Goal: Task Accomplishment & Management: Manage account settings

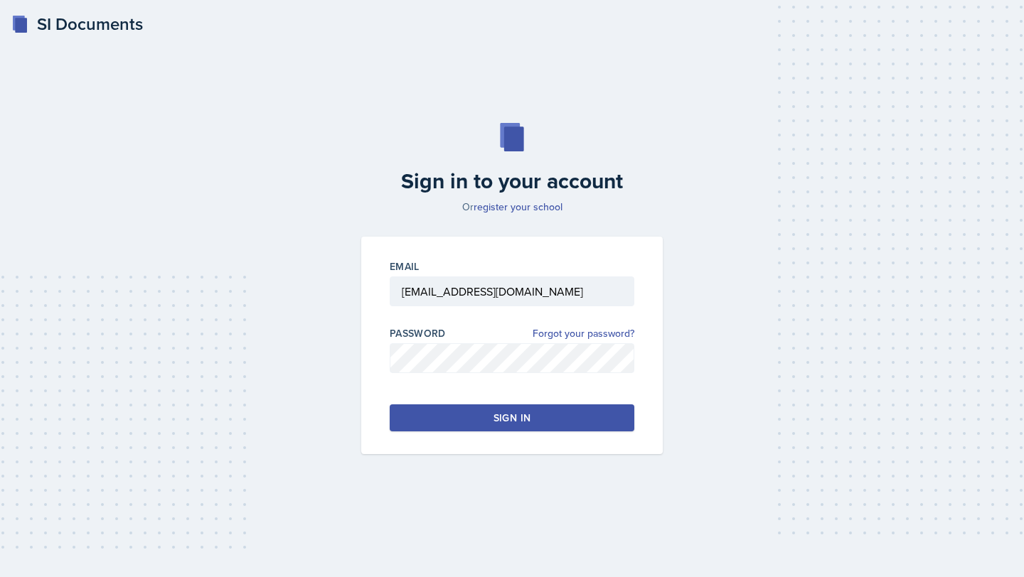
click at [453, 407] on button "Sign in" at bounding box center [512, 417] width 245 height 27
click at [454, 408] on button "Sign in" at bounding box center [512, 417] width 245 height 27
type input "[EMAIL_ADDRESS][DOMAIN_NAME]"
click at [456, 415] on button "Sign in" at bounding box center [512, 417] width 245 height 27
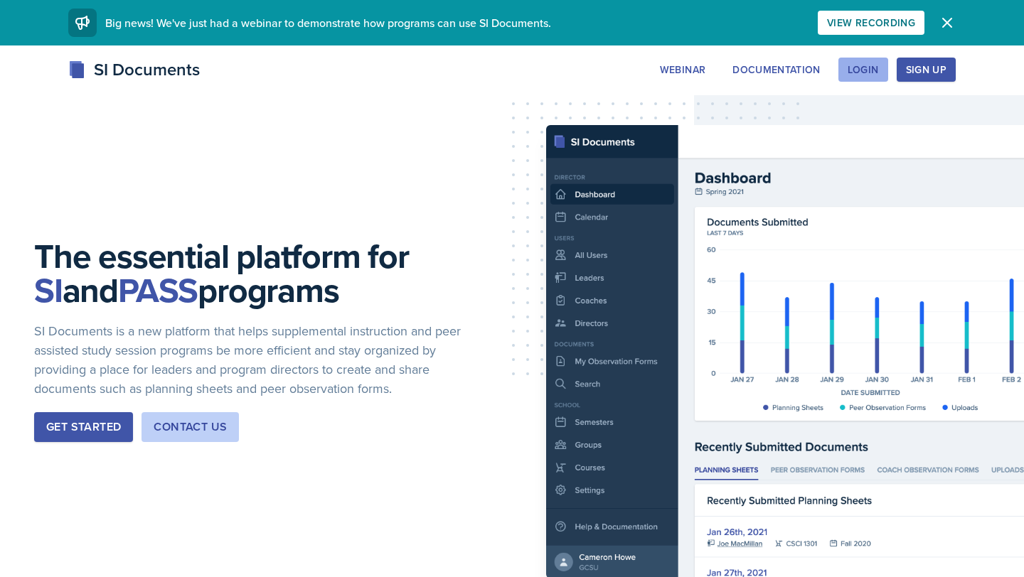
click at [858, 75] on div "Login" at bounding box center [862, 69] width 31 height 11
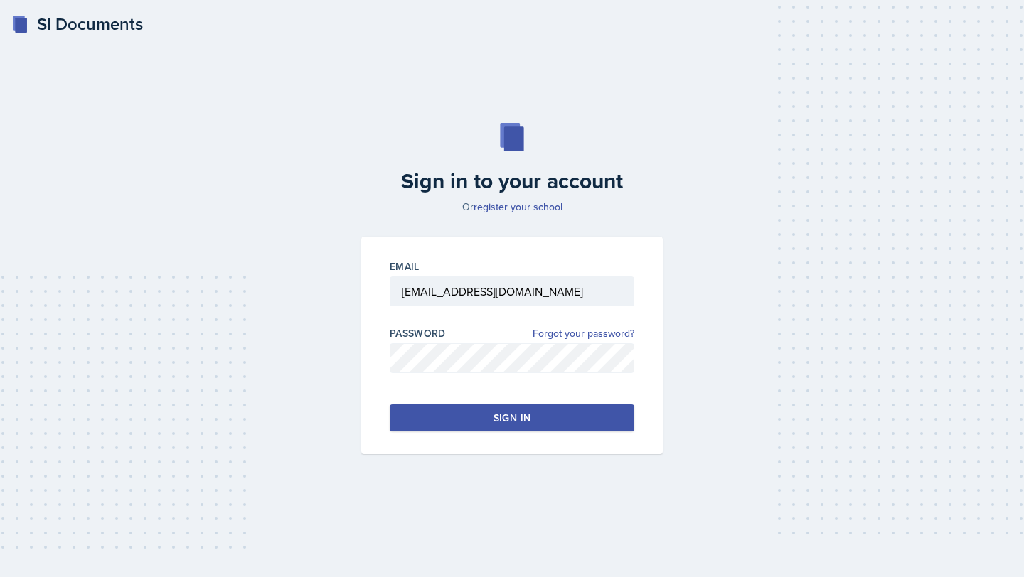
click at [522, 427] on button "Sign in" at bounding box center [512, 417] width 245 height 27
click at [520, 417] on div "Sign in" at bounding box center [511, 418] width 37 height 14
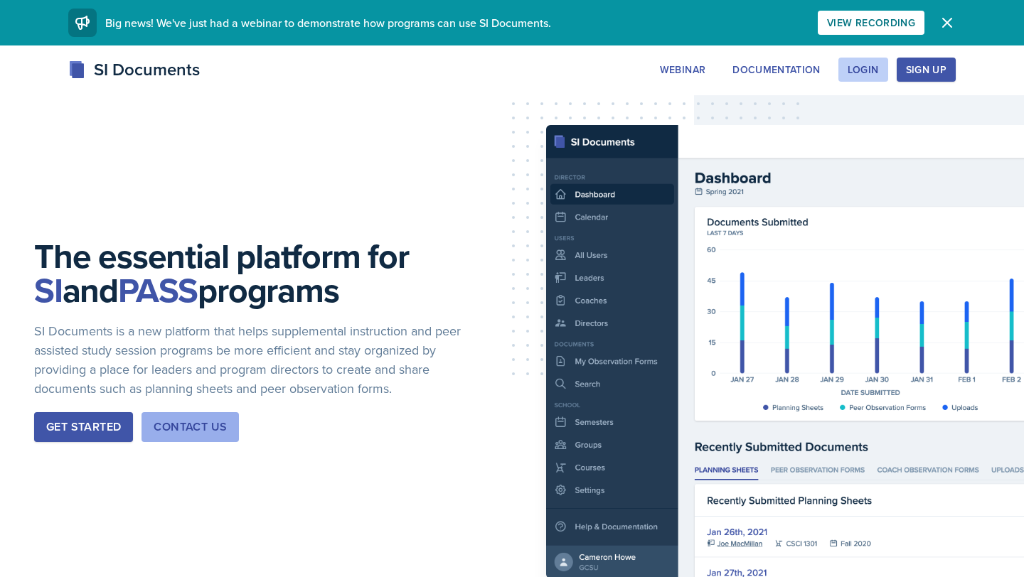
click at [200, 420] on div "Contact Us" at bounding box center [190, 427] width 73 height 17
click at [853, 75] on div "Login" at bounding box center [862, 69] width 31 height 11
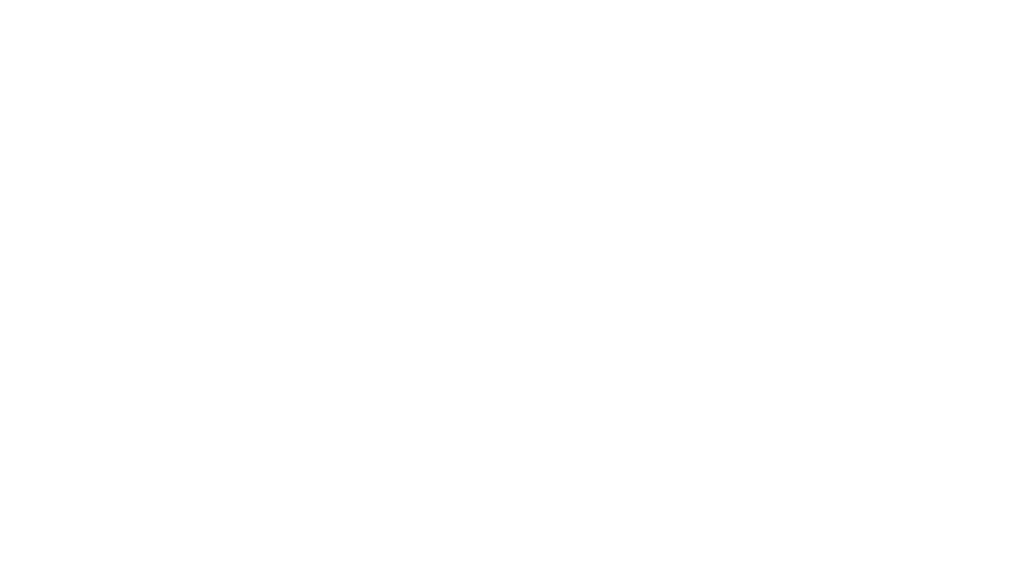
type input "[EMAIL_ADDRESS][DOMAIN_NAME]"
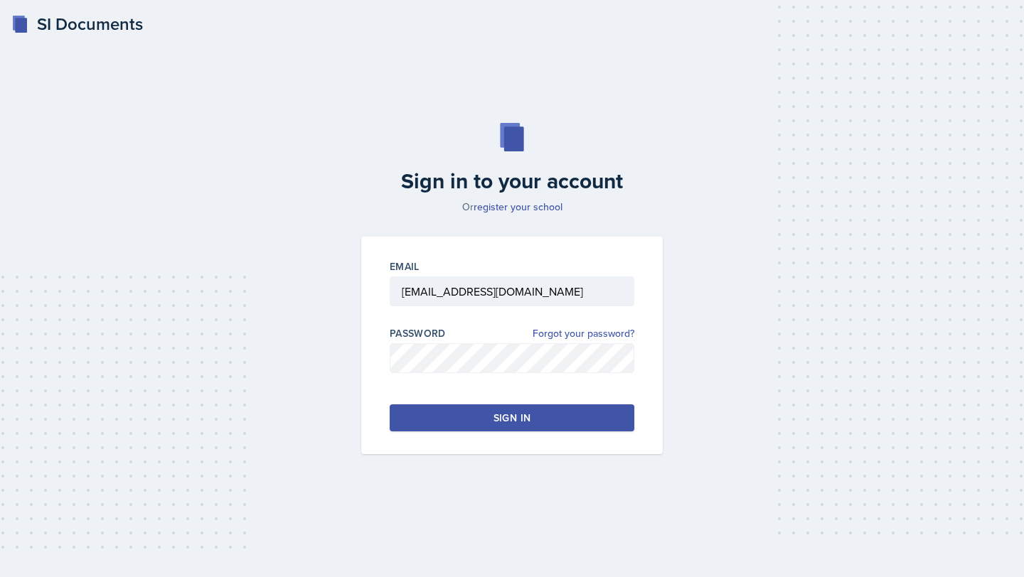
click at [514, 424] on div "Sign in" at bounding box center [511, 418] width 37 height 14
click at [987, 539] on icon at bounding box center [988, 537] width 14 height 14
click at [46, 26] on div "SI Documents" at bounding box center [77, 24] width 132 height 26
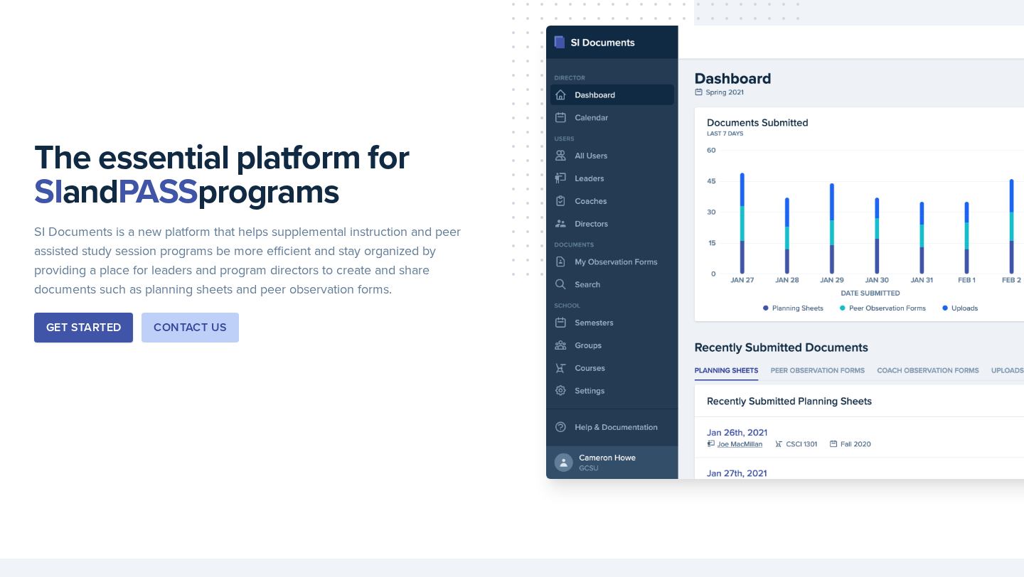
scroll to position [99, 0]
click at [219, 324] on div "Contact Us" at bounding box center [190, 328] width 73 height 17
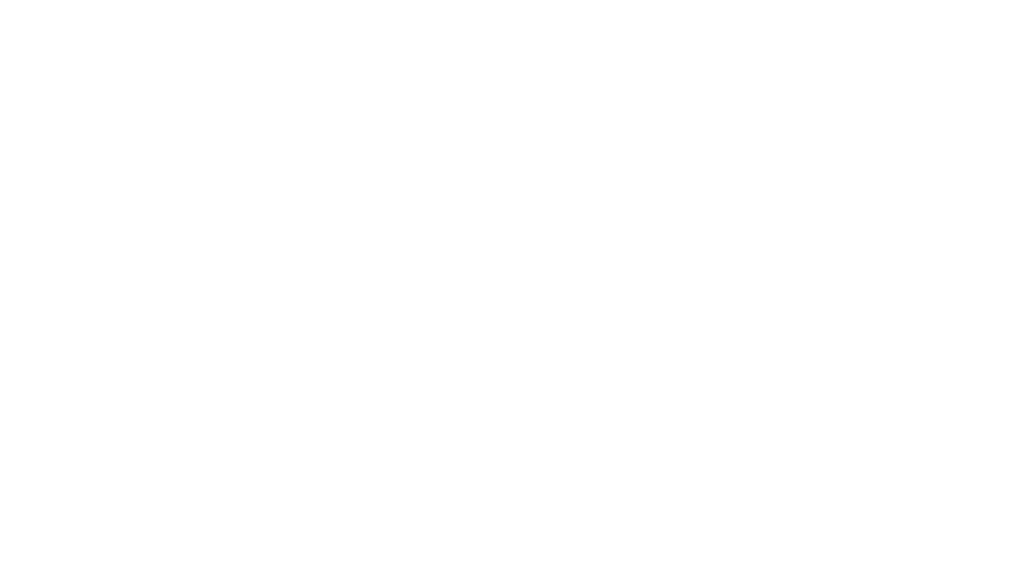
scroll to position [99, 0]
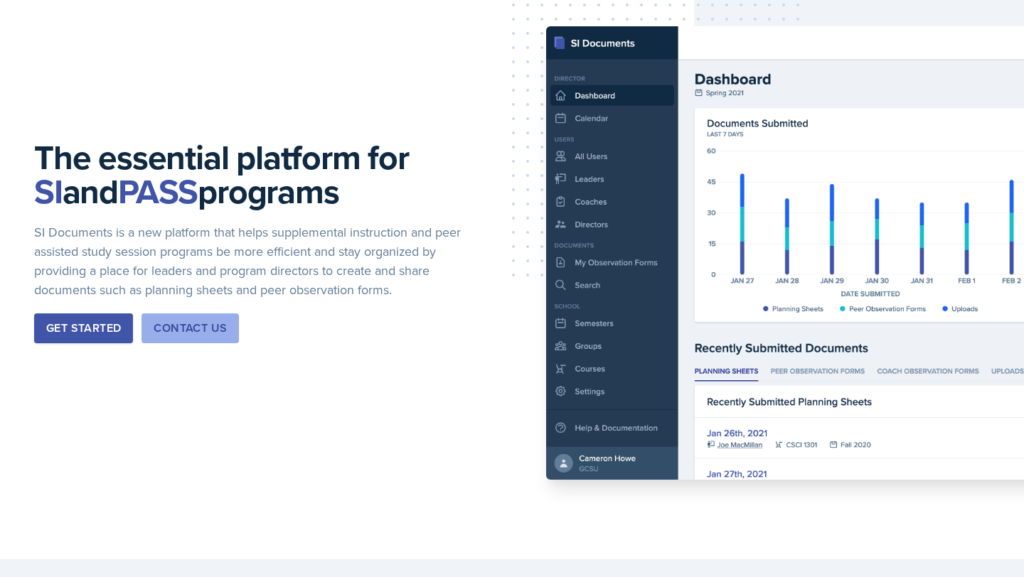
click at [215, 330] on div "Contact Us" at bounding box center [190, 328] width 73 height 17
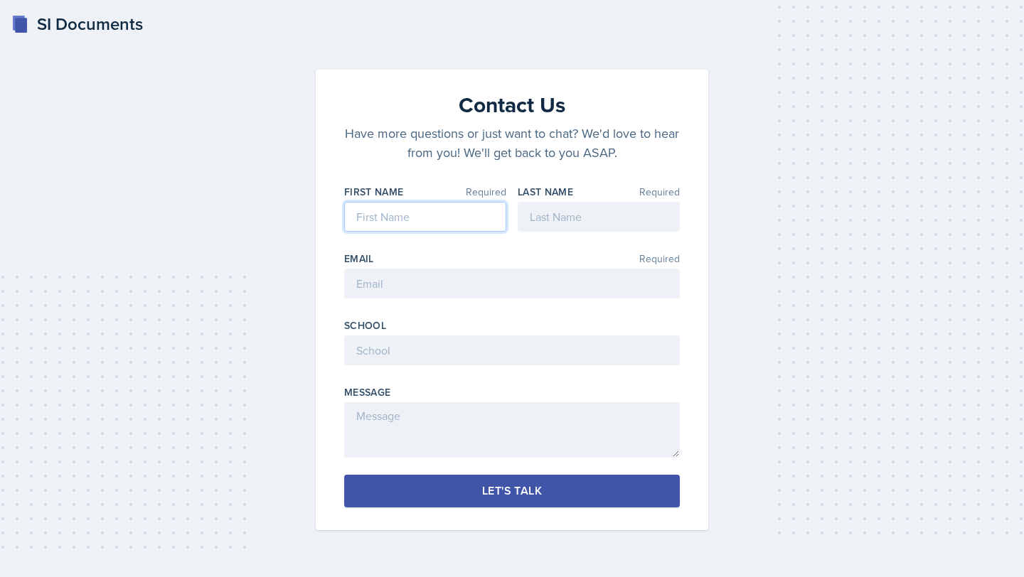
click at [425, 222] on input at bounding box center [425, 217] width 162 height 30
type input "Lilly"
click at [584, 220] on input at bounding box center [598, 217] width 162 height 30
type input "[PERSON_NAME]"
click at [449, 286] on input "email" at bounding box center [512, 284] width 336 height 30
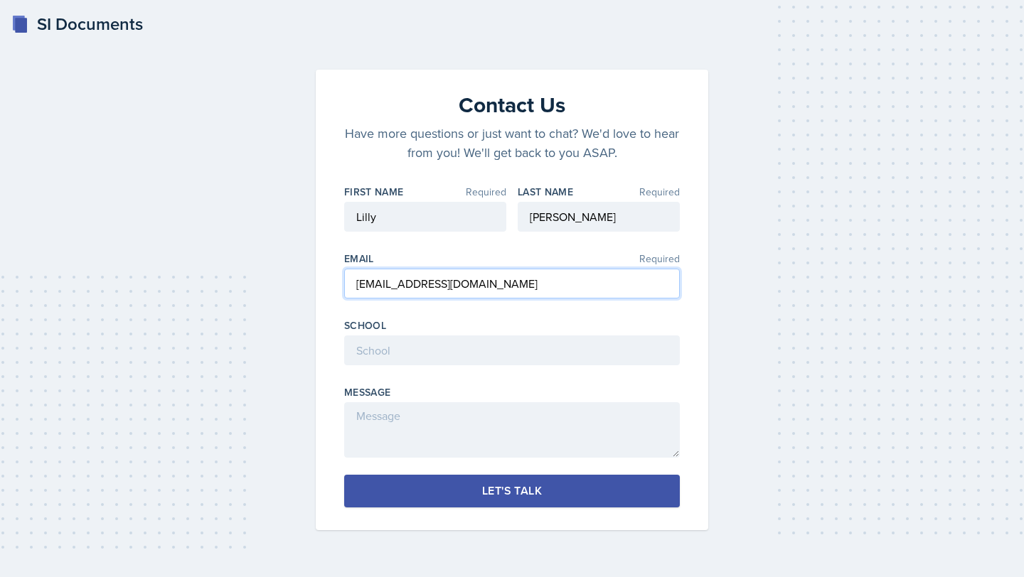
type input "[EMAIL_ADDRESS][DOMAIN_NAME]"
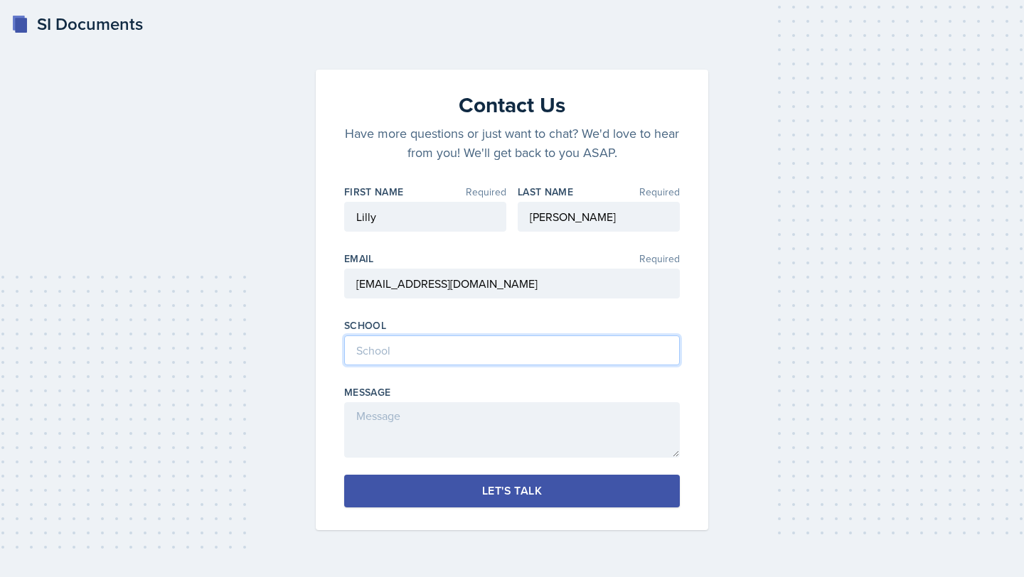
click at [454, 351] on input at bounding box center [512, 351] width 336 height 30
type input "[GEOGRAPHIC_DATA]"
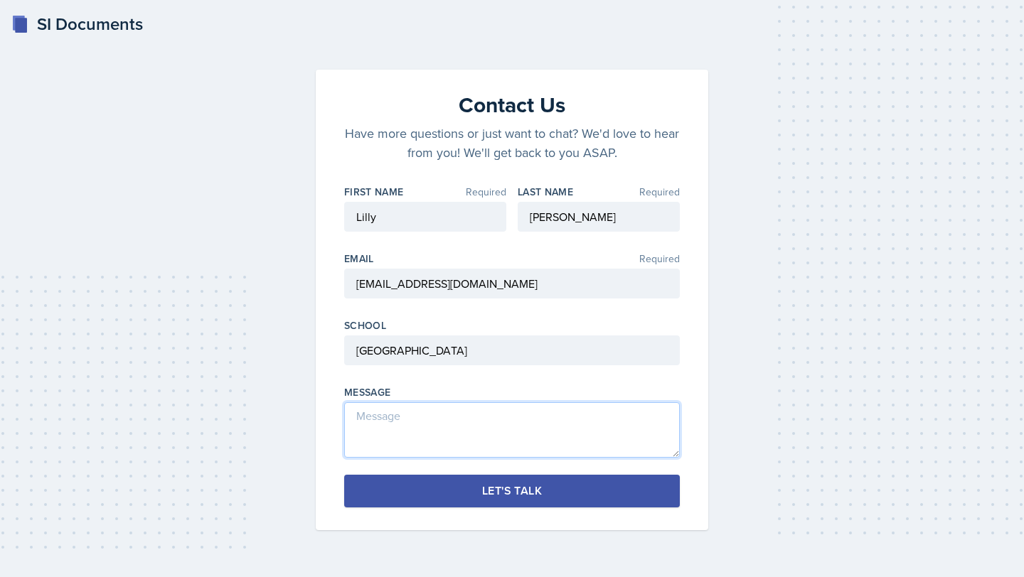
click at [404, 431] on textarea at bounding box center [512, 429] width 336 height 55
type textarea "I'm not able to login to my SI docs "error""
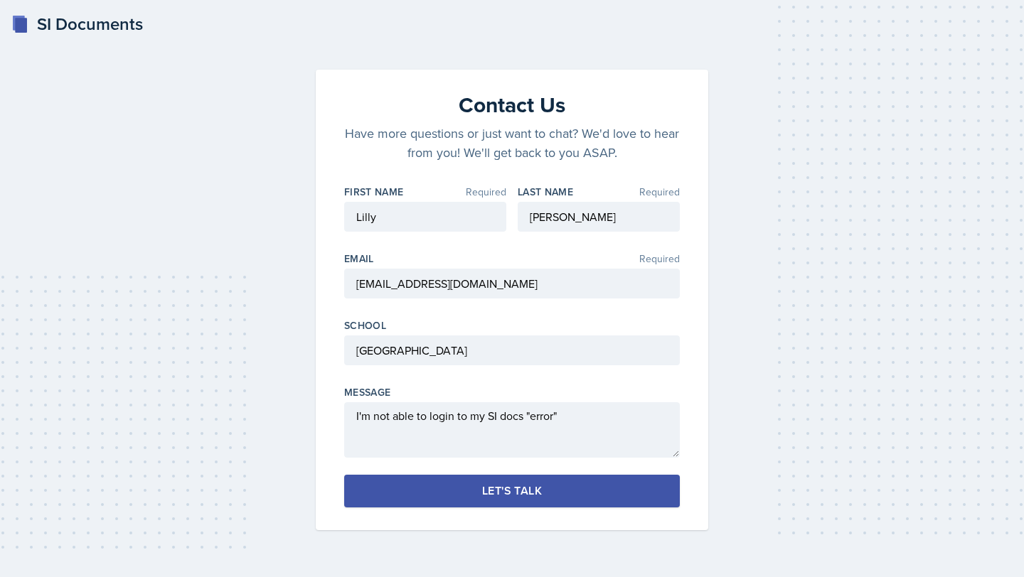
click at [392, 493] on button "Let's Talk" at bounding box center [512, 491] width 336 height 33
click at [392, 494] on button "Let's Talk" at bounding box center [512, 491] width 336 height 33
click at [989, 541] on icon at bounding box center [988, 537] width 14 height 14
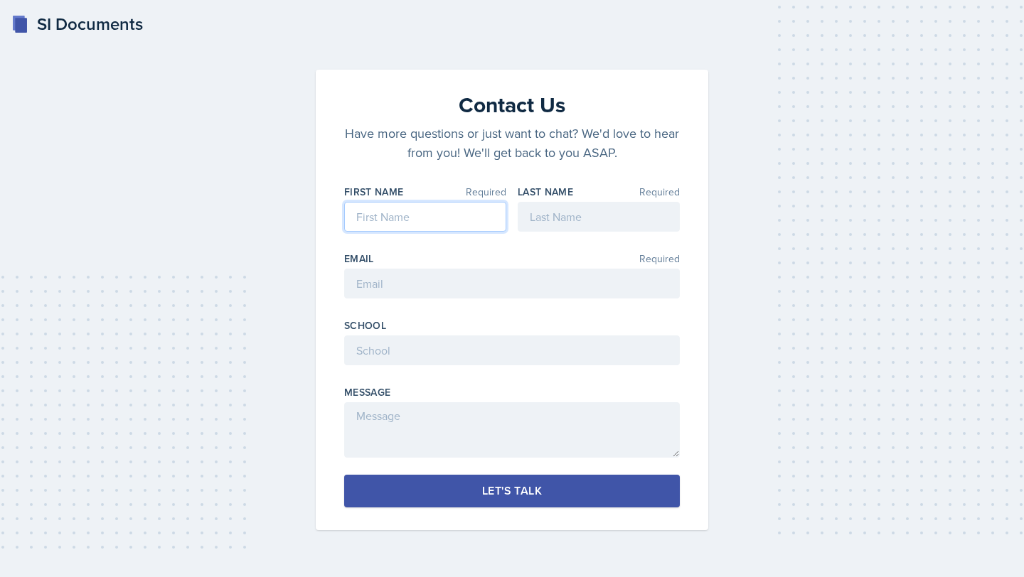
click at [372, 215] on input at bounding box center [425, 217] width 162 height 30
type input "Lilly"
click at [515, 216] on div "First Name Required [PERSON_NAME] Last Name Required Email Required School Mess…" at bounding box center [512, 321] width 336 height 273
click at [540, 219] on input at bounding box center [598, 217] width 162 height 30
type input "[PERSON_NAME]"
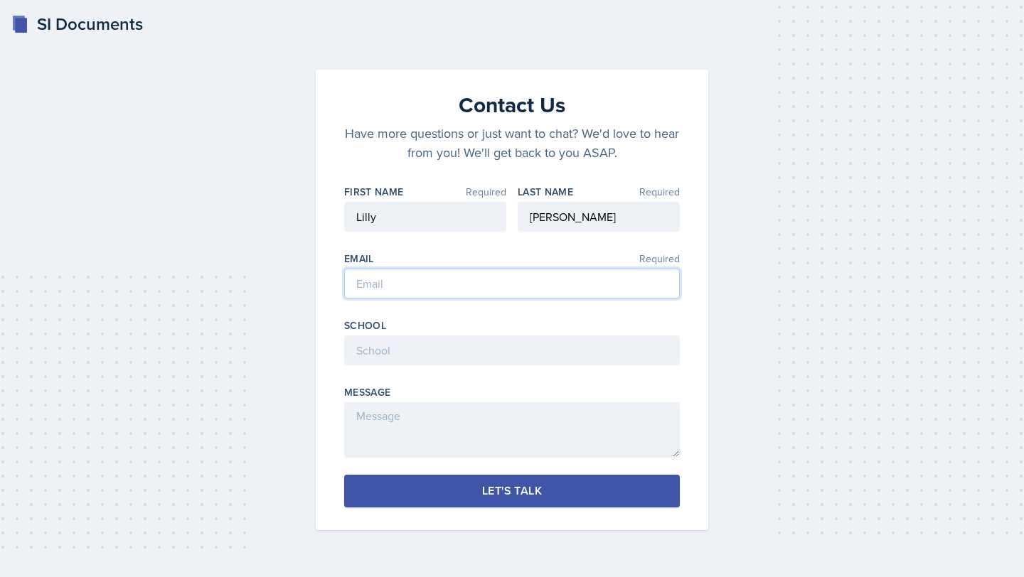
click at [377, 286] on input "email" at bounding box center [512, 284] width 336 height 30
type input "[EMAIL_ADDRESS][DOMAIN_NAME]"
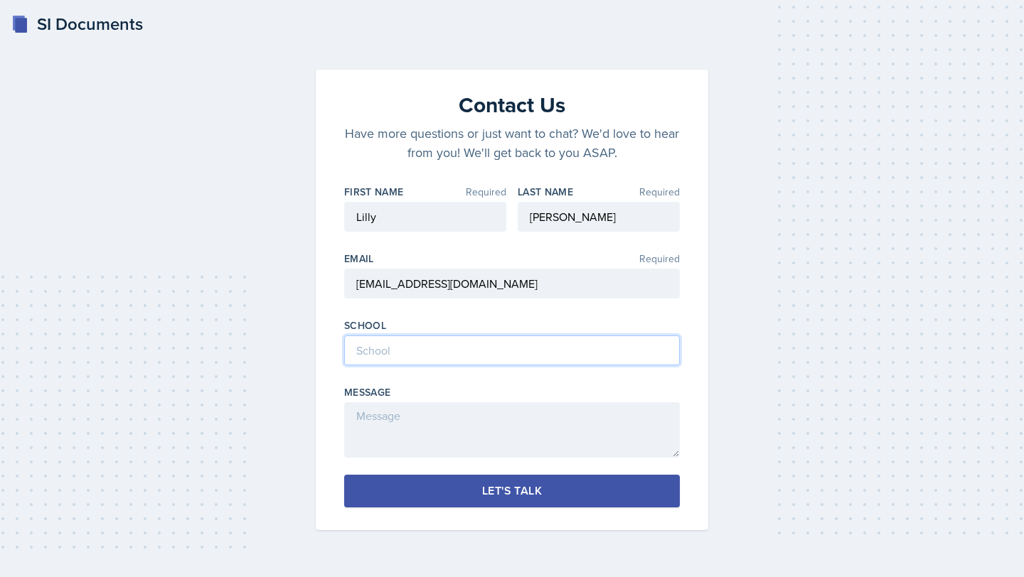
click at [414, 347] on input at bounding box center [512, 351] width 336 height 30
click at [446, 351] on input "[GEOGRAPHIC_DATA]" at bounding box center [512, 351] width 336 height 30
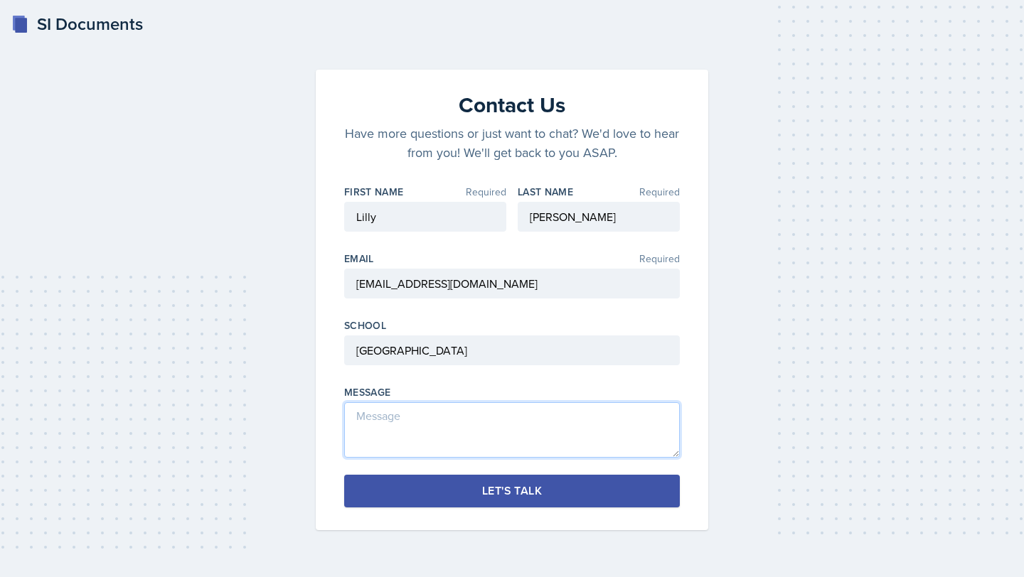
click at [496, 422] on textarea at bounding box center [512, 429] width 336 height 55
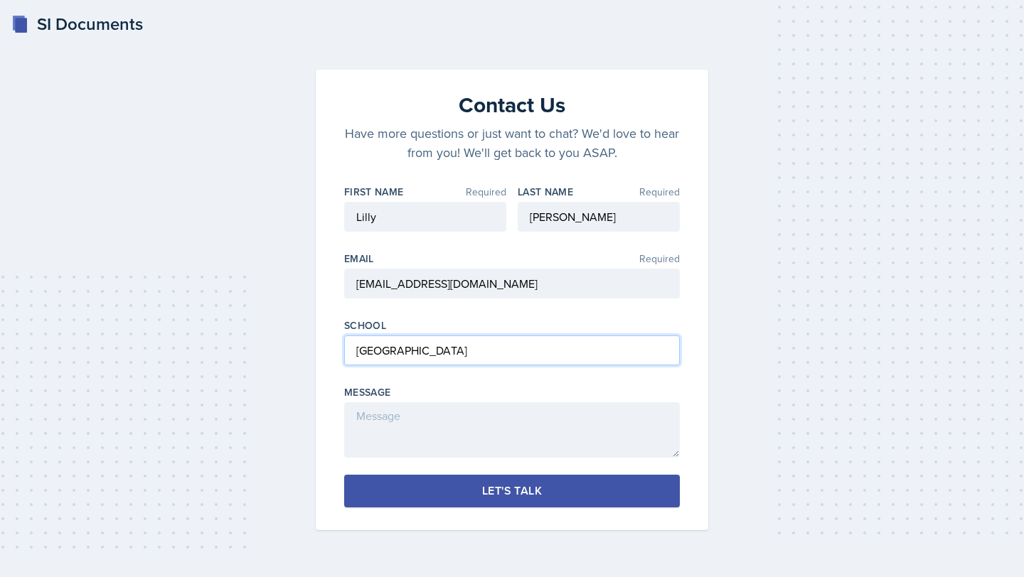
click at [467, 353] on input "[GEOGRAPHIC_DATA]" at bounding box center [512, 351] width 336 height 30
click at [471, 353] on input "[GEOGRAPHIC_DATA]" at bounding box center [512, 351] width 336 height 30
type input "[GEOGRAPHIC_DATA]"
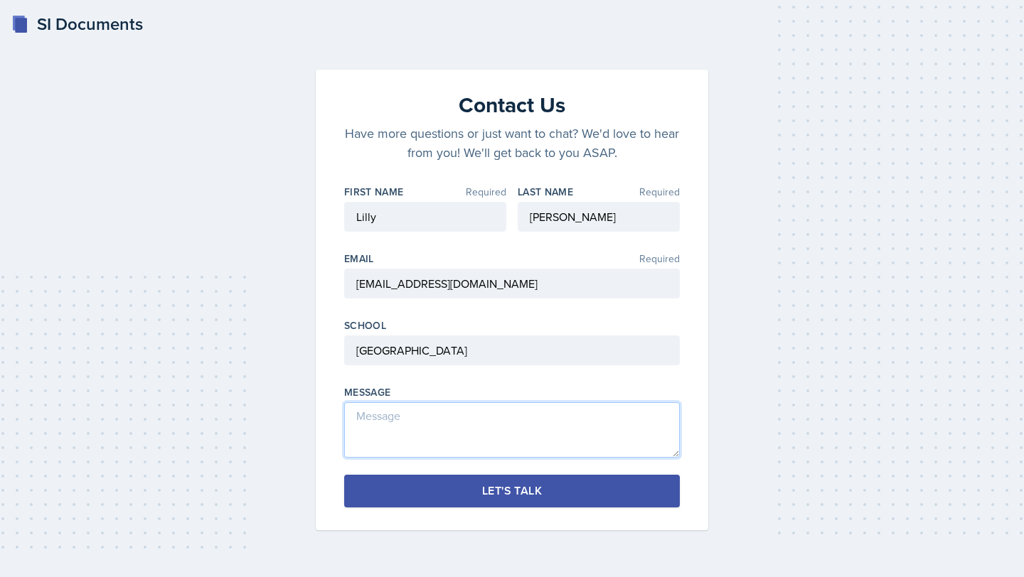
click at [488, 423] on textarea at bounding box center [512, 429] width 336 height 55
click at [397, 418] on textarea "Error loging in" at bounding box center [512, 429] width 336 height 55
click at [392, 419] on textarea "Error loging in" at bounding box center [512, 429] width 336 height 55
click at [395, 415] on textarea "Error loging in" at bounding box center [512, 429] width 336 height 55
click at [439, 417] on textarea "Error logging in" at bounding box center [512, 429] width 336 height 55
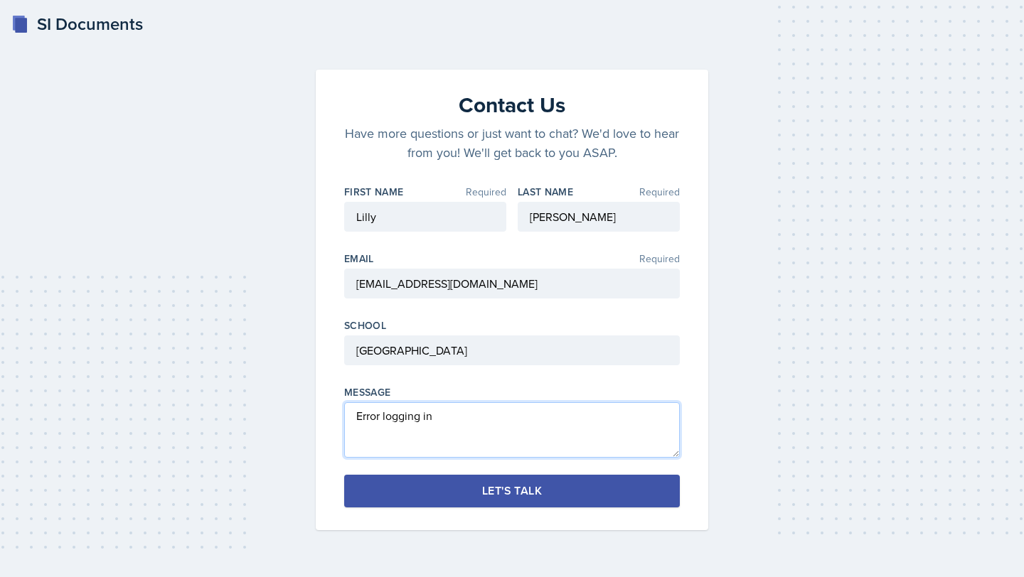
type textarea "Error logging in"
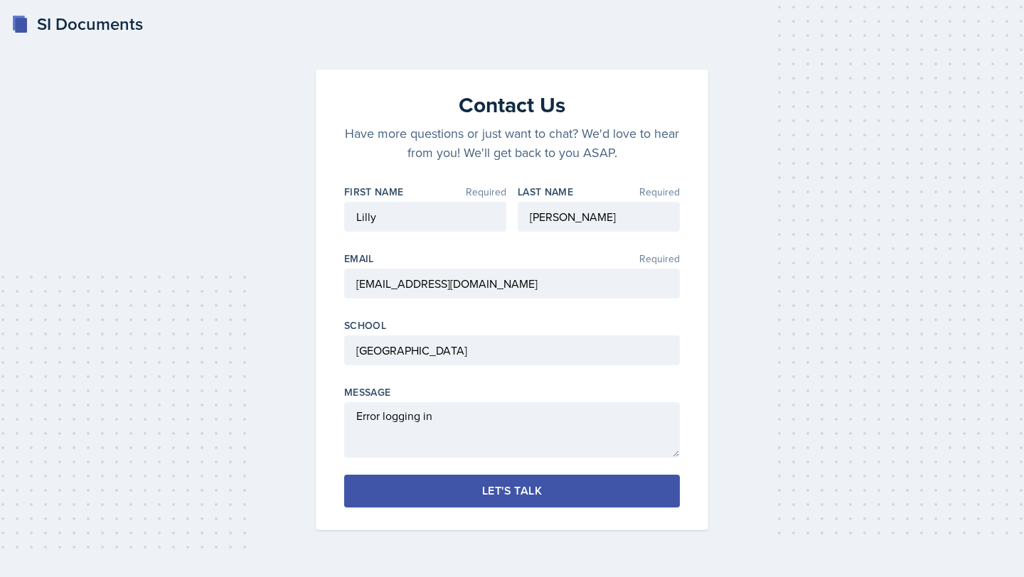
click at [476, 502] on button "Let's Talk" at bounding box center [512, 491] width 336 height 33
click at [474, 500] on button "Let's Talk" at bounding box center [512, 491] width 336 height 33
drag, startPoint x: 524, startPoint y: 279, endPoint x: 271, endPoint y: 267, distance: 253.3
click at [272, 271] on div "Contact Us Have more questions or just want to chat? We'd love to hear from you…" at bounding box center [512, 288] width 978 height 483
click at [23, 26] on rect at bounding box center [21, 25] width 12 height 15
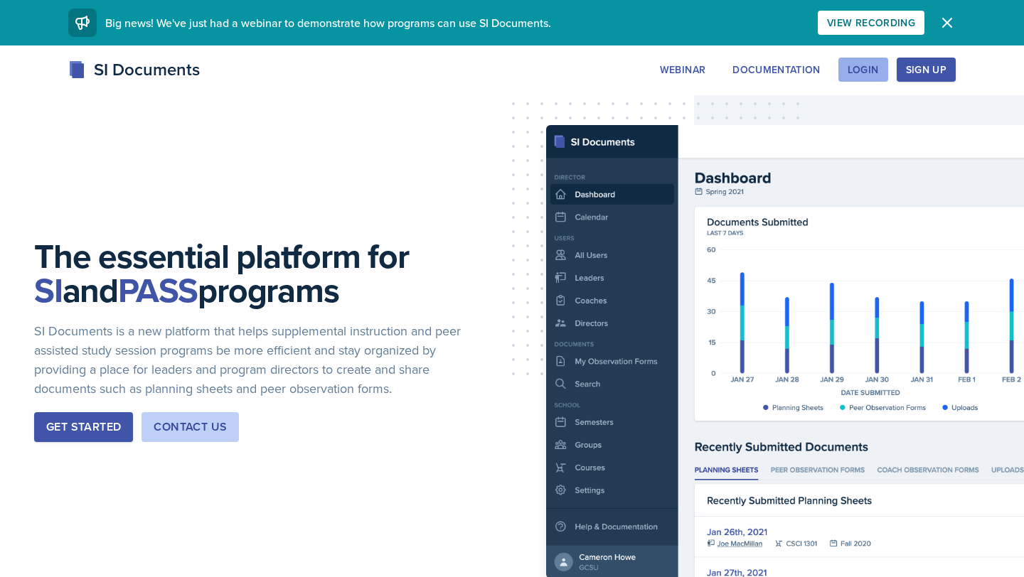
click at [869, 68] on div "Login" at bounding box center [862, 69] width 31 height 11
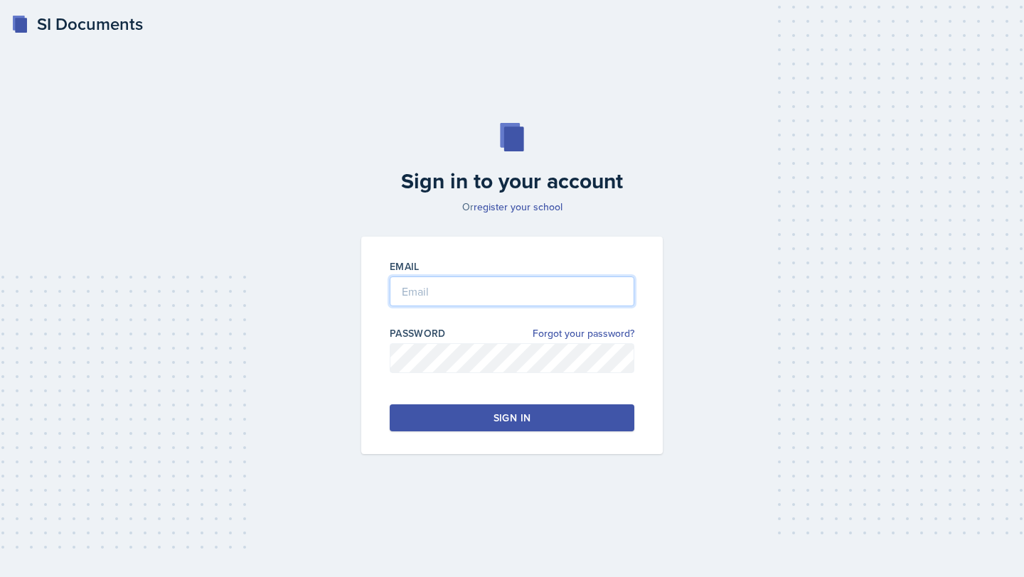
type input "[EMAIL_ADDRESS][DOMAIN_NAME]"
click at [520, 415] on div "Sign in" at bounding box center [511, 418] width 37 height 14
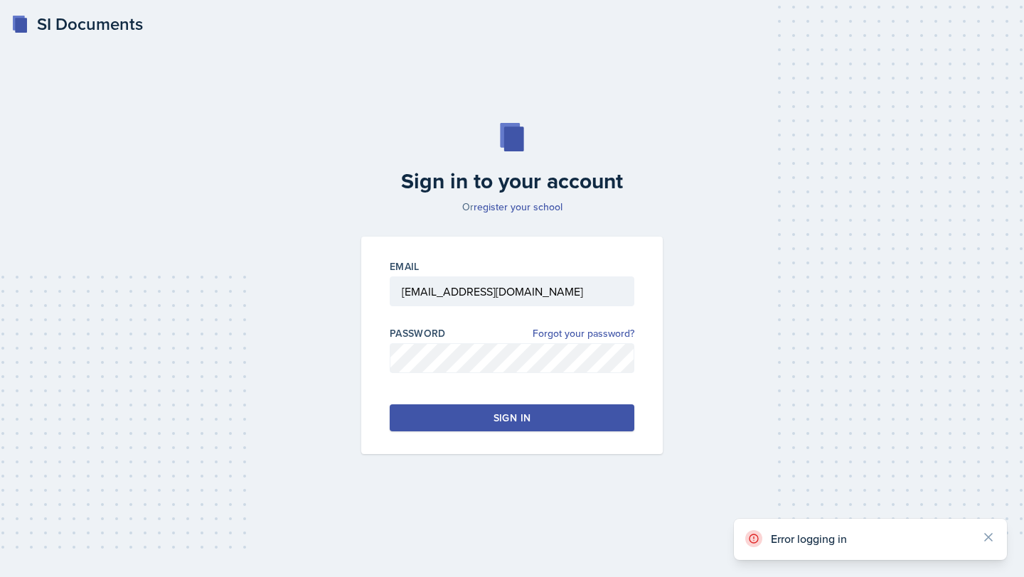
click at [520, 415] on div "Sign in" at bounding box center [511, 418] width 37 height 14
click at [468, 421] on button "Sign in" at bounding box center [512, 417] width 245 height 27
click at [447, 402] on div "Email [EMAIL_ADDRESS][DOMAIN_NAME] Password Forgot your password? Sign in" at bounding box center [511, 346] width 301 height 218
click at [456, 421] on button "Sign in" at bounding box center [512, 417] width 245 height 27
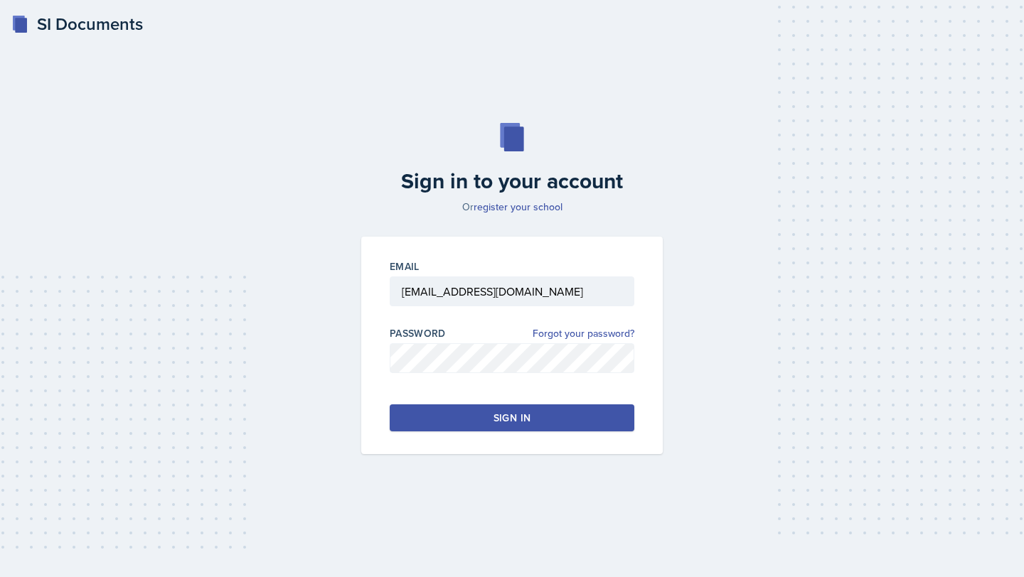
click at [992, 539] on div "SI Documents Sign in to your account Or register your school Email [EMAIL_ADDRE…" at bounding box center [512, 288] width 1024 height 577
click at [560, 418] on button "Sign in" at bounding box center [512, 417] width 245 height 27
click at [385, 396] on div "Email [EMAIL_ADDRESS][DOMAIN_NAME] Password Forgot your password? Sign in" at bounding box center [511, 346] width 301 height 218
click at [444, 430] on button "Sign in" at bounding box center [512, 417] width 245 height 27
click at [572, 337] on link "Forgot your password?" at bounding box center [583, 333] width 102 height 15
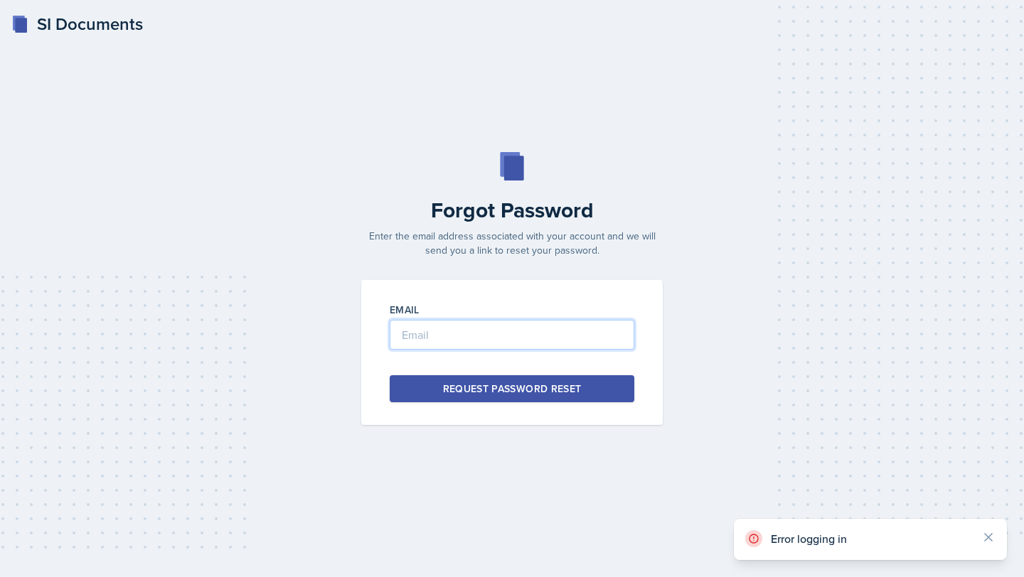
click at [568, 348] on input "email" at bounding box center [512, 335] width 245 height 30
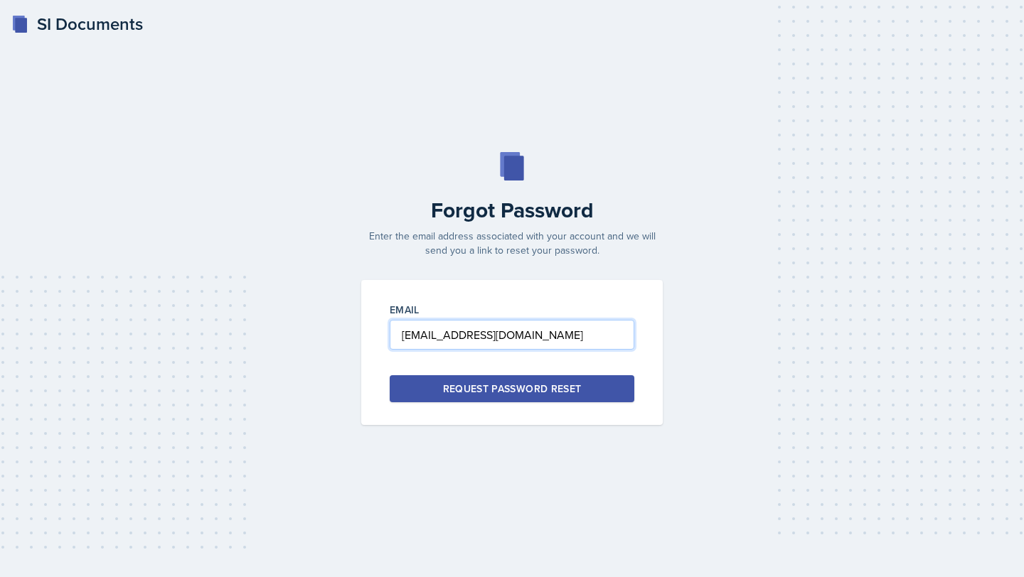
type input "[EMAIL_ADDRESS][DOMAIN_NAME]"
click at [550, 390] on div "Request Password Reset" at bounding box center [512, 389] width 139 height 14
click at [582, 382] on button "Request Password Reset" at bounding box center [512, 388] width 245 height 27
click at [591, 384] on button "Request Password Reset" at bounding box center [512, 388] width 245 height 27
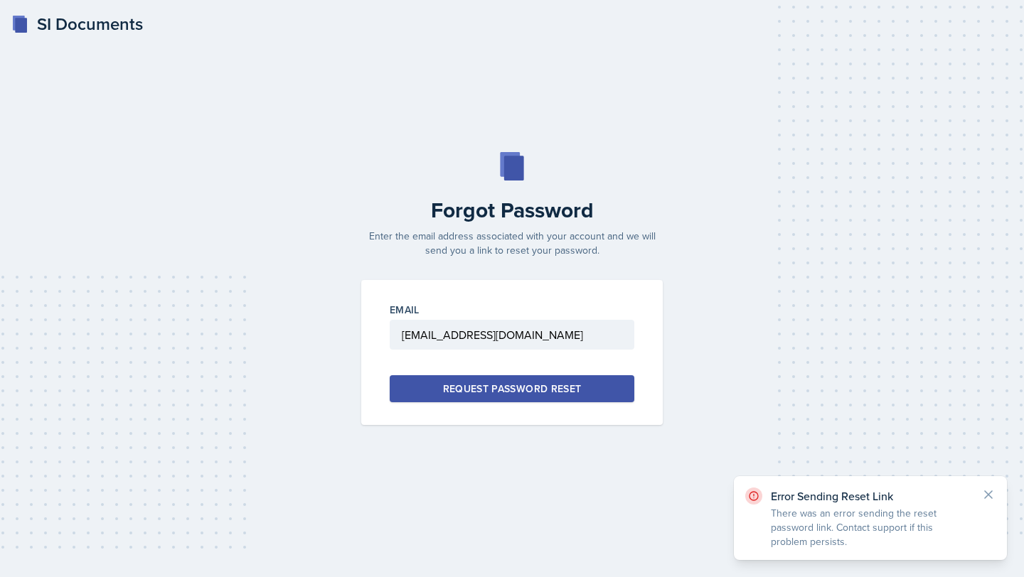
click at [583, 389] on button "Request Password Reset" at bounding box center [512, 388] width 245 height 27
click at [646, 390] on div "Forgot Password Enter the email address associated with your account and we wil…" at bounding box center [512, 288] width 978 height 273
click at [987, 494] on icon at bounding box center [988, 494] width 7 height 7
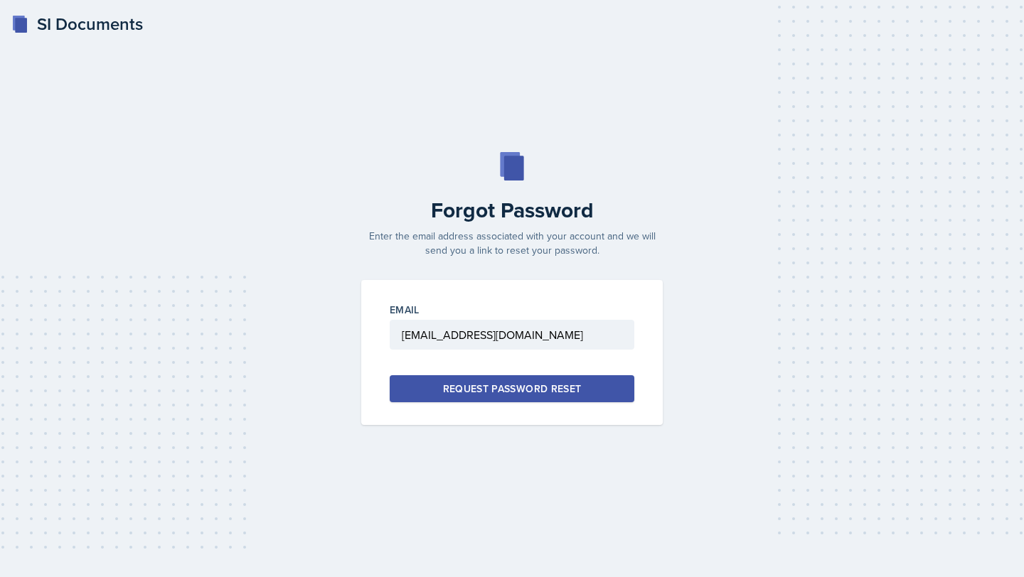
click at [26, 17] on icon at bounding box center [19, 24] width 17 height 17
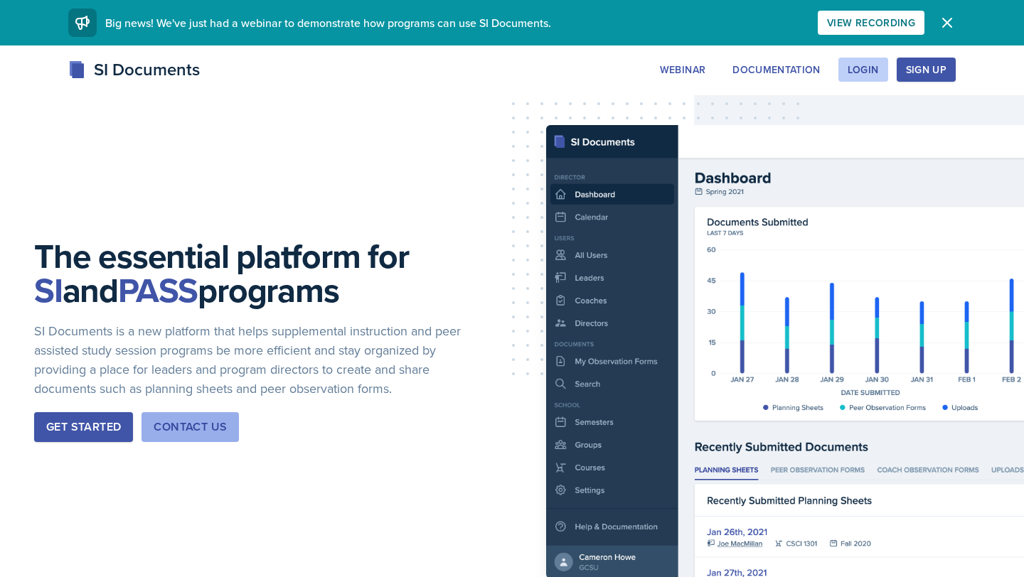
click at [184, 419] on div "Contact Us" at bounding box center [190, 427] width 73 height 17
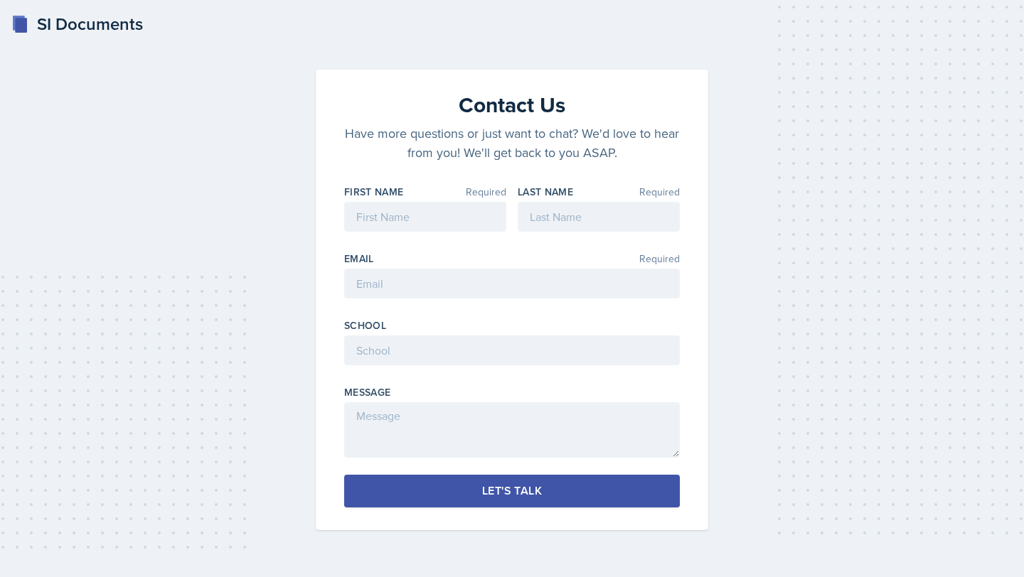
click at [24, 30] on rect at bounding box center [21, 25] width 12 height 15
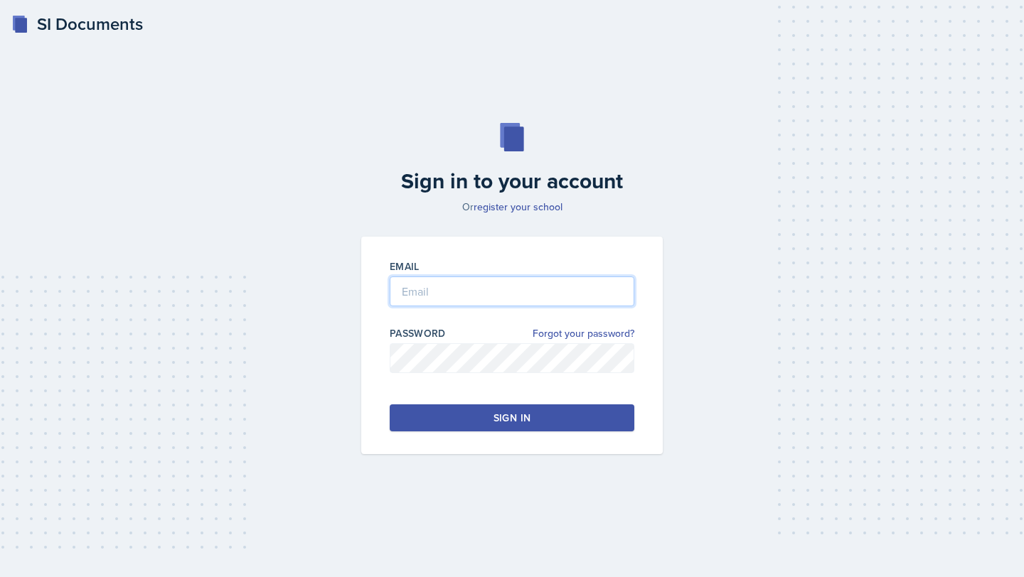
type input "[EMAIL_ADDRESS][DOMAIN_NAME]"
click at [480, 423] on button "Sign in" at bounding box center [512, 417] width 245 height 27
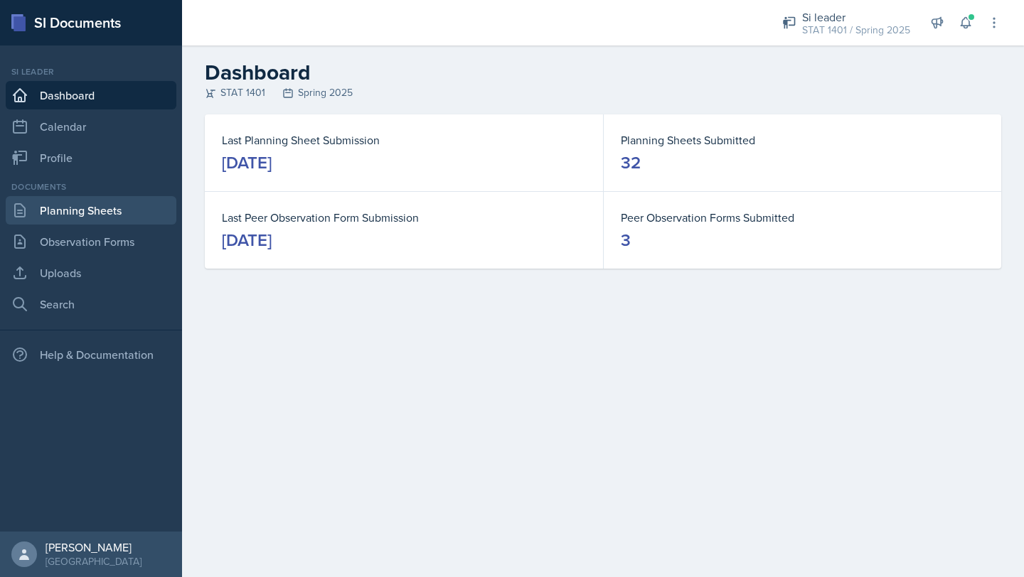
click at [69, 208] on link "Planning Sheets" at bounding box center [91, 210] width 171 height 28
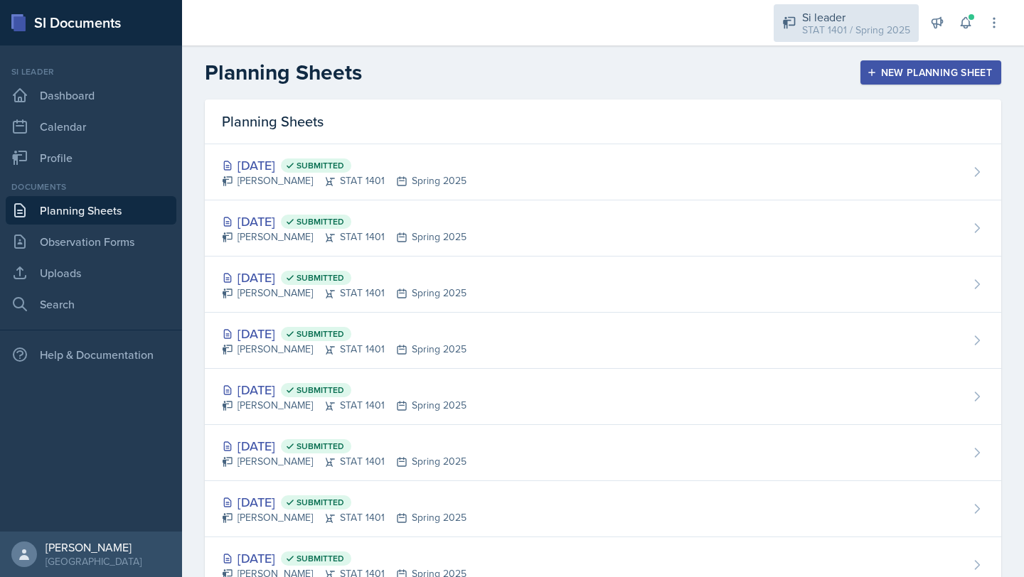
click at [796, 23] on icon at bounding box center [789, 23] width 14 height 14
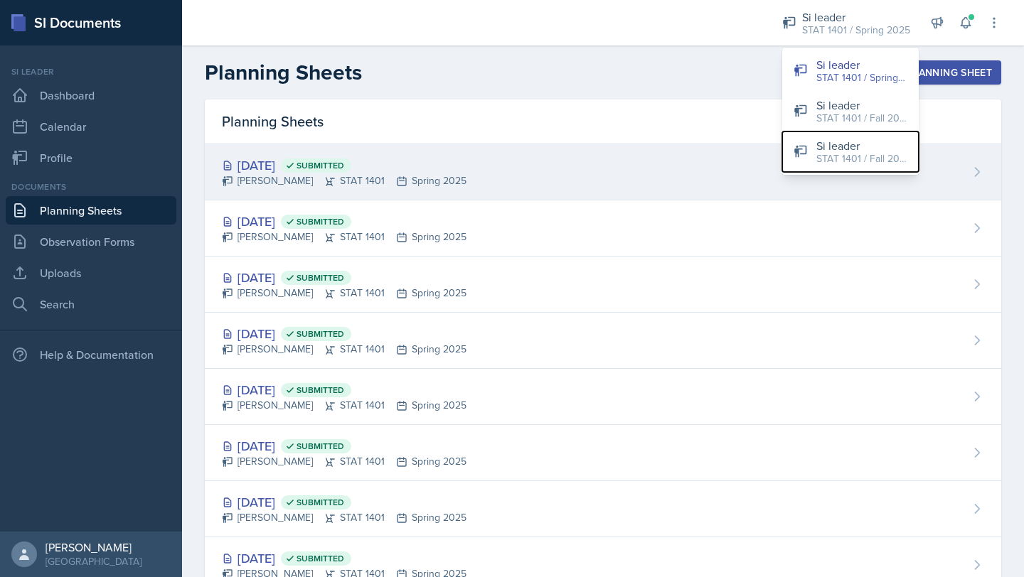
click at [799, 150] on icon at bounding box center [800, 151] width 14 height 14
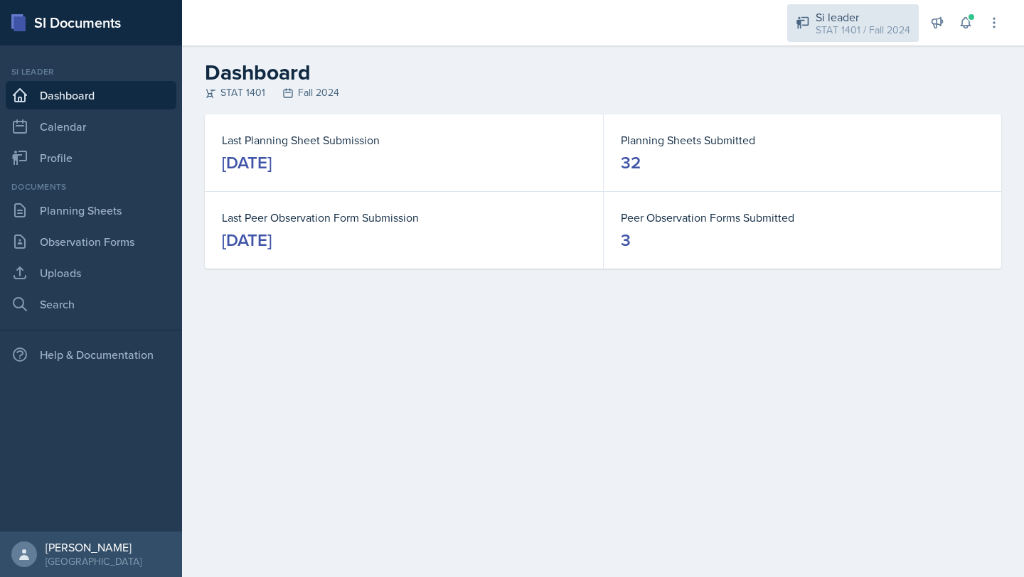
click at [831, 24] on div "STAT 1401 / Fall 2024" at bounding box center [862, 30] width 95 height 15
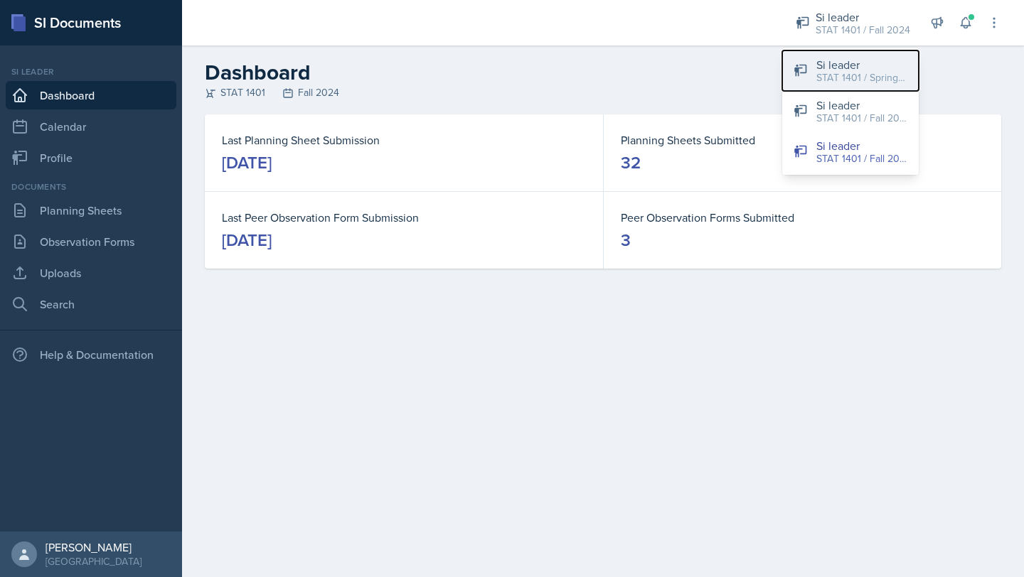
click at [837, 63] on div "Si leader" at bounding box center [861, 64] width 91 height 17
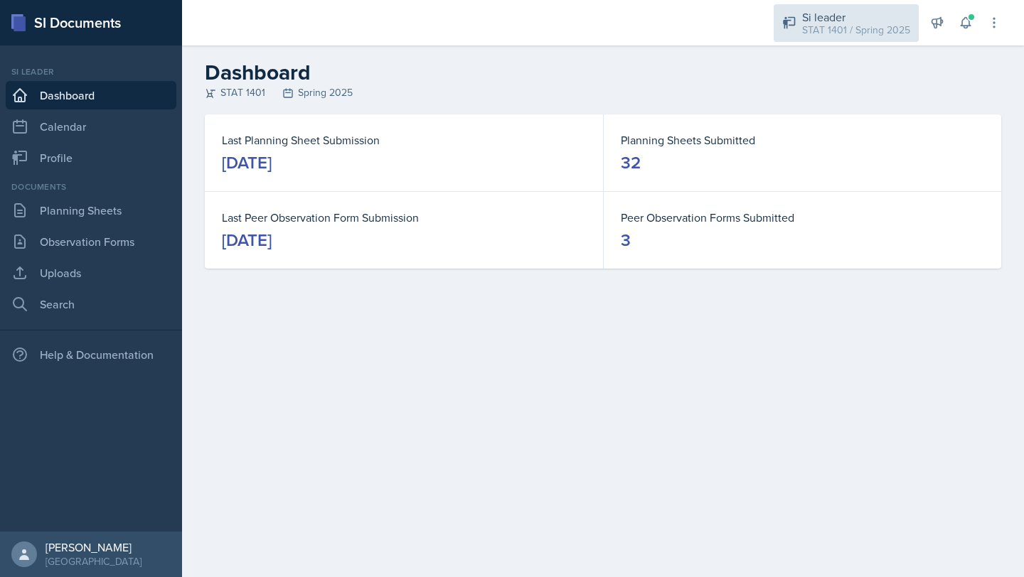
click at [830, 25] on div "STAT 1401 / Spring 2025" at bounding box center [856, 30] width 108 height 15
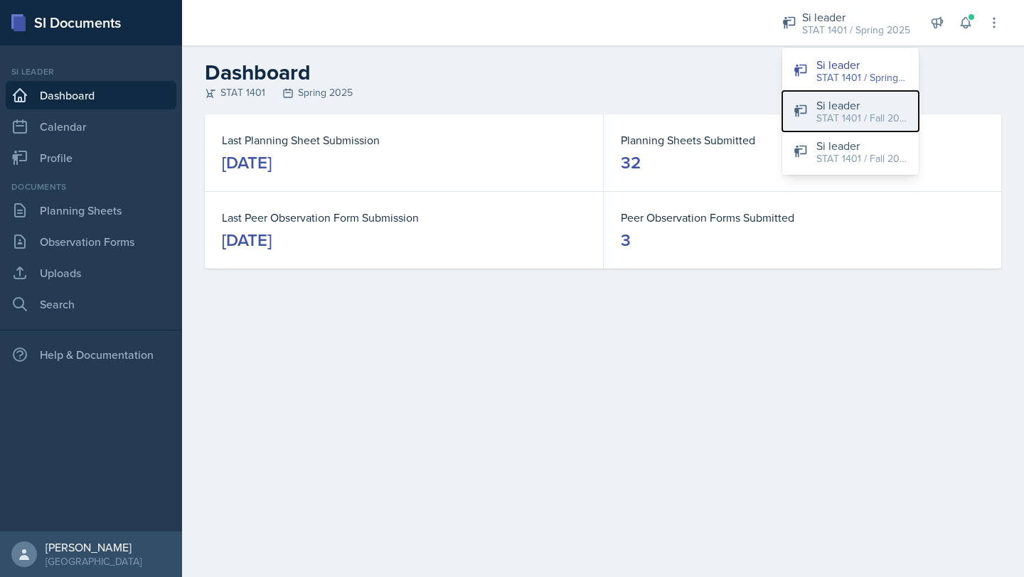
click at [835, 113] on div "STAT 1401 / Fall 2025" at bounding box center [861, 118] width 91 height 15
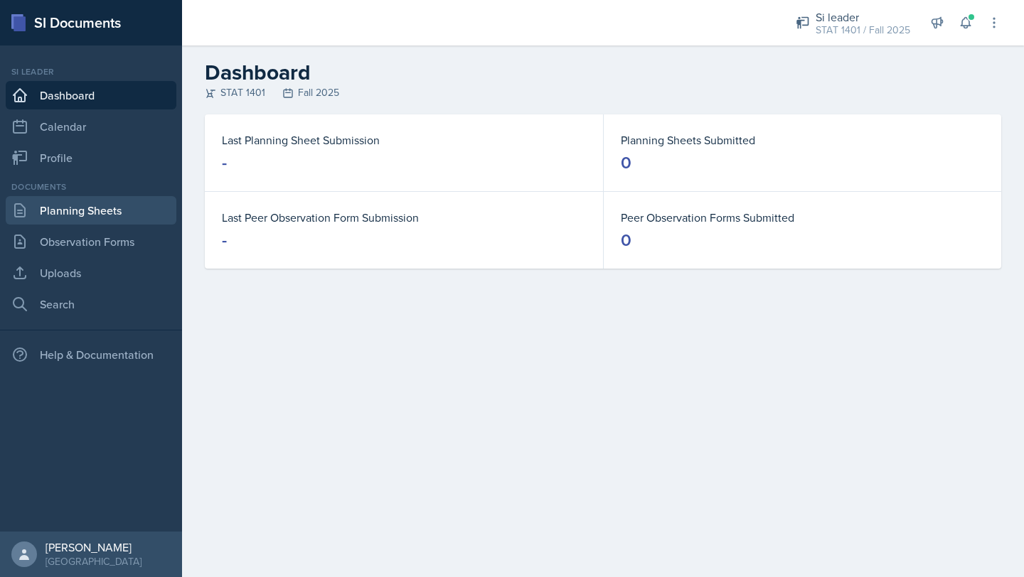
click at [83, 215] on link "Planning Sheets" at bounding box center [91, 210] width 171 height 28
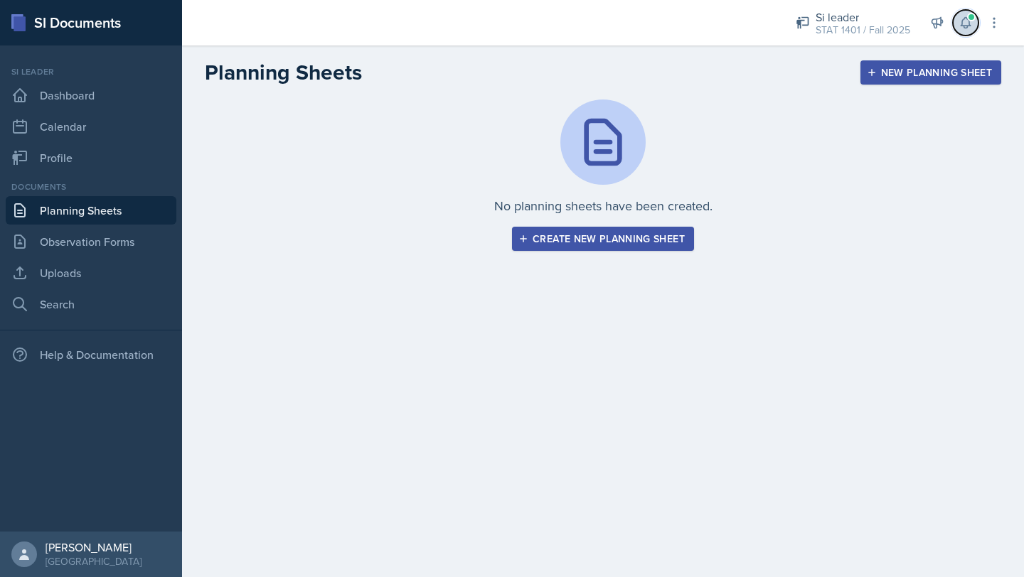
click at [975, 23] on button at bounding box center [966, 23] width 26 height 26
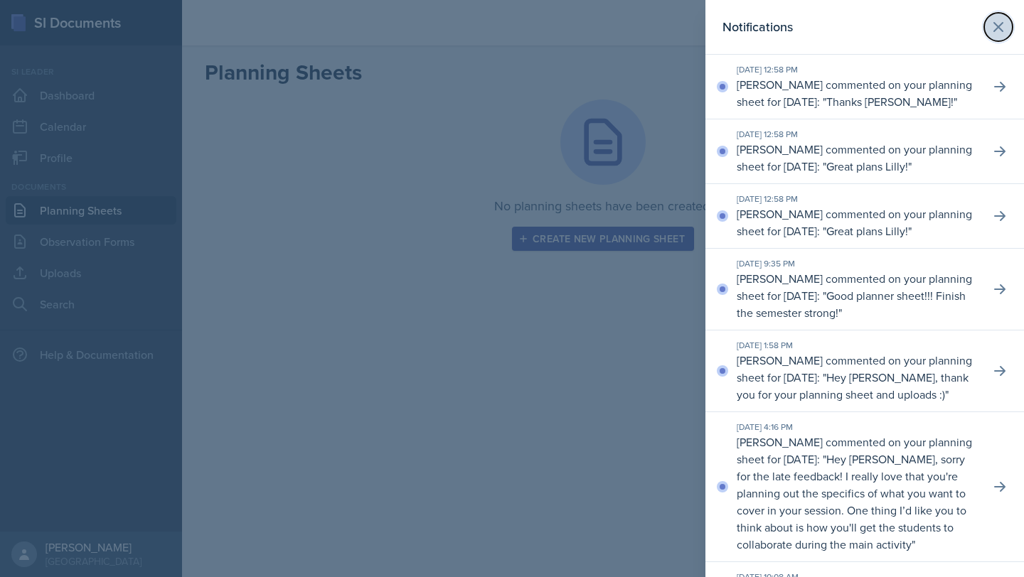
click at [994, 31] on icon at bounding box center [998, 27] width 9 height 9
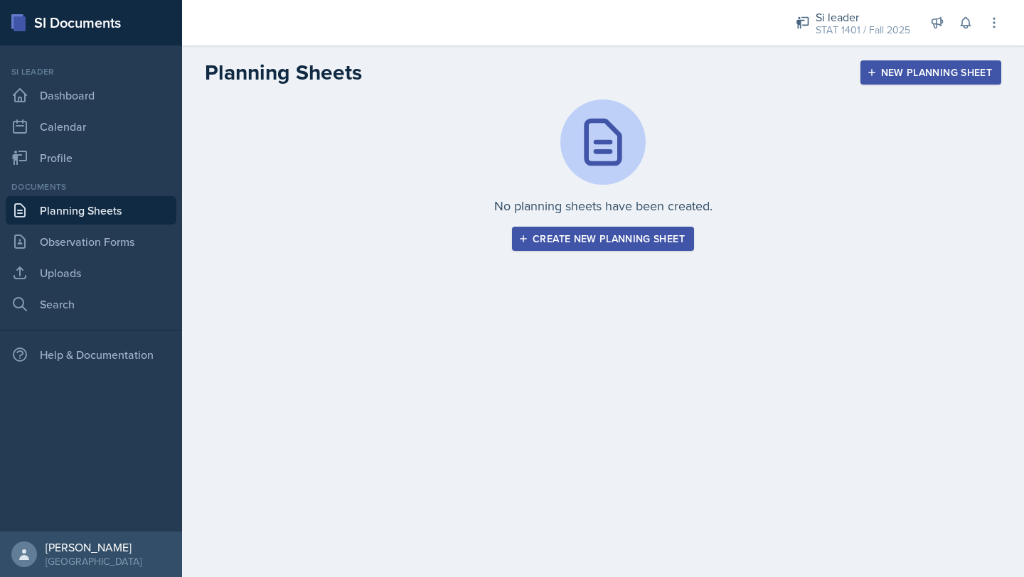
click at [567, 242] on div "Create new planning sheet" at bounding box center [602, 238] width 163 height 11
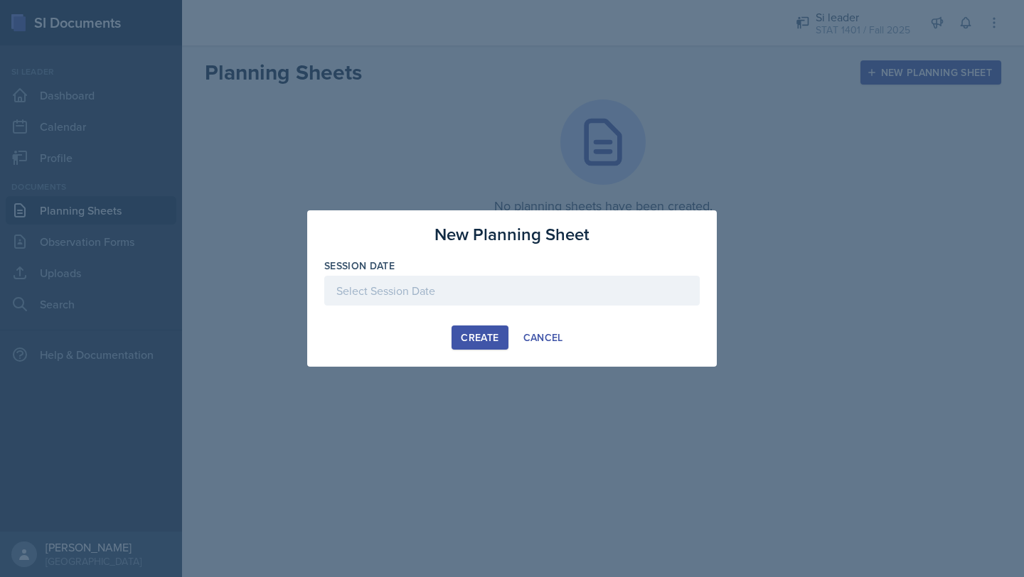
click at [501, 283] on div at bounding box center [511, 291] width 375 height 30
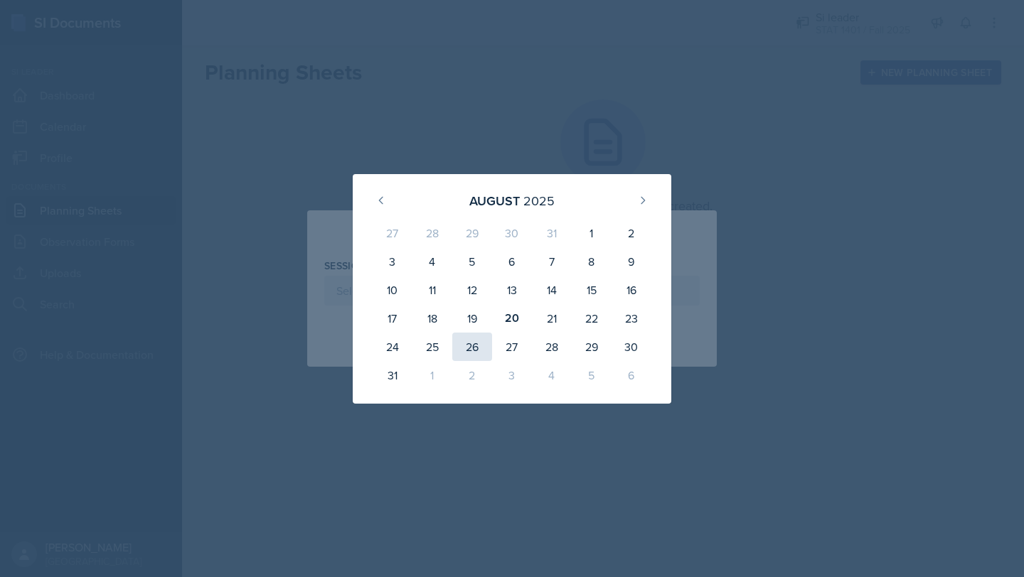
click at [476, 346] on div "26" at bounding box center [472, 347] width 40 height 28
type input "August 26th, 2025"
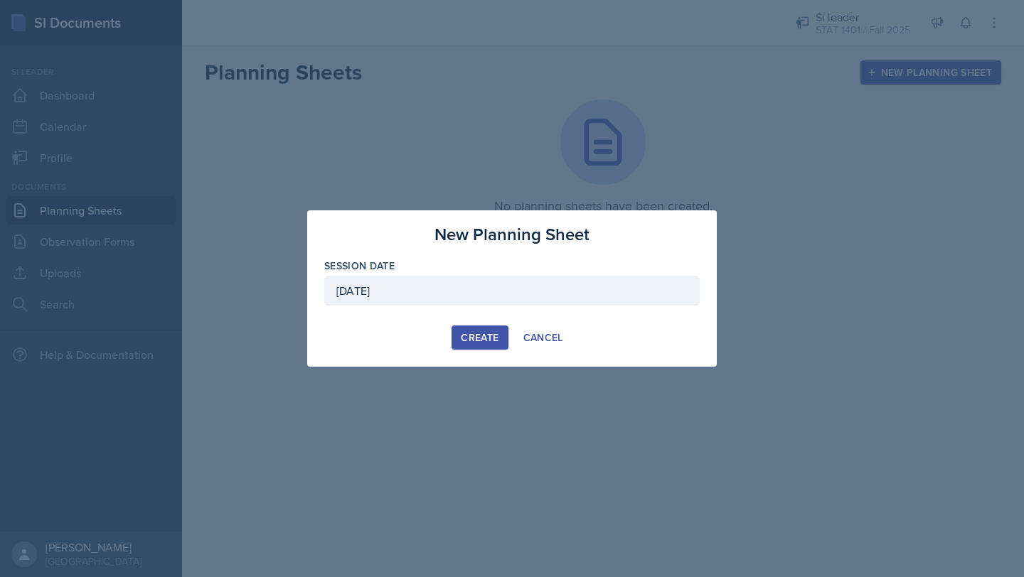
click at [476, 337] on div "Create" at bounding box center [480, 337] width 38 height 11
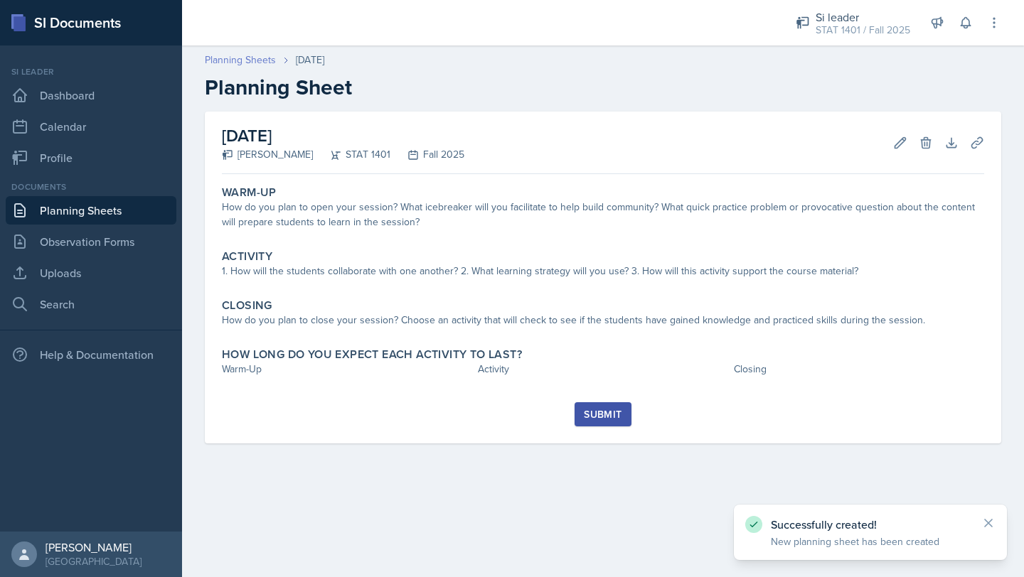
click at [252, 56] on link "Planning Sheets" at bounding box center [240, 60] width 71 height 15
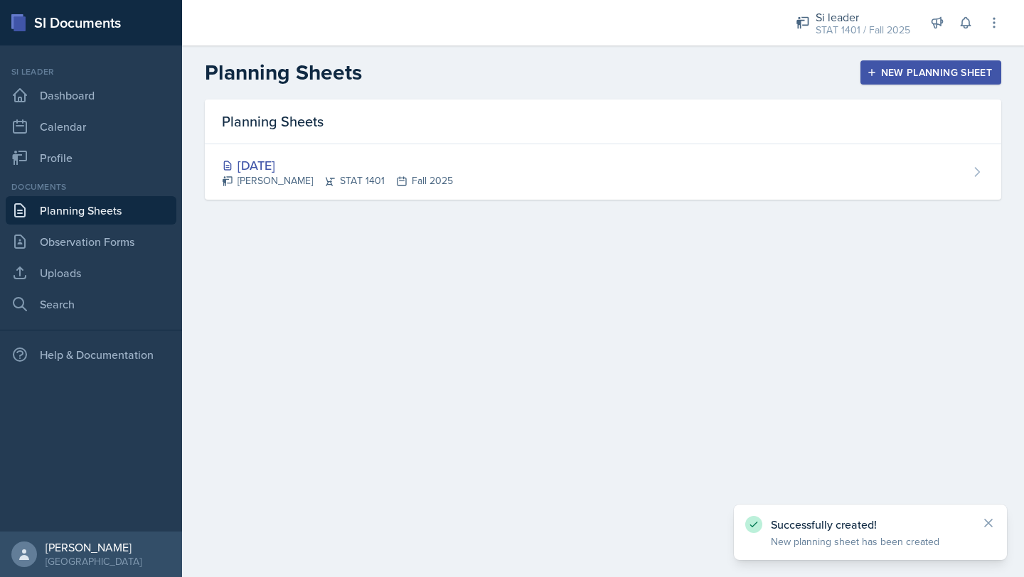
click at [885, 82] on button "New Planning Sheet" at bounding box center [930, 72] width 141 height 24
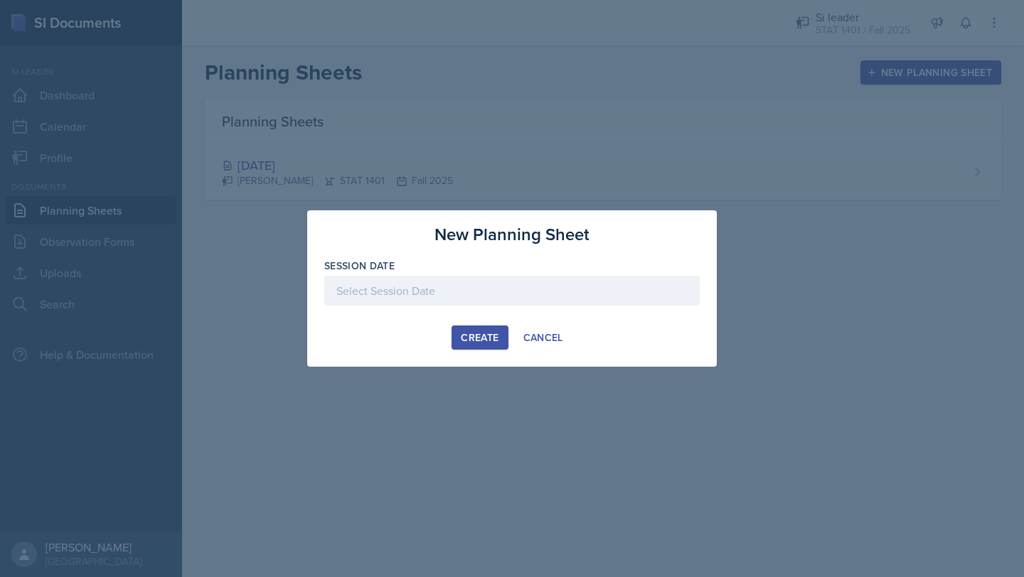
click at [527, 289] on div at bounding box center [511, 291] width 375 height 30
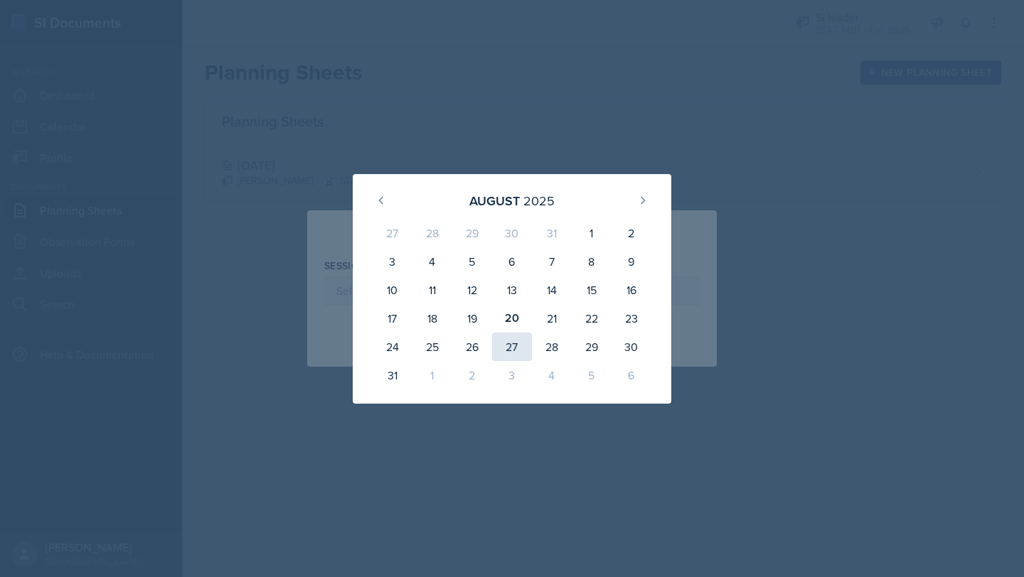
click at [511, 345] on div "27" at bounding box center [512, 347] width 40 height 28
type input "August 27th, 2025"
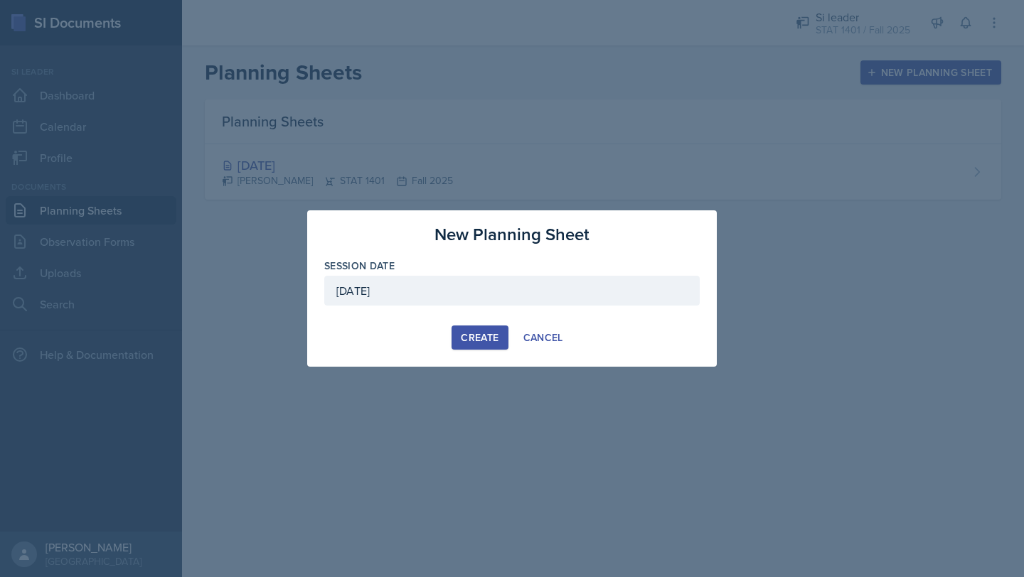
click at [478, 334] on div "Create" at bounding box center [480, 337] width 38 height 11
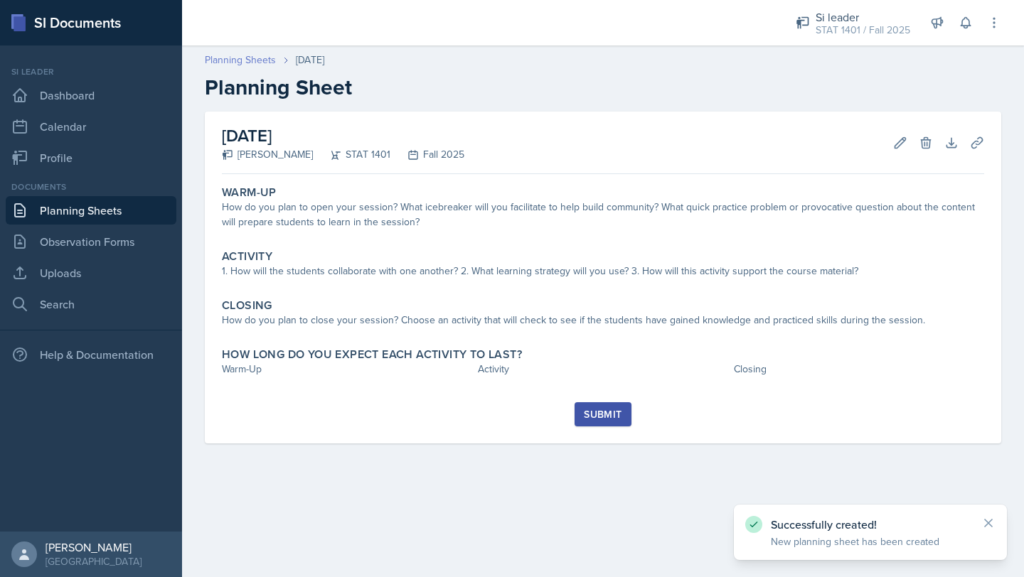
click at [255, 62] on link "Planning Sheets" at bounding box center [240, 60] width 71 height 15
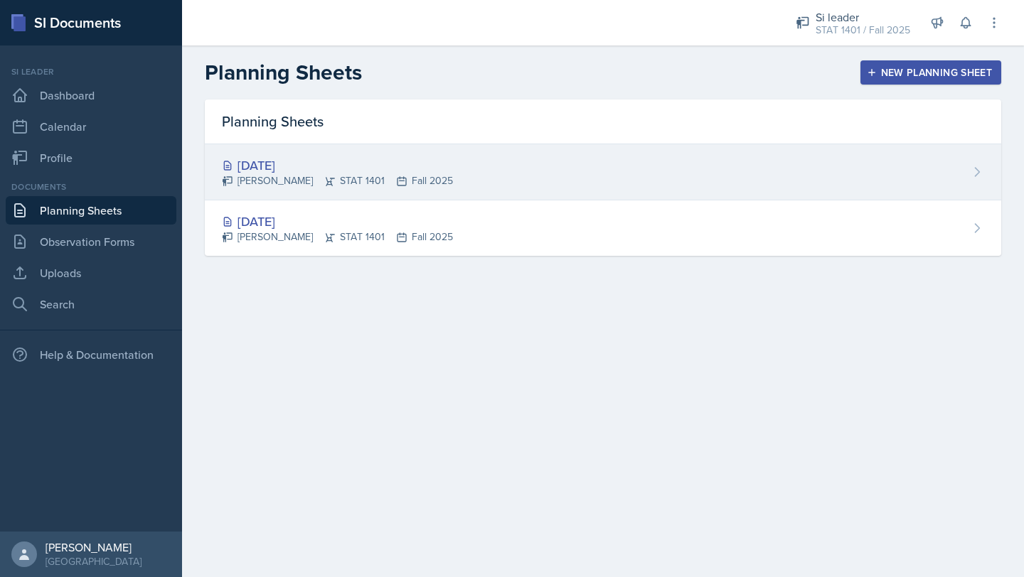
click at [329, 165] on div "Aug 27th, 2025" at bounding box center [337, 165] width 231 height 19
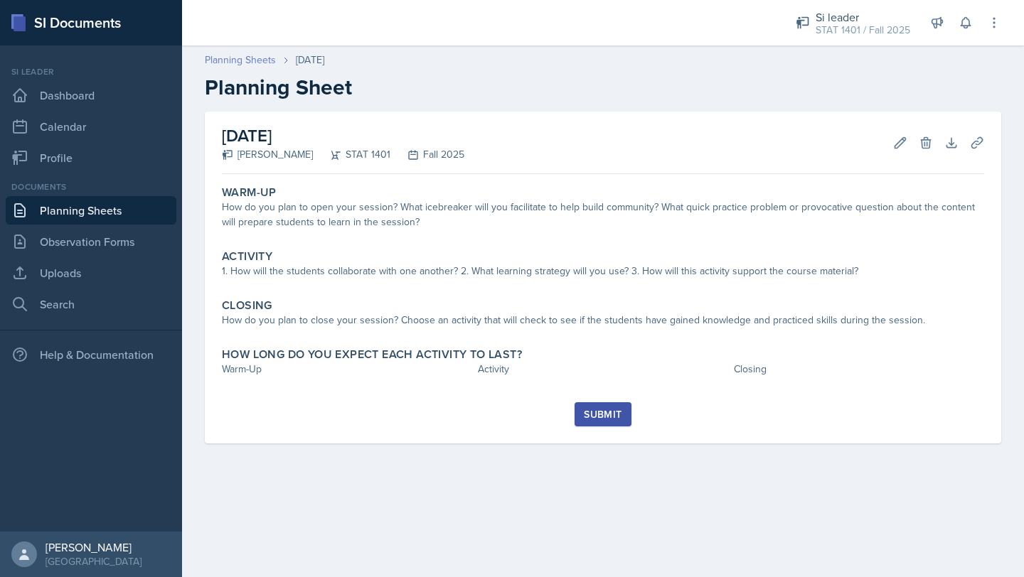
click at [226, 60] on link "Planning Sheets" at bounding box center [240, 60] width 71 height 15
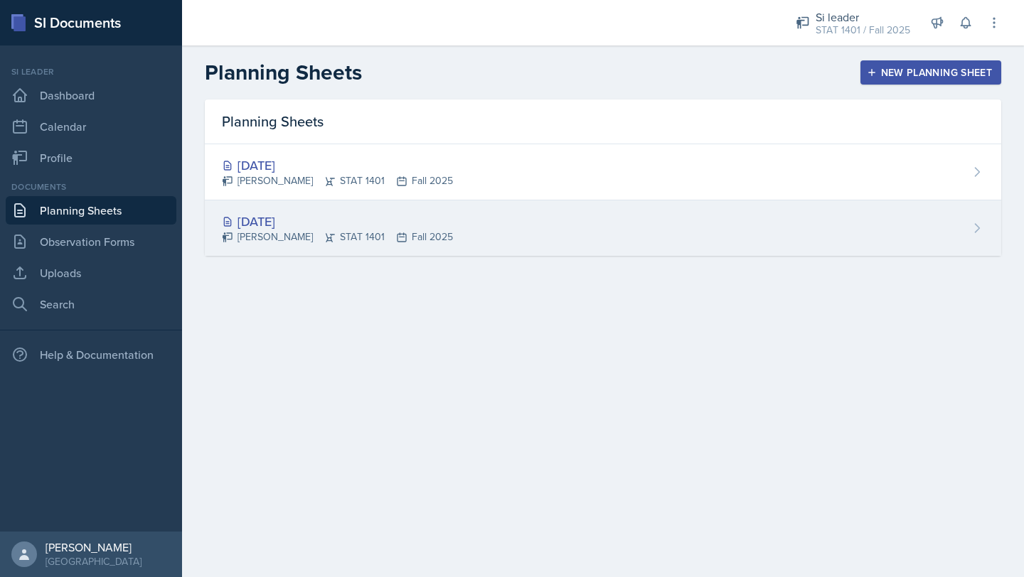
click at [358, 218] on div "Aug 26th, 2025" at bounding box center [337, 221] width 231 height 19
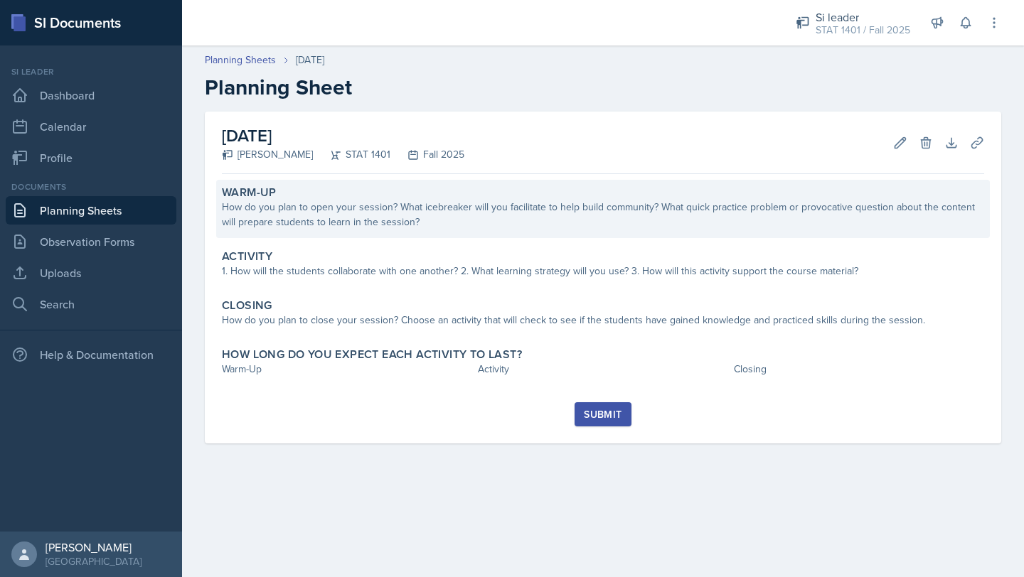
click at [363, 222] on div "How do you plan to open your session? What icebreaker will you facilitate to he…" at bounding box center [603, 215] width 762 height 30
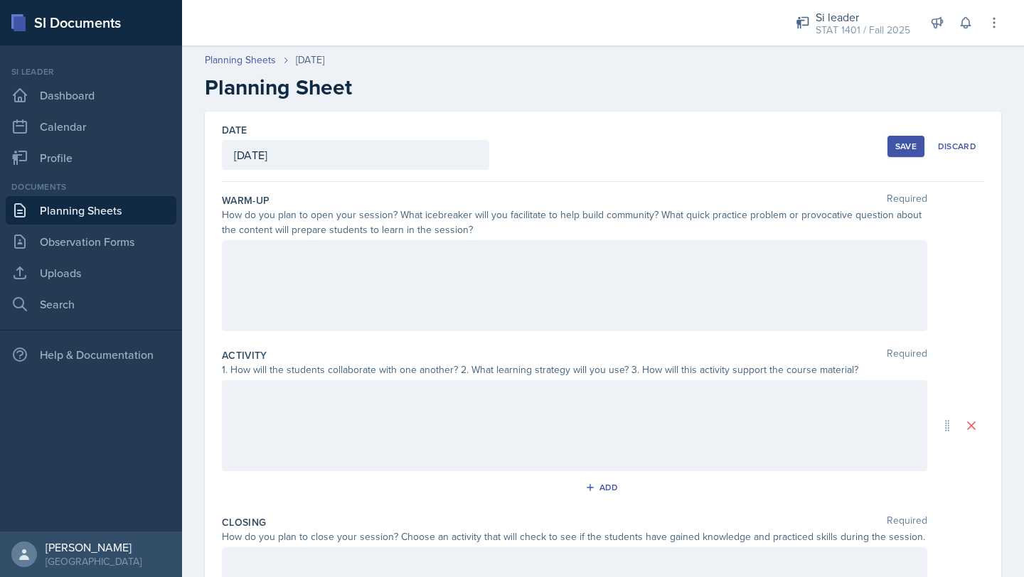
click at [360, 272] on div at bounding box center [574, 285] width 705 height 91
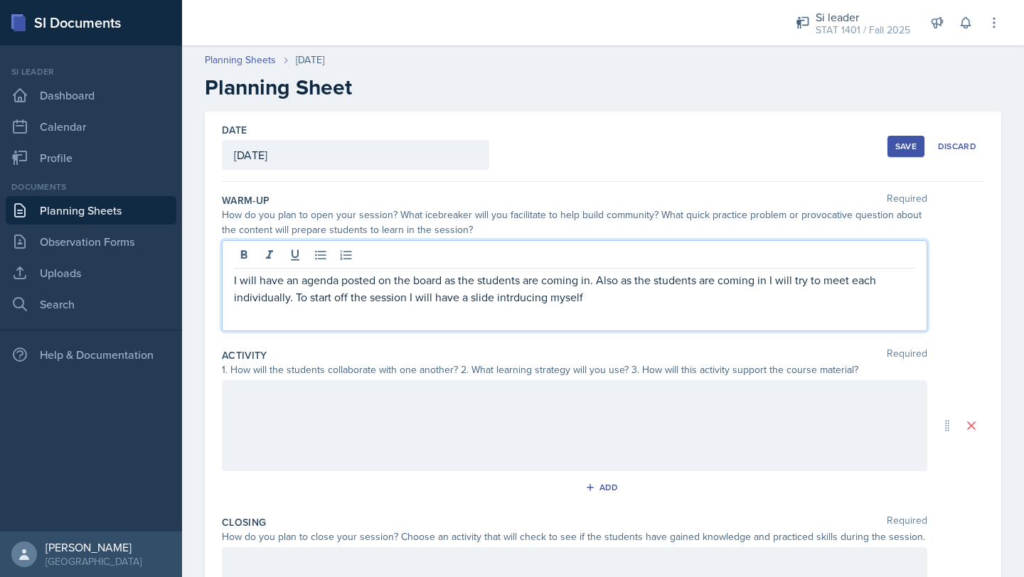
click at [511, 299] on p "I will have an agenda posted on the board as the students are coming in. Also a…" at bounding box center [574, 289] width 681 height 34
click at [610, 291] on p "I will have an agenda posted on the board as the students are coming in. Also a…" at bounding box center [574, 289] width 681 height 34
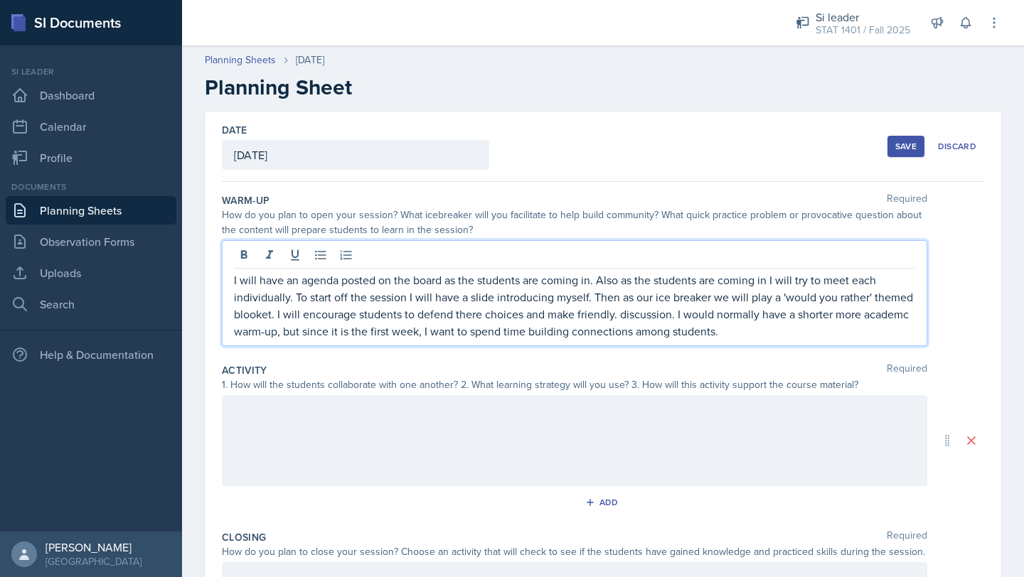
click at [881, 319] on p "I will have an agenda posted on the board as the students are coming in. Also a…" at bounding box center [574, 306] width 681 height 68
click at [736, 331] on p "I will have an agenda posted on the board as the students are coming in. Also a…" at bounding box center [574, 306] width 681 height 68
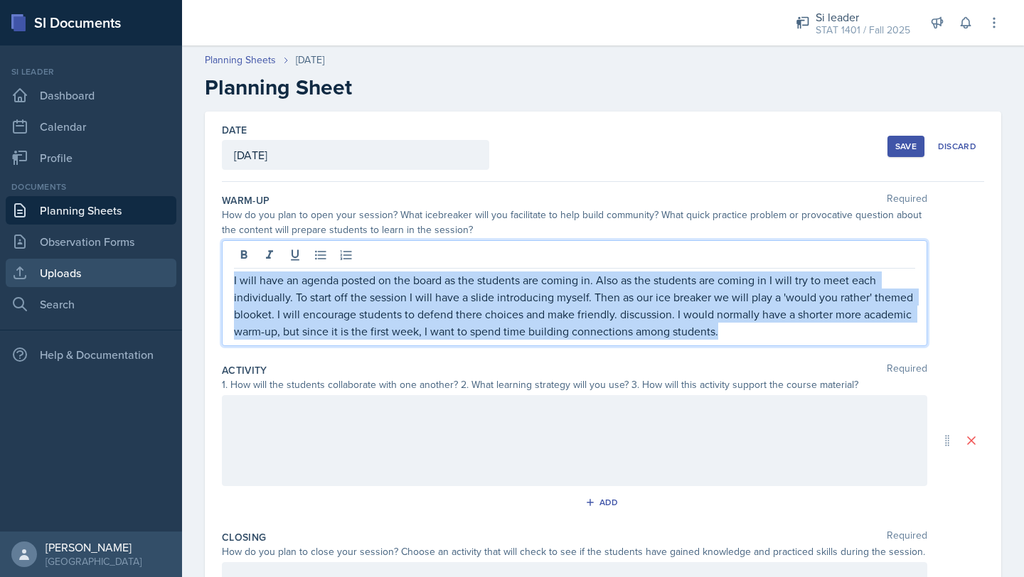
drag, startPoint x: 736, startPoint y: 331, endPoint x: 156, endPoint y: 262, distance: 584.8
click at [159, 262] on div "SI Documents Si leader Dashboard Calendar Profile Documents Planning Sheets Obs…" at bounding box center [512, 288] width 1024 height 577
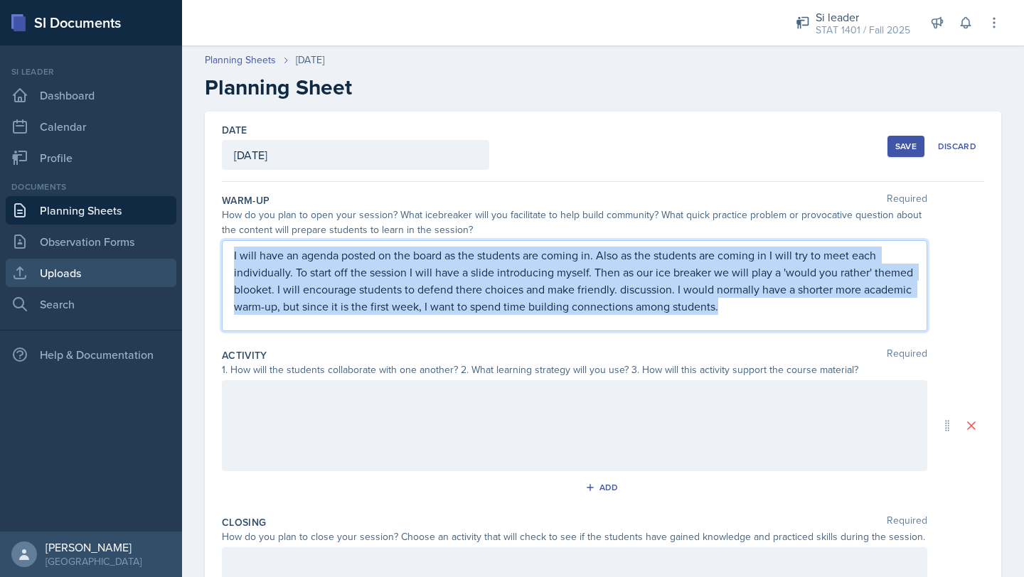
copy p "I will have an agenda posted on the board as the students are coming in. Also a…"
click at [751, 311] on p "I will have an agenda posted on the board as the students are coming in. Also a…" at bounding box center [574, 281] width 681 height 68
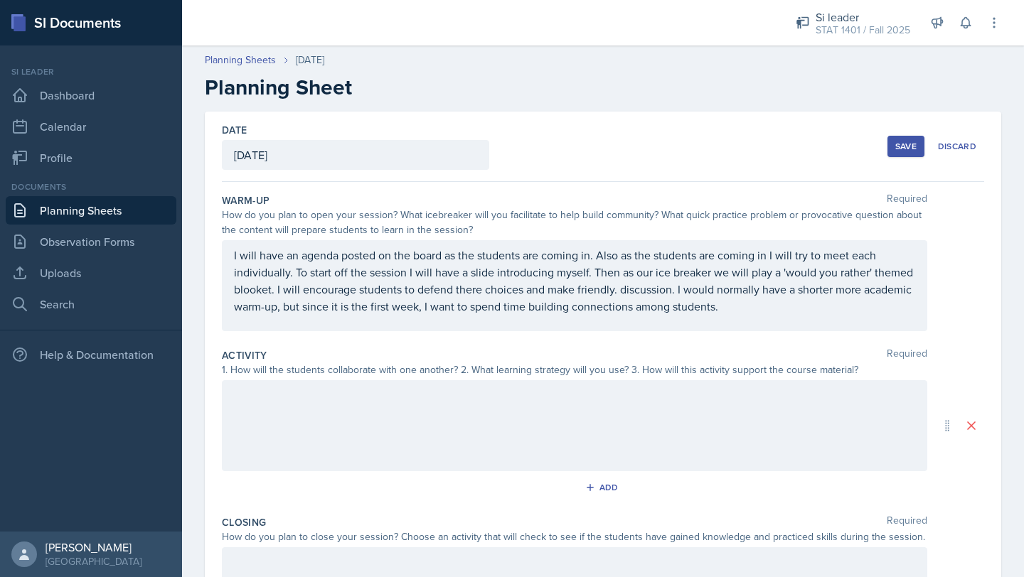
click at [896, 141] on div "Save" at bounding box center [905, 146] width 21 height 11
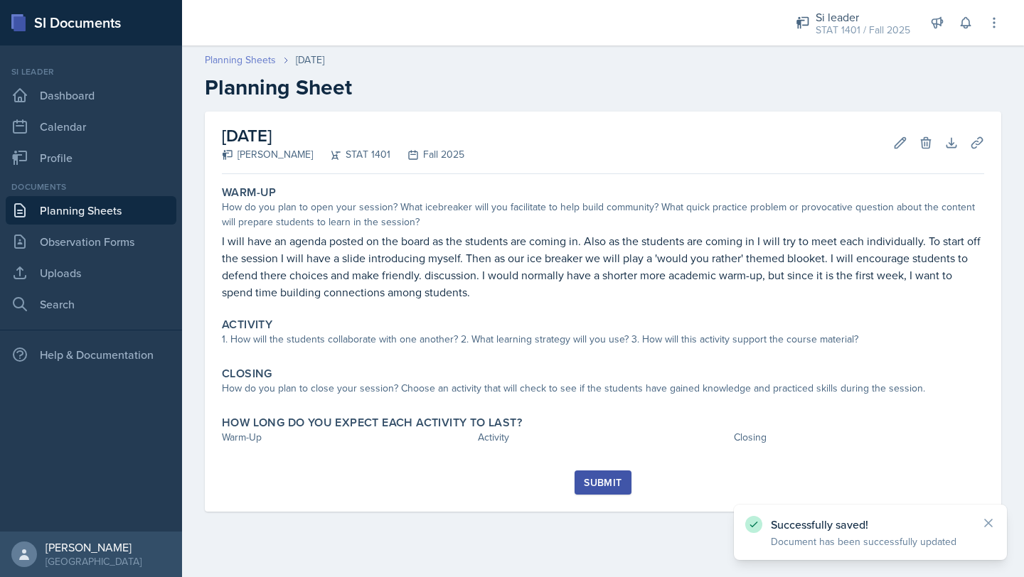
click at [242, 55] on link "Planning Sheets" at bounding box center [240, 60] width 71 height 15
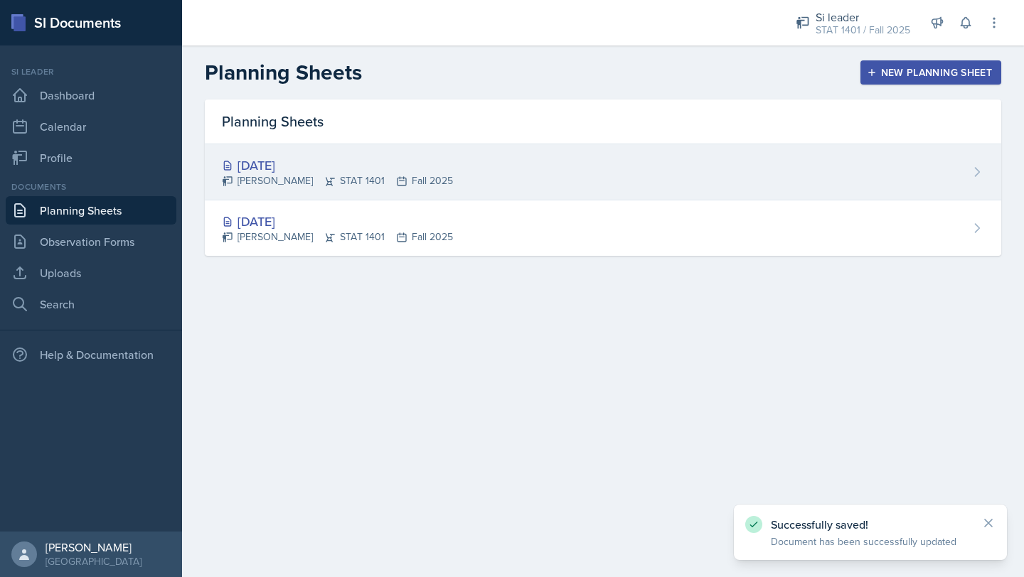
click at [310, 193] on div "Aug 27th, 2025 Lilly Adan STAT 1401 Fall 2025" at bounding box center [603, 172] width 796 height 56
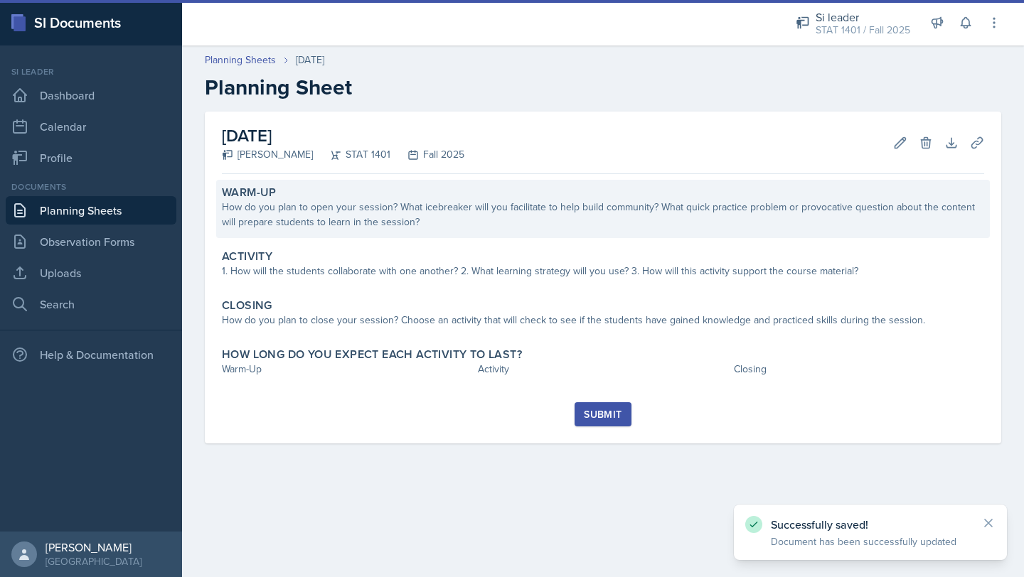
click at [311, 225] on div "How do you plan to open your session? What icebreaker will you facilitate to he…" at bounding box center [603, 215] width 762 height 30
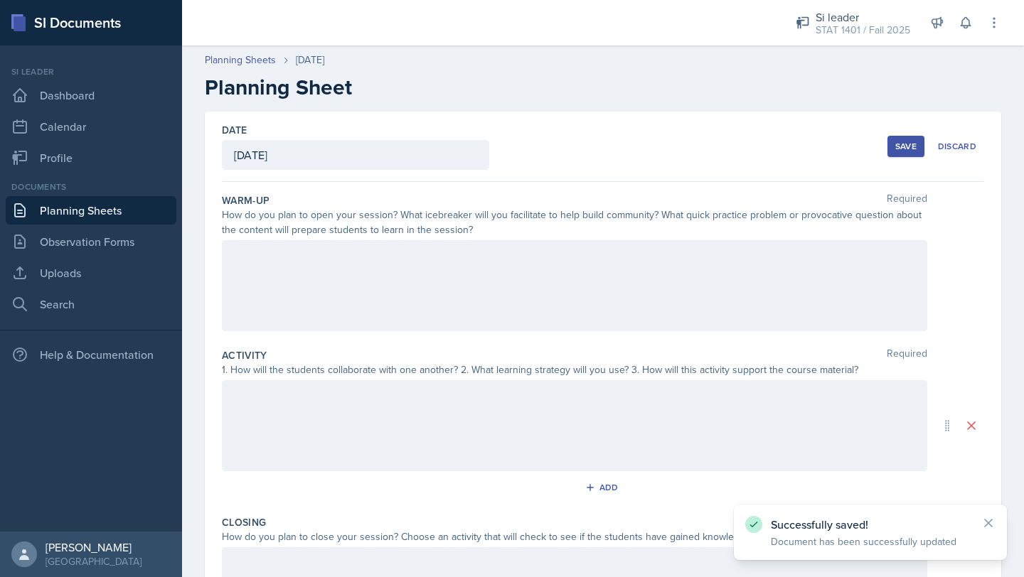
click at [311, 254] on div at bounding box center [574, 285] width 705 height 91
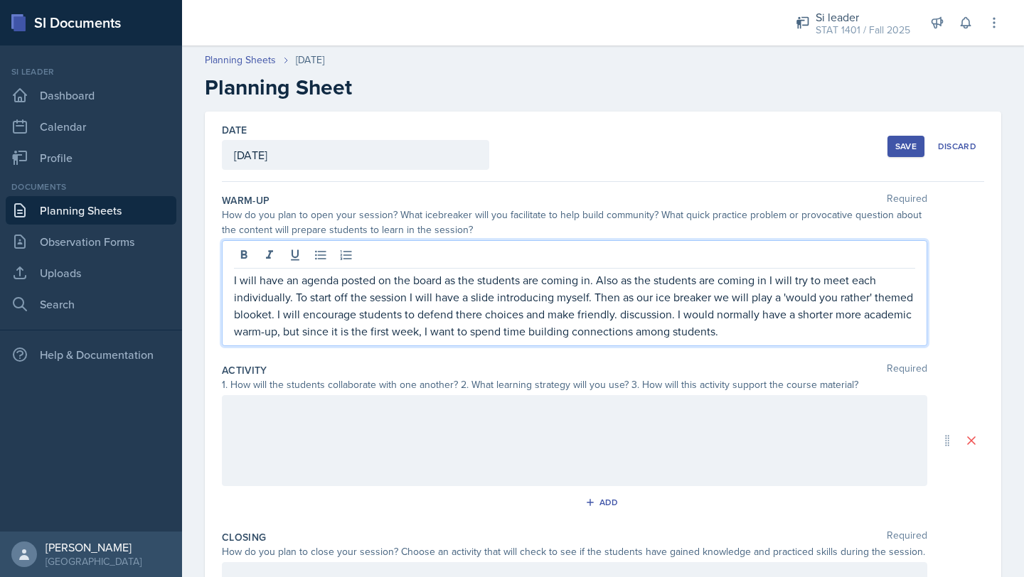
click at [897, 148] on div "Save" at bounding box center [905, 146] width 21 height 11
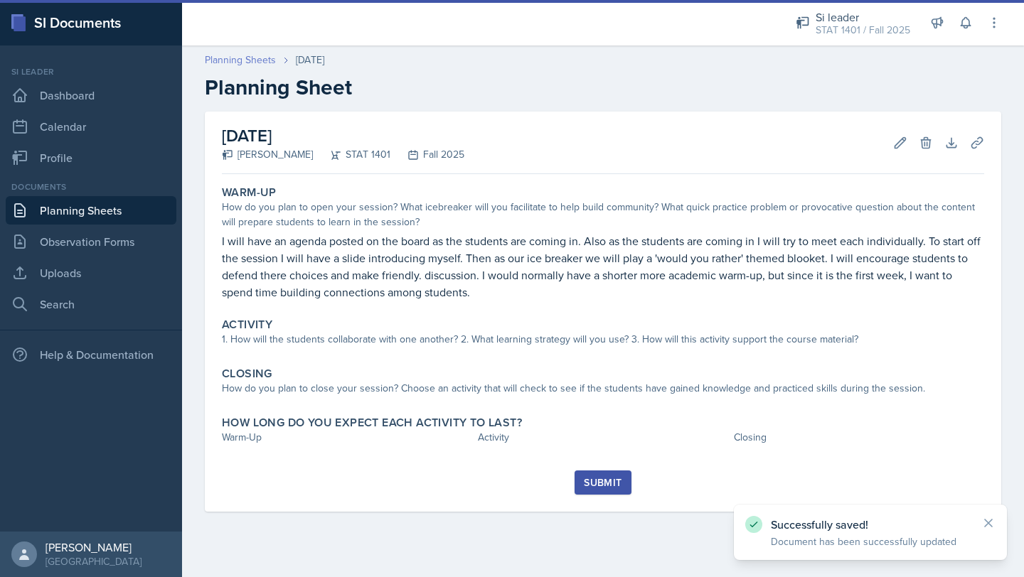
click at [240, 55] on link "Planning Sheets" at bounding box center [240, 60] width 71 height 15
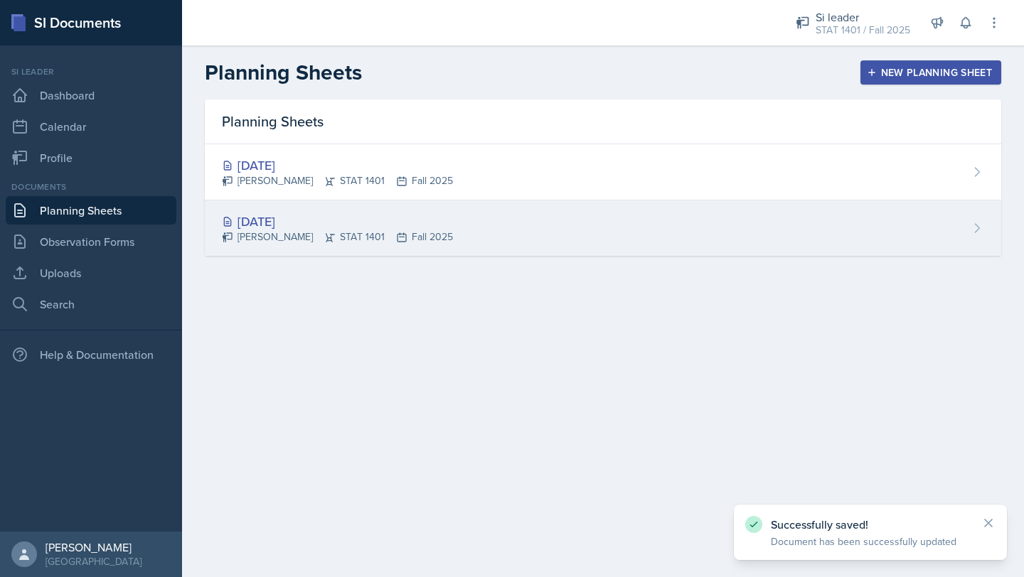
click at [318, 244] on div "Lilly Adan STAT 1401 Fall 2025" at bounding box center [337, 237] width 231 height 15
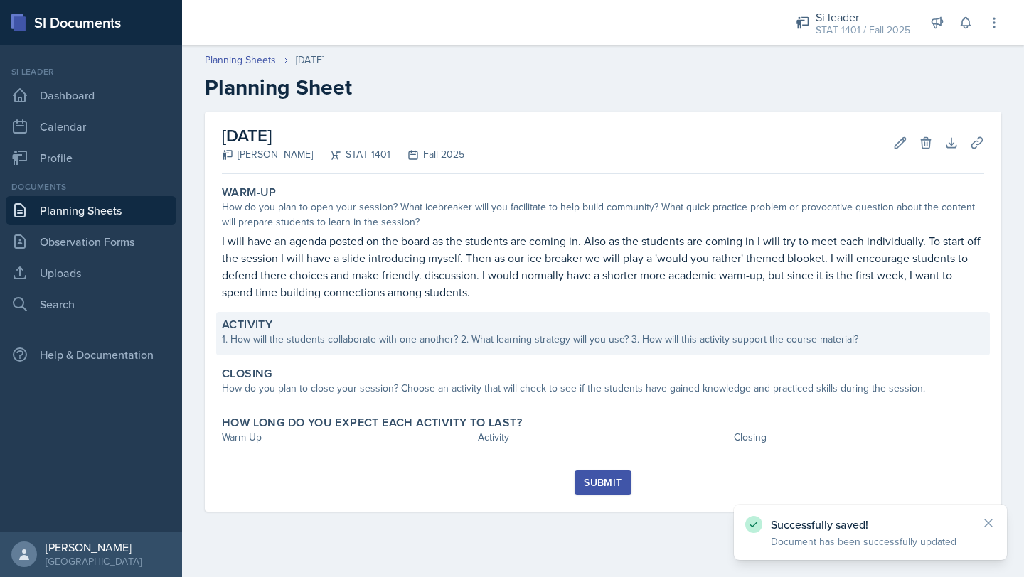
click at [302, 336] on div "1. How will the students collaborate with one another? 2. What learning strateg…" at bounding box center [603, 339] width 762 height 15
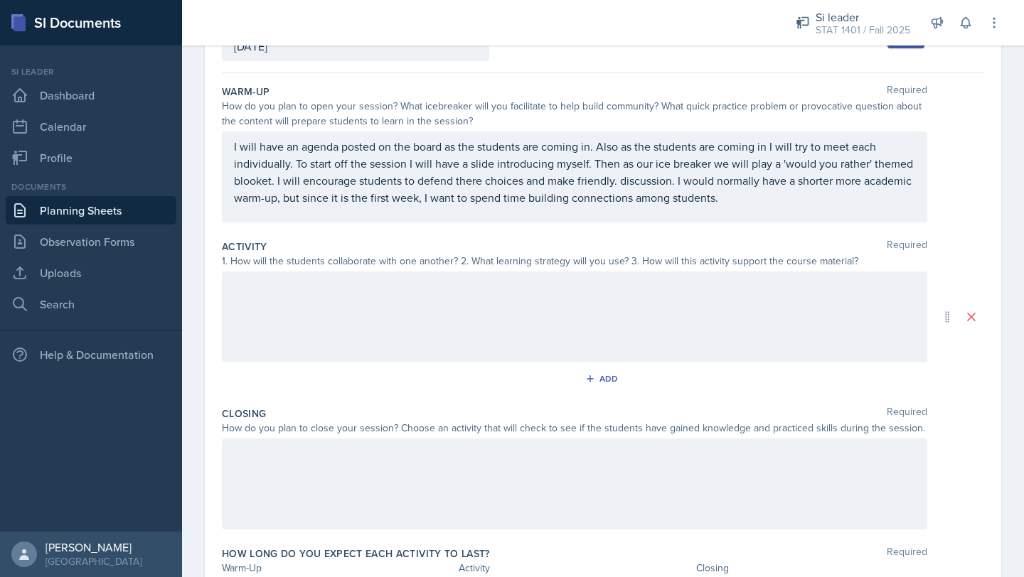
scroll to position [197, 0]
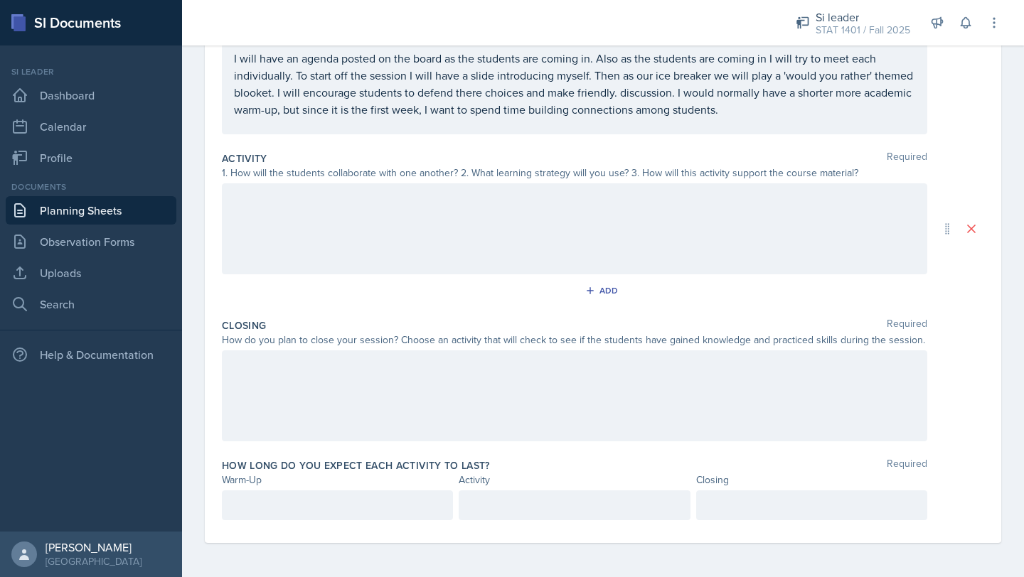
click at [408, 219] on div at bounding box center [574, 228] width 705 height 91
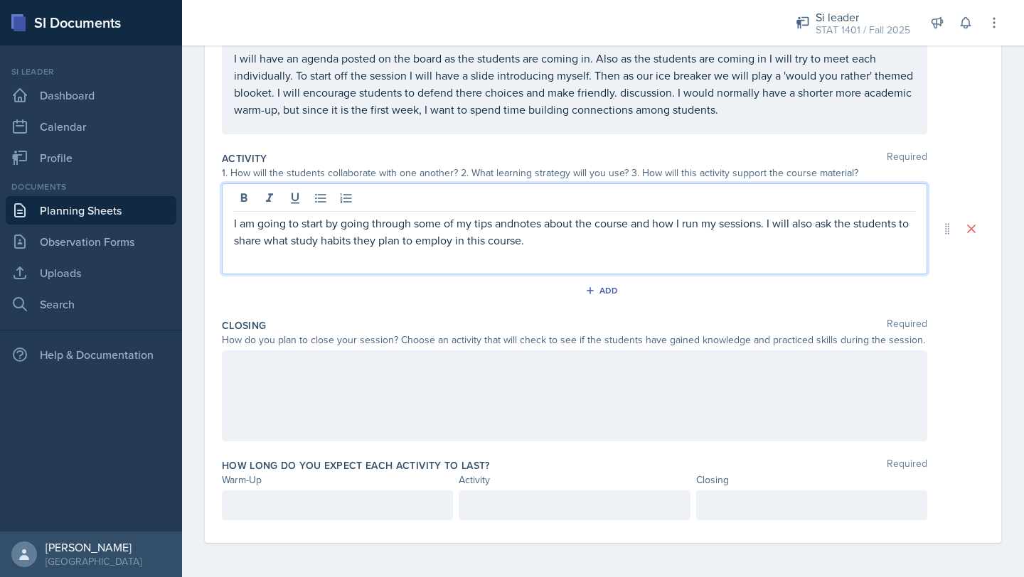
click at [514, 226] on p "I am going to start by going through some of my tips andnotes about the course …" at bounding box center [574, 232] width 681 height 34
click at [549, 245] on p "I am going to start by going through some of my tips and notes about the course…" at bounding box center [574, 232] width 681 height 34
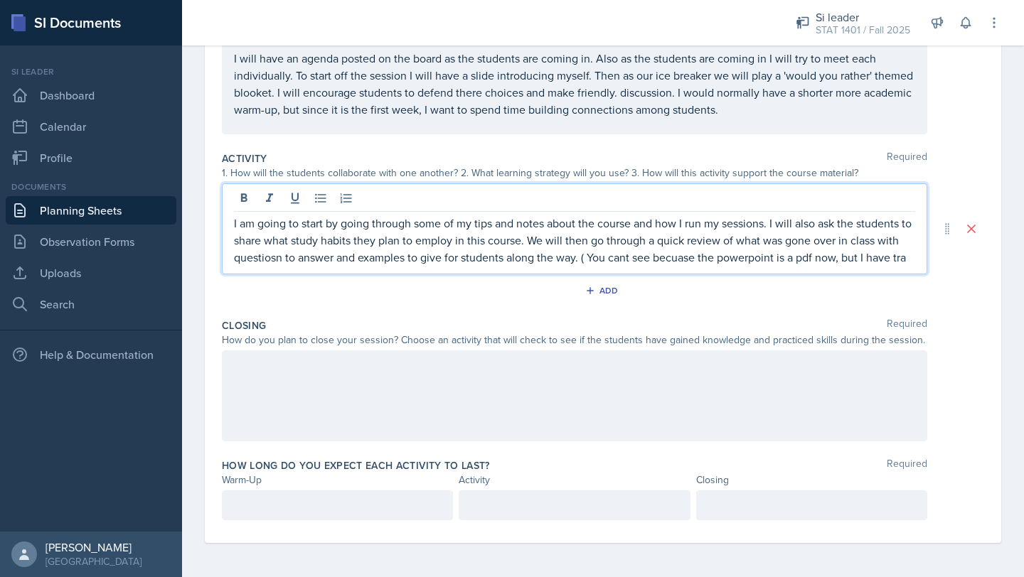
scroll to position [212, 0]
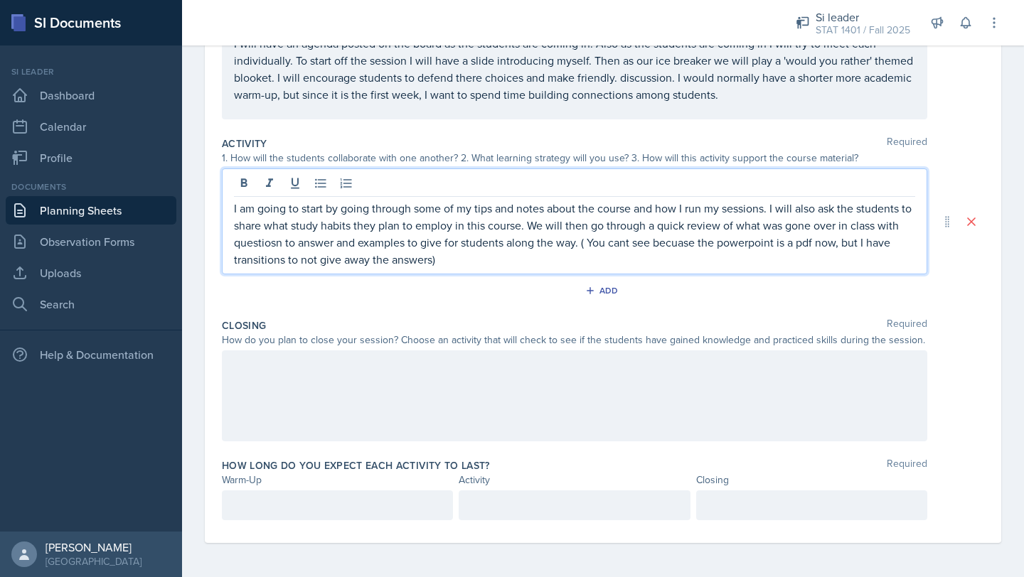
click at [677, 242] on p "I am going to start by going through some of my tips and notes about the course…" at bounding box center [574, 234] width 681 height 68
click at [455, 256] on p "I am going to start by going through some of my tips and notes about the course…" at bounding box center [574, 234] width 681 height 68
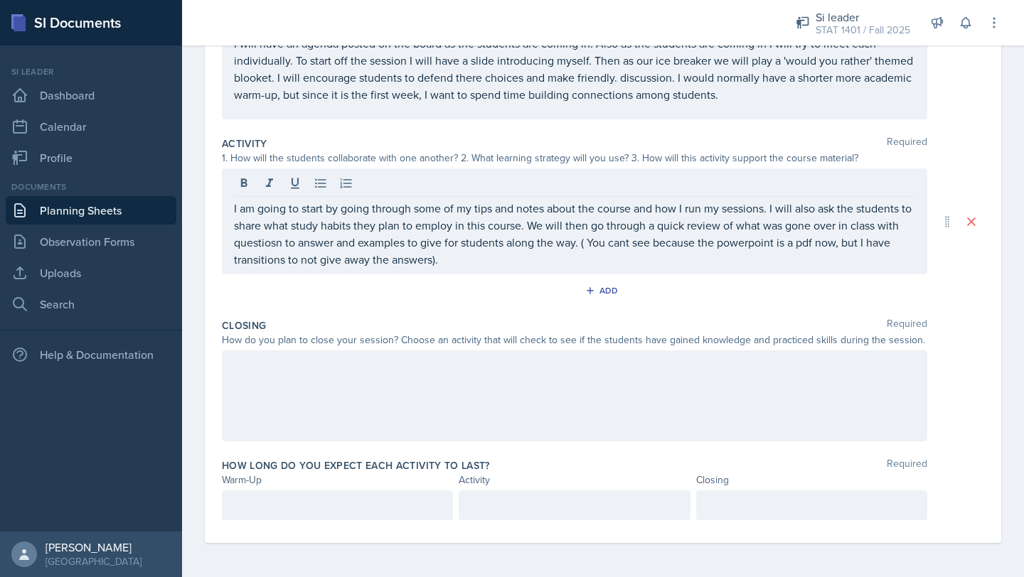
click at [316, 385] on div at bounding box center [574, 395] width 705 height 91
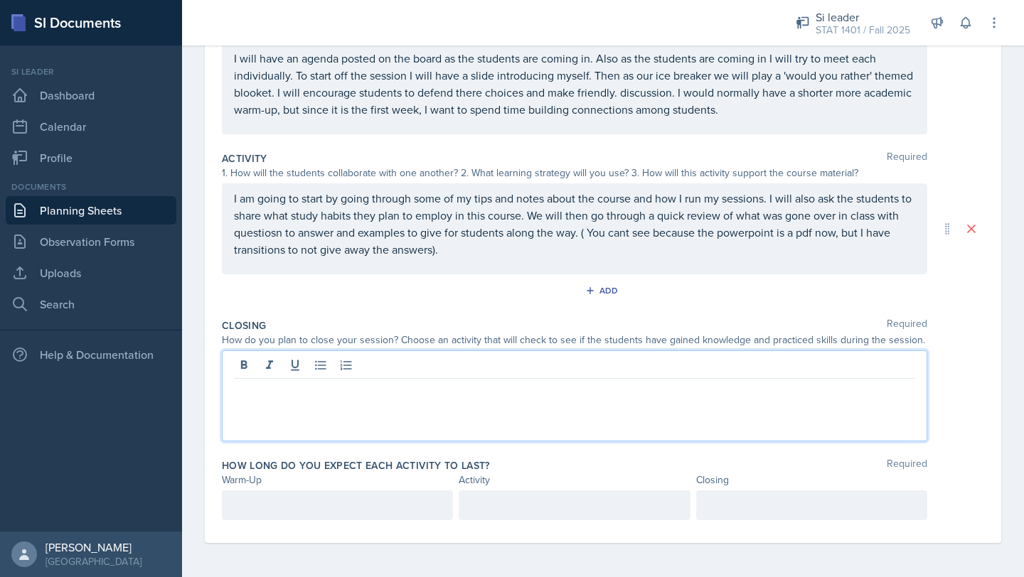
scroll to position [197, 0]
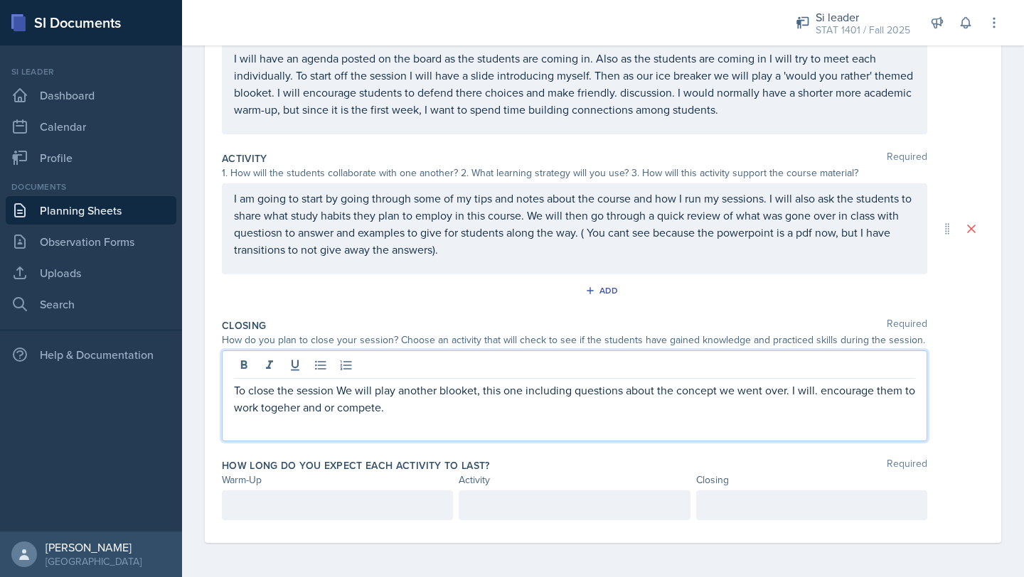
click at [281, 407] on p "To close the session We will play another blooket, this one including questions…" at bounding box center [574, 399] width 681 height 34
click at [234, 389] on p "To close the session We will play another blooket, this one including questions…" at bounding box center [574, 399] width 681 height 34
click at [407, 412] on p "To close the session We will play another blooket, this one including questions…" at bounding box center [574, 399] width 681 height 34
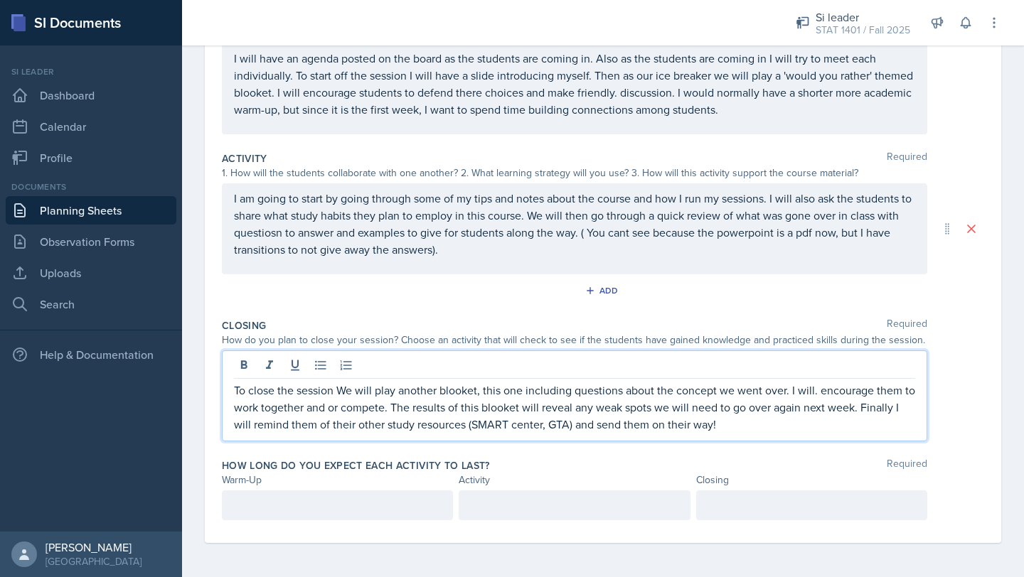
click at [500, 406] on p "To close the session We will play another blooket, this one including questions…" at bounding box center [574, 407] width 681 height 51
click at [733, 427] on p "To close the session We will play another blooket, this one including questions…" at bounding box center [574, 407] width 681 height 51
click at [282, 235] on p "I am going to start by going through some of my tips and notes about the course…" at bounding box center [574, 224] width 681 height 68
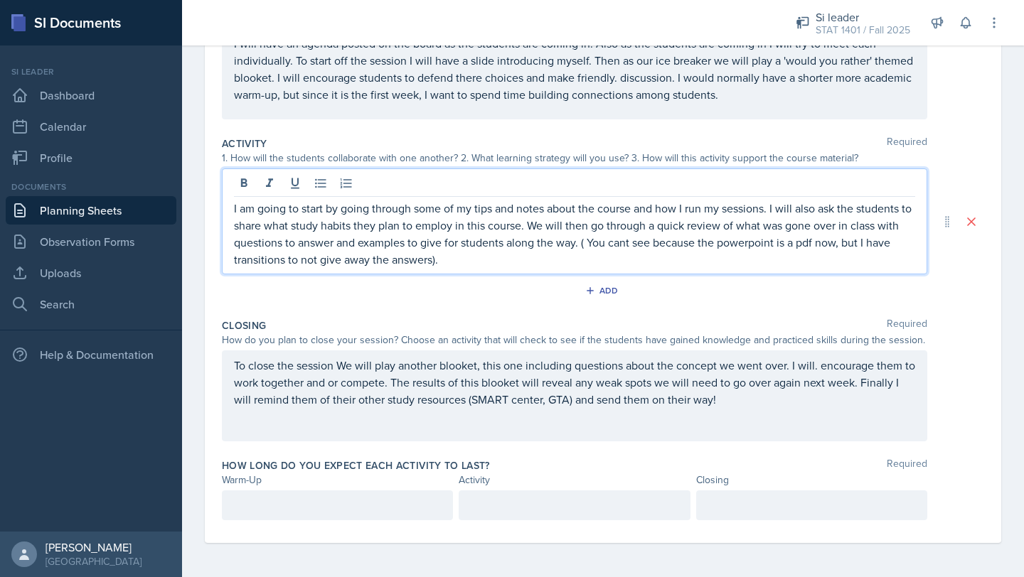
click at [450, 264] on p "I am going to start by going through some of my tips and notes about the course…" at bounding box center [574, 234] width 681 height 68
drag, startPoint x: 451, startPoint y: 264, endPoint x: 223, endPoint y: 213, distance: 234.0
click at [222, 213] on div "I am going to start by going through some of my tips and notes about the course…" at bounding box center [574, 221] width 705 height 106
copy p "I am going to start by going through some of my tips and notes about the course…"
click at [474, 272] on div "I am going to start by going through some of my tips and notes about the course…" at bounding box center [574, 221] width 705 height 106
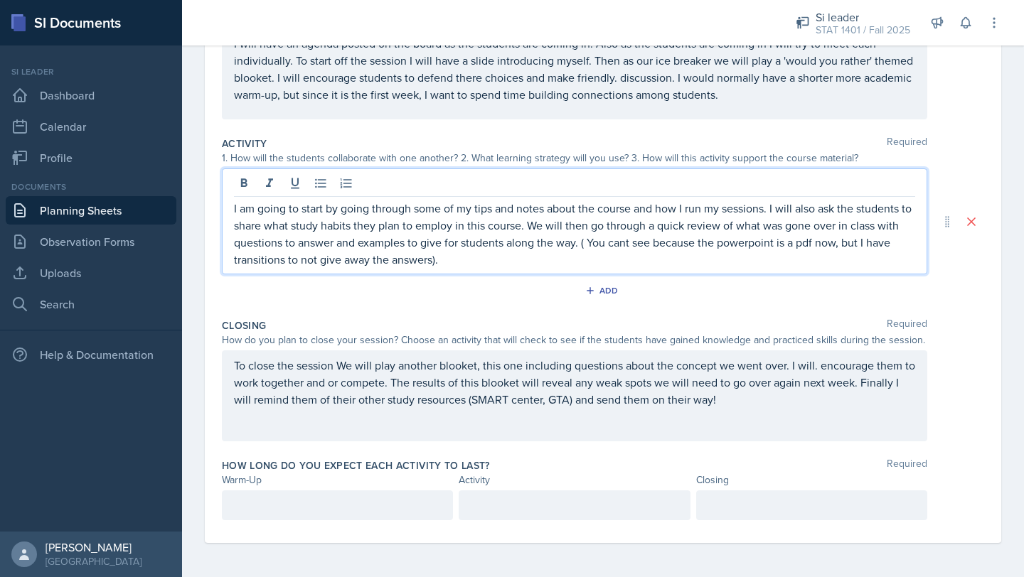
click at [470, 267] on p "I am going to start by going through some of my tips and notes about the course…" at bounding box center [574, 234] width 681 height 68
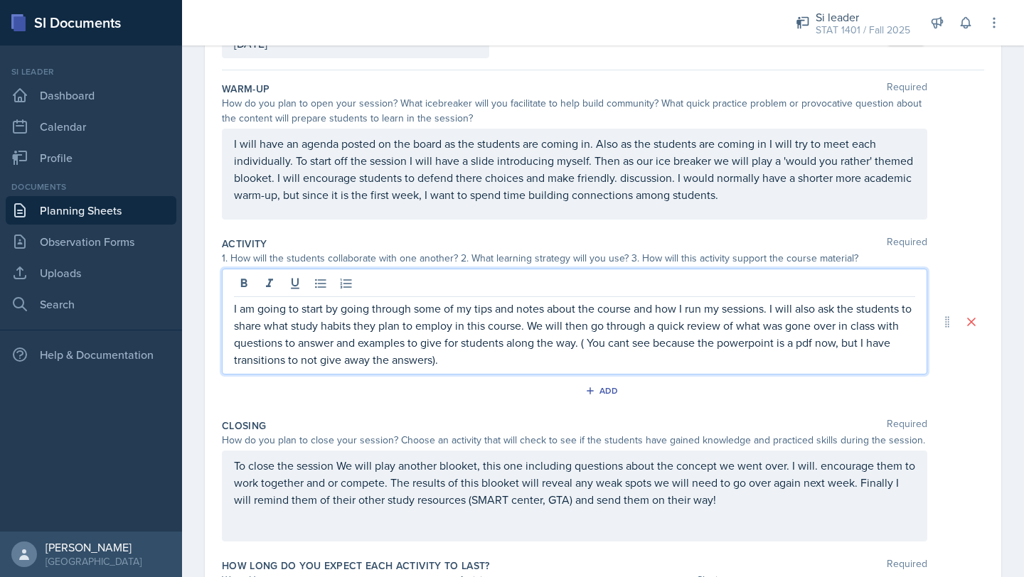
scroll to position [0, 0]
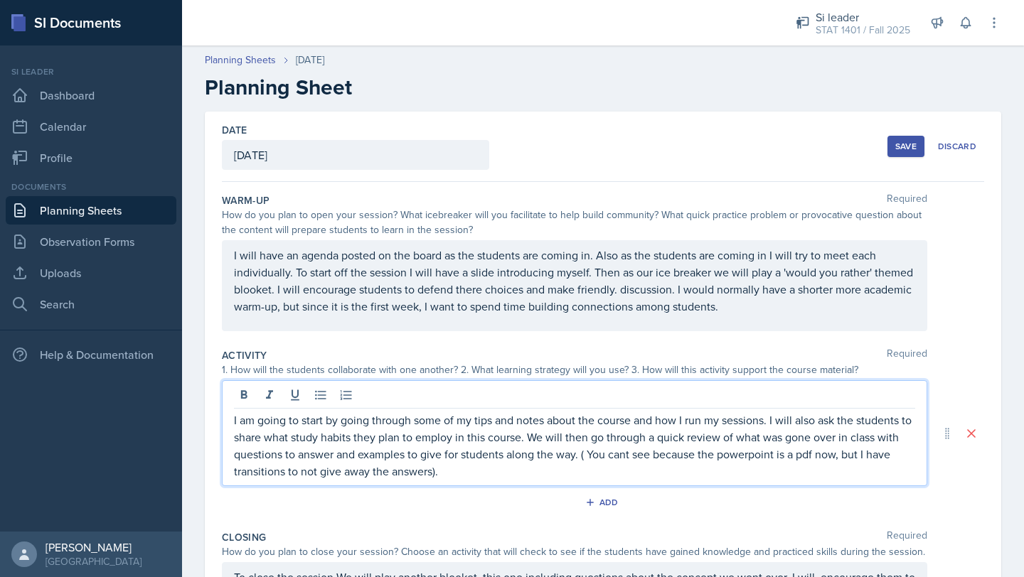
click at [895, 148] on div "Save" at bounding box center [905, 146] width 21 height 11
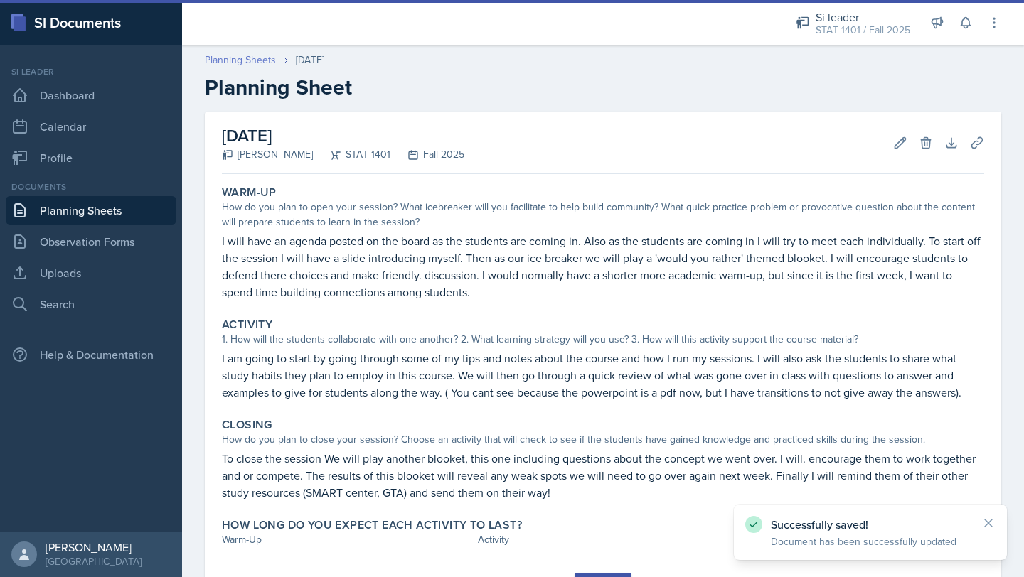
click at [245, 62] on link "Planning Sheets" at bounding box center [240, 60] width 71 height 15
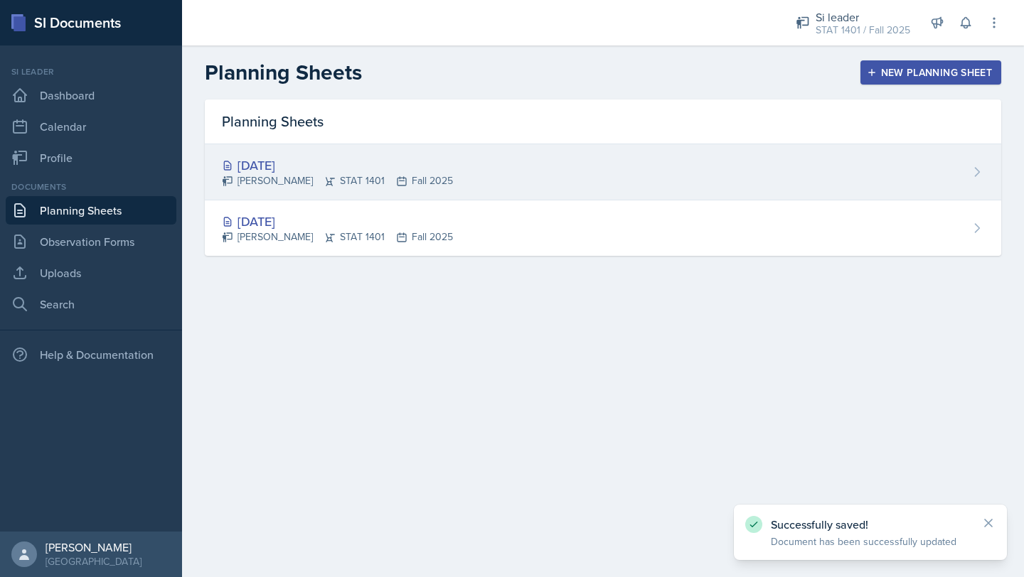
click at [328, 182] on div "Lilly Adan STAT 1401 Fall 2025" at bounding box center [337, 180] width 231 height 15
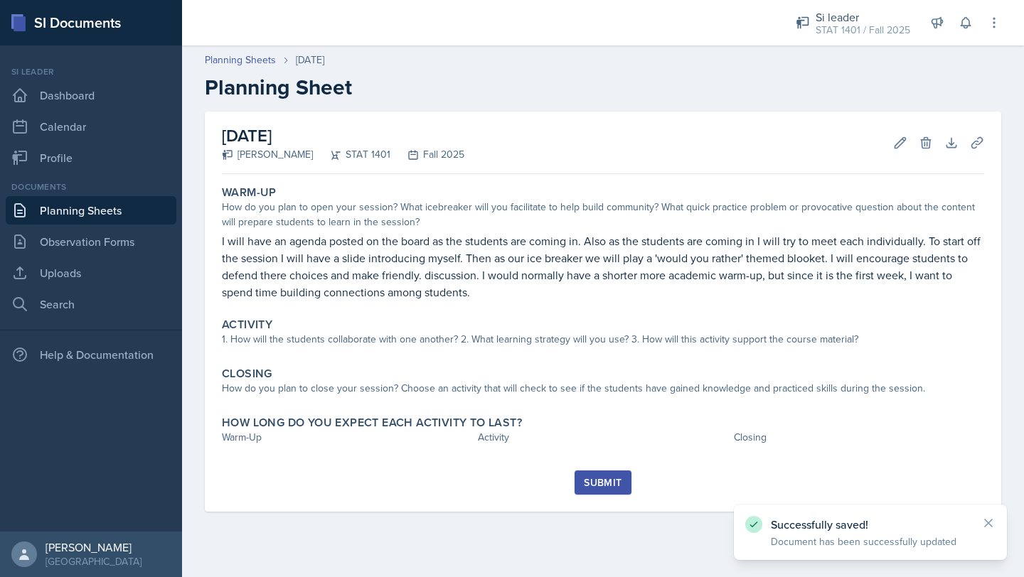
click at [343, 340] on div "1. How will the students collaborate with one another? 2. What learning strateg…" at bounding box center [603, 339] width 762 height 15
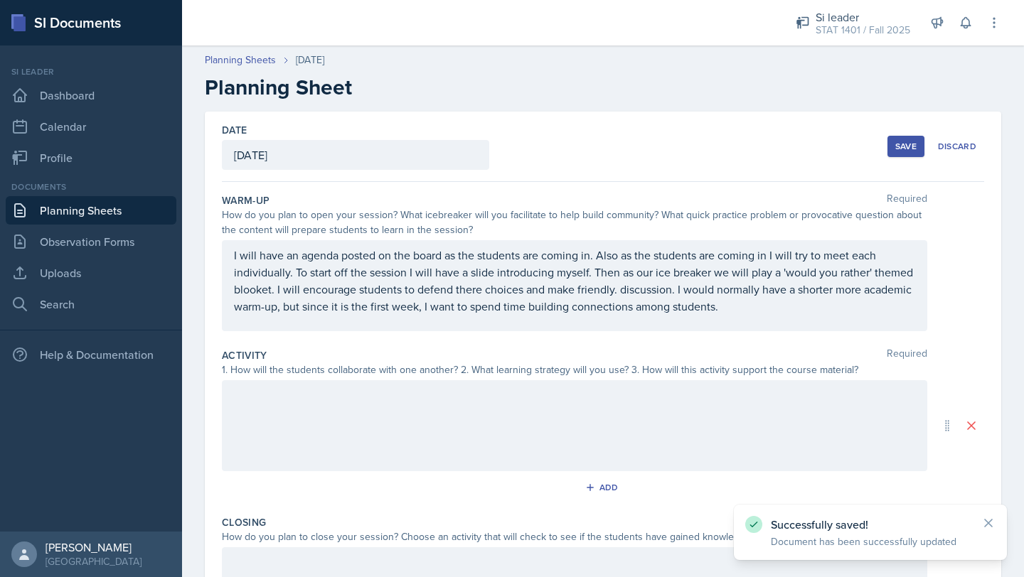
click at [336, 436] on div at bounding box center [574, 425] width 705 height 91
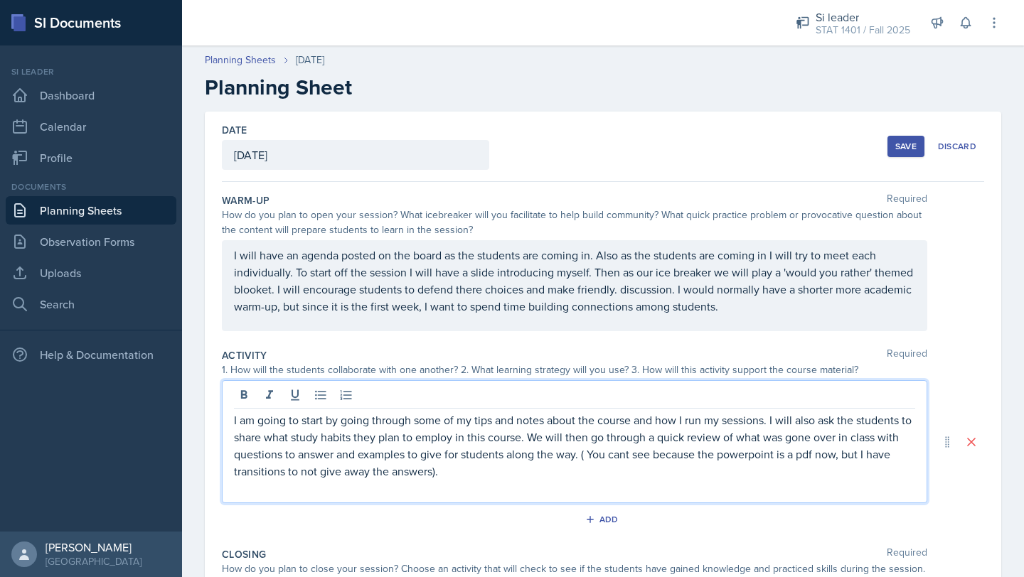
click at [916, 138] on button "Save" at bounding box center [905, 146] width 37 height 21
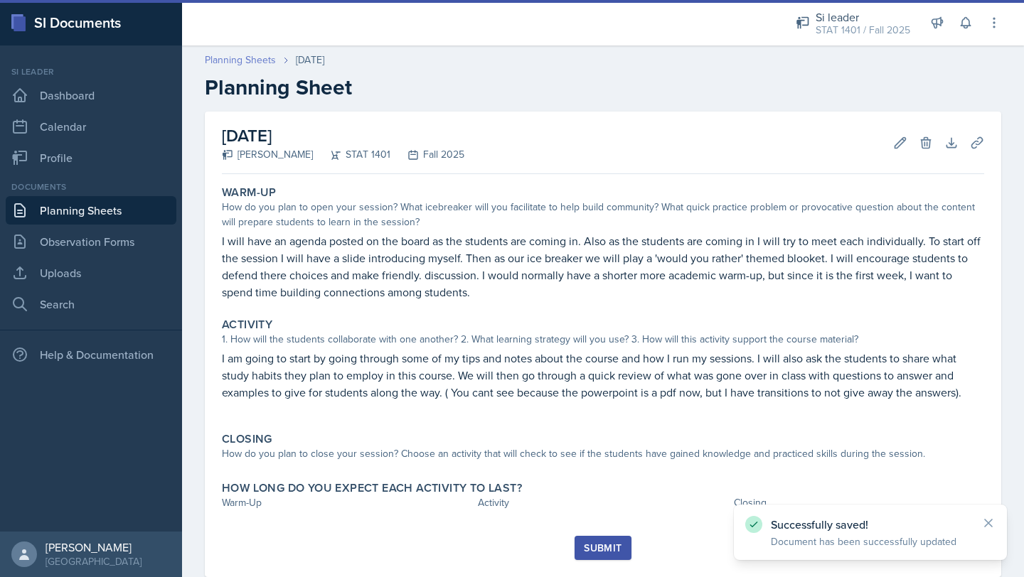
click at [237, 59] on link "Planning Sheets" at bounding box center [240, 60] width 71 height 15
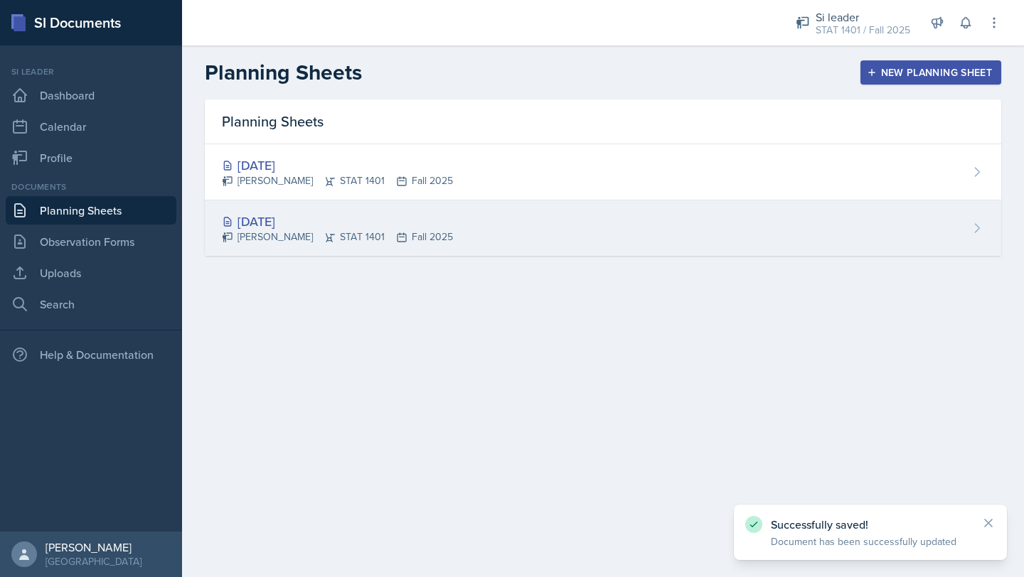
click at [265, 234] on div "Lilly Adan STAT 1401 Fall 2025" at bounding box center [337, 237] width 231 height 15
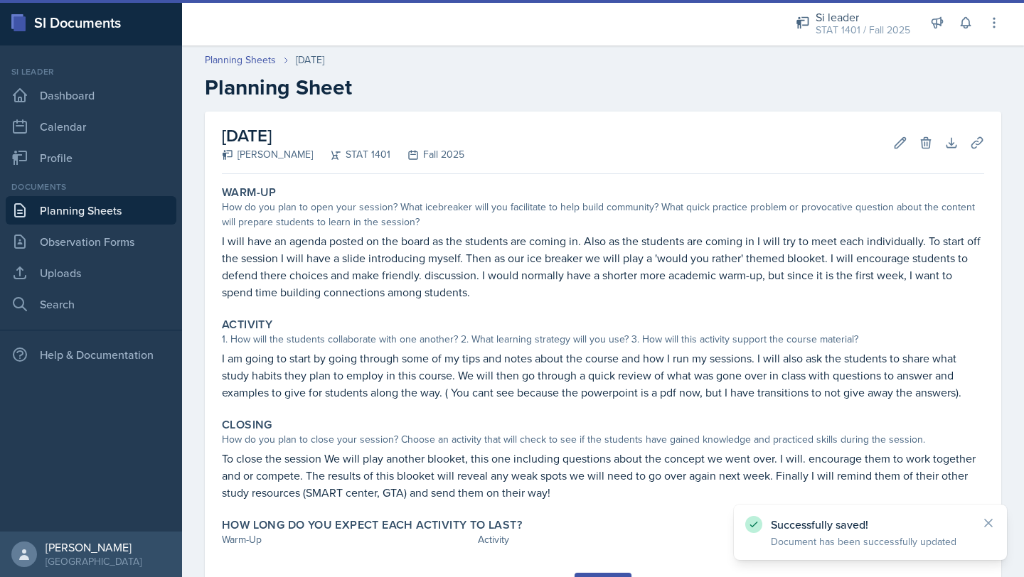
scroll to position [32, 0]
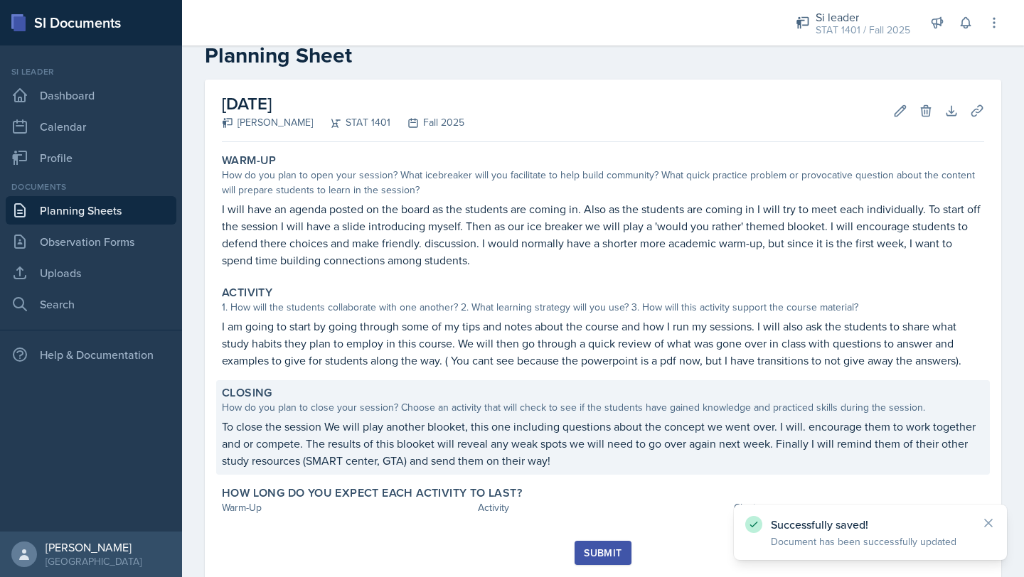
click at [625, 458] on p "To close the session We will play another blooket, this one including questions…" at bounding box center [603, 443] width 762 height 51
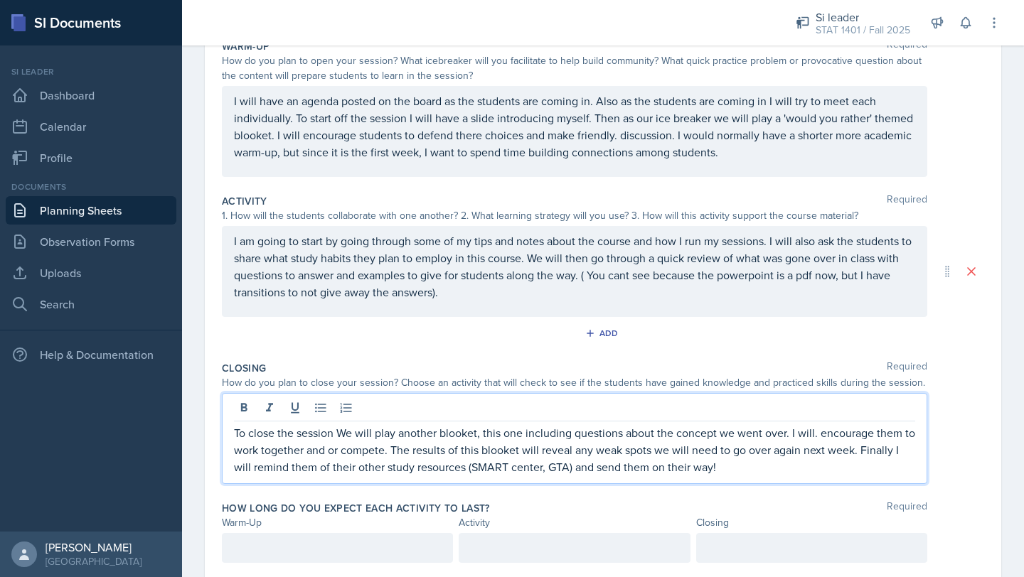
scroll to position [179, 0]
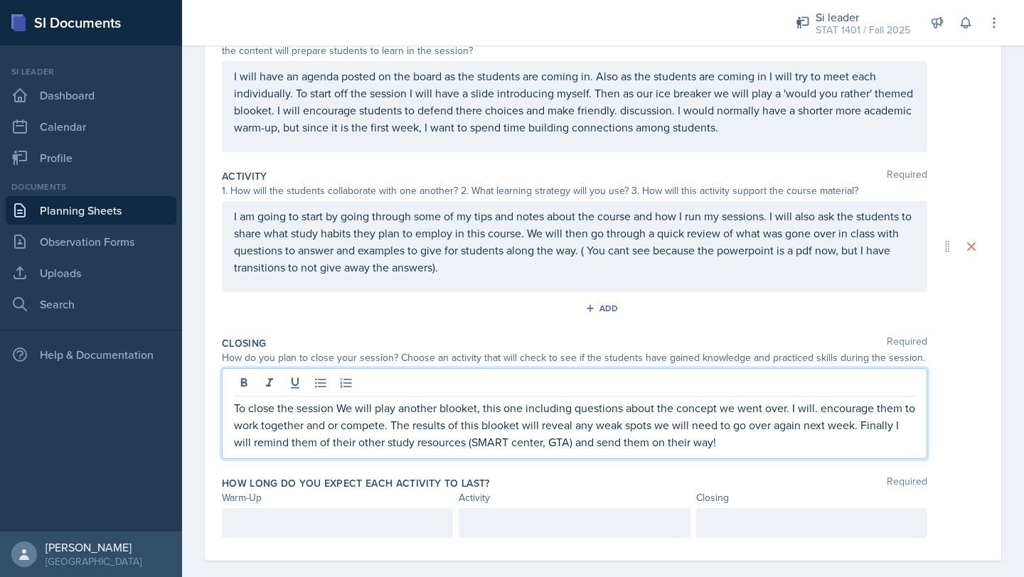
click at [731, 450] on p "To close the session We will play another blooket, this one including questions…" at bounding box center [574, 424] width 681 height 51
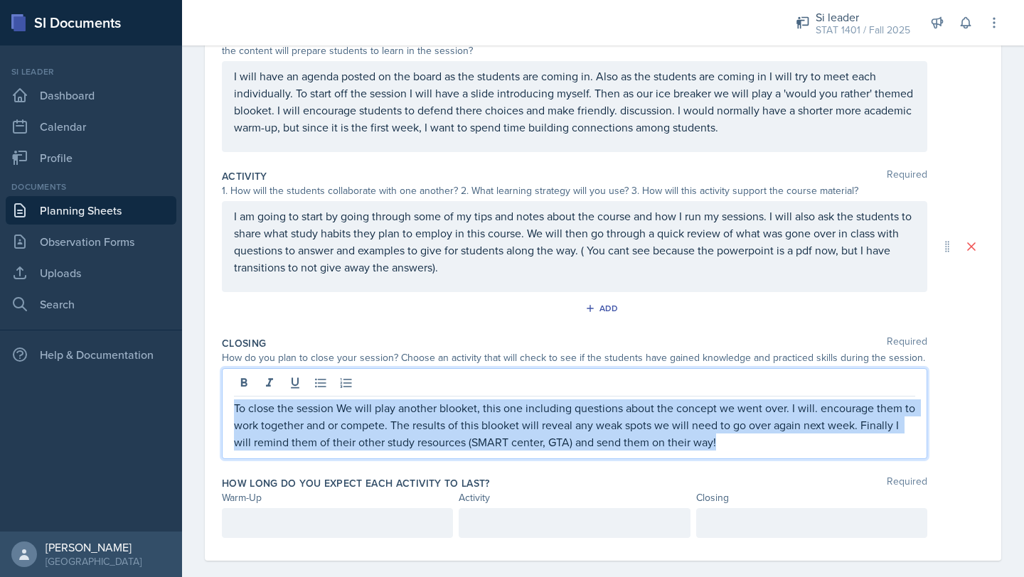
drag, startPoint x: 731, startPoint y: 445, endPoint x: 229, endPoint y: 403, distance: 504.3
click at [229, 403] on div "To close the session We will play another blooket, this one including questions…" at bounding box center [574, 413] width 705 height 91
copy p "To close the session We will play another blooket, this one including questions…"
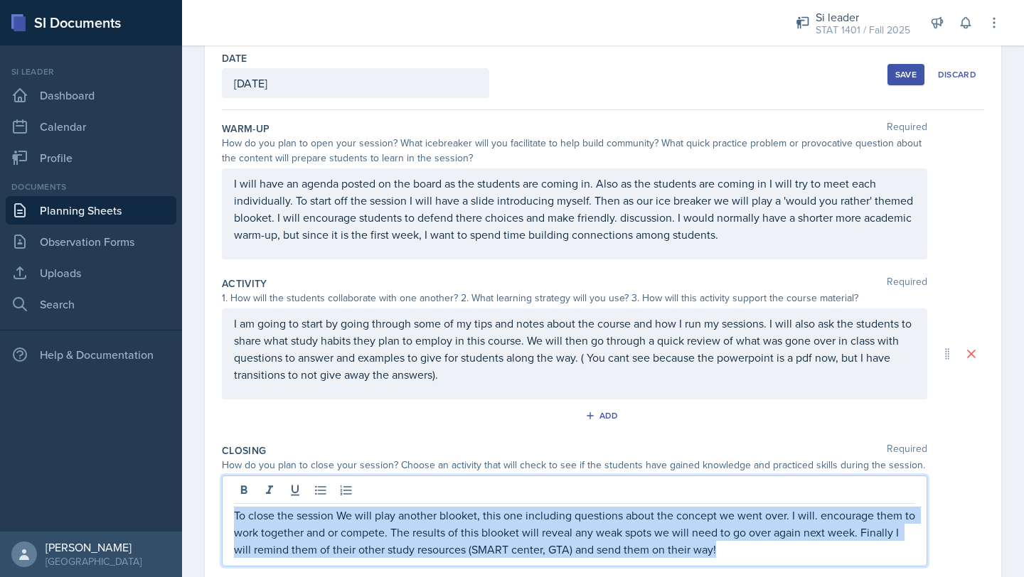
scroll to position [0, 0]
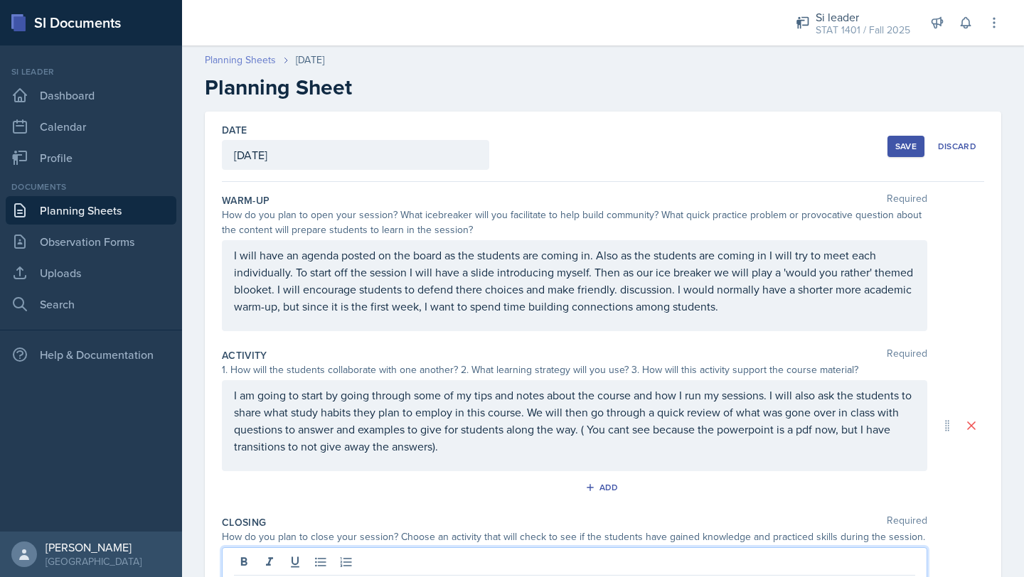
click at [247, 53] on link "Planning Sheets" at bounding box center [240, 60] width 71 height 15
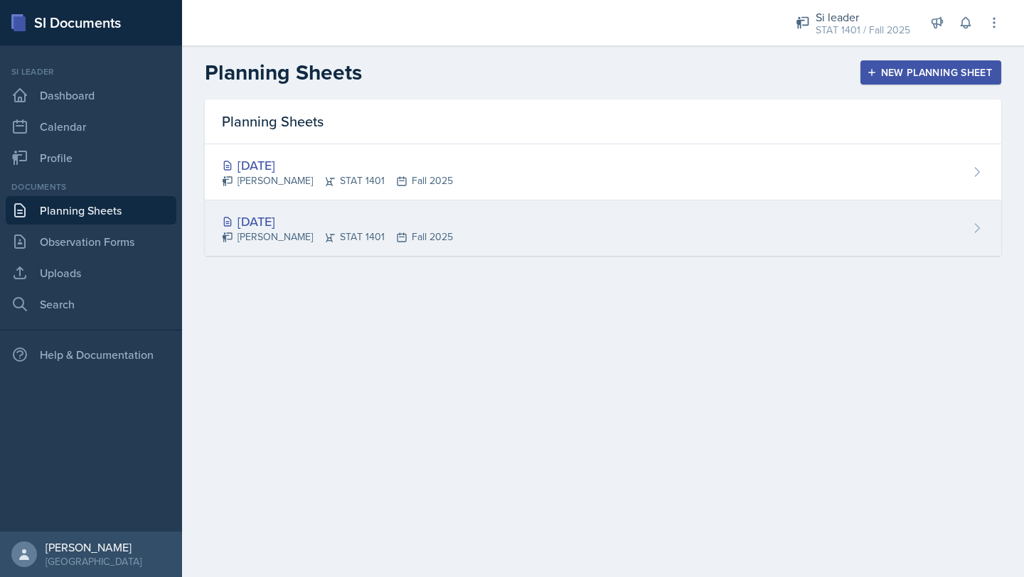
click at [348, 205] on div "Aug 26th, 2025 Lilly Adan STAT 1401 Fall 2025" at bounding box center [603, 227] width 796 height 55
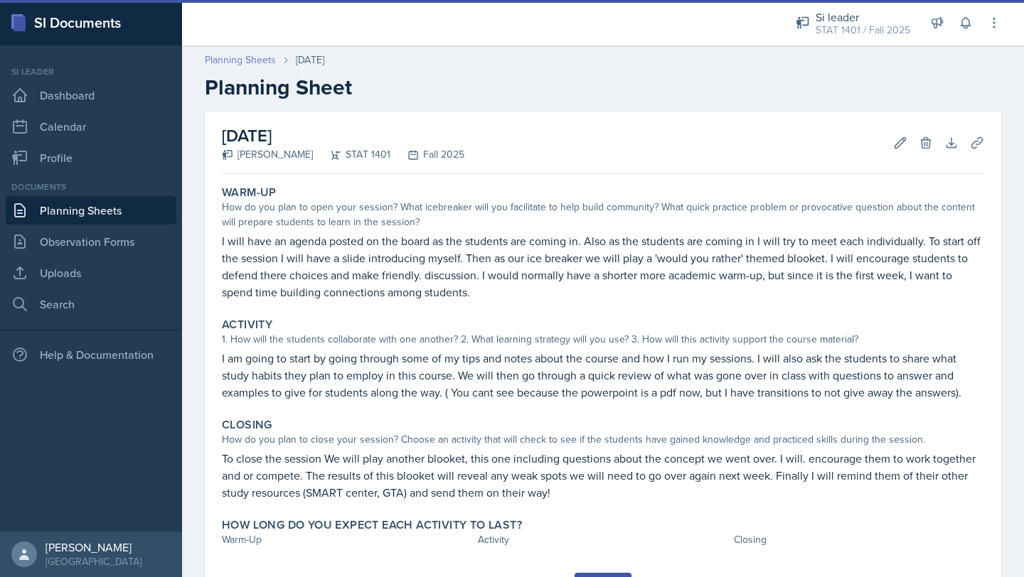
click at [225, 59] on link "Planning Sheets" at bounding box center [240, 60] width 71 height 15
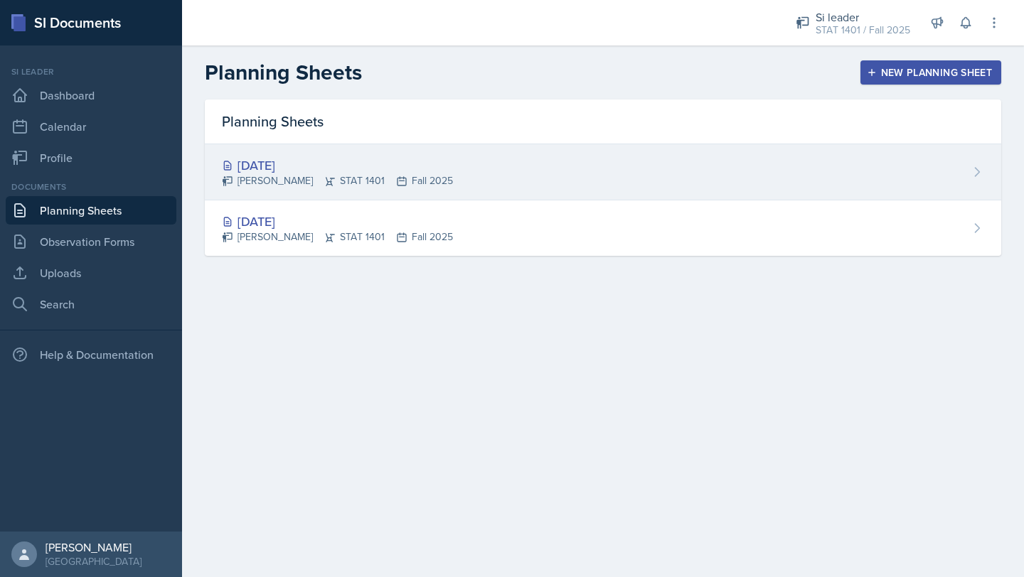
drag, startPoint x: 274, startPoint y: 157, endPoint x: 267, endPoint y: 151, distance: 9.6
click at [274, 157] on div "Aug 27th, 2025" at bounding box center [337, 165] width 231 height 19
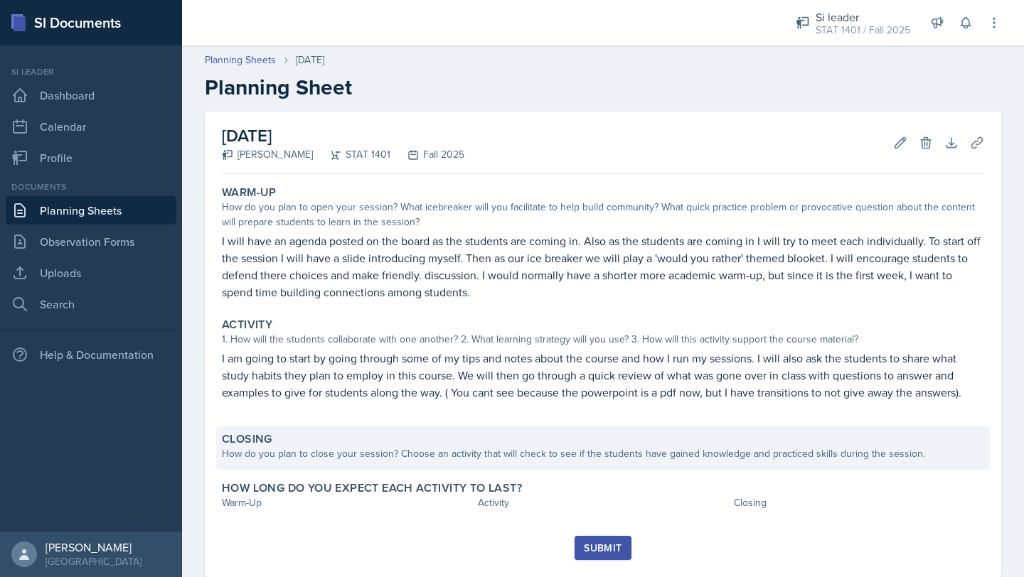
click at [305, 444] on div "Closing" at bounding box center [603, 439] width 762 height 14
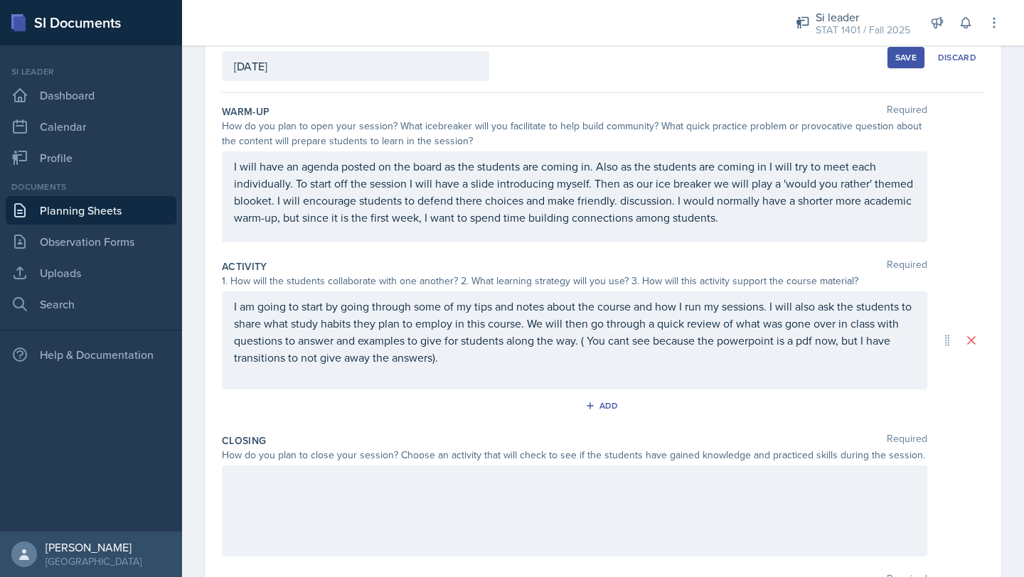
click at [311, 500] on div at bounding box center [574, 511] width 705 height 91
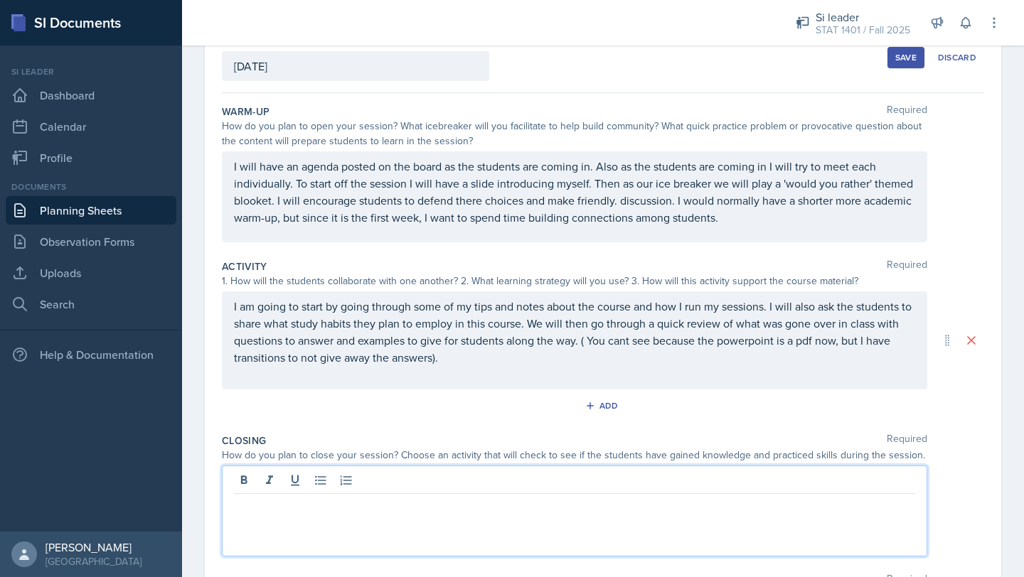
scroll to position [114, 0]
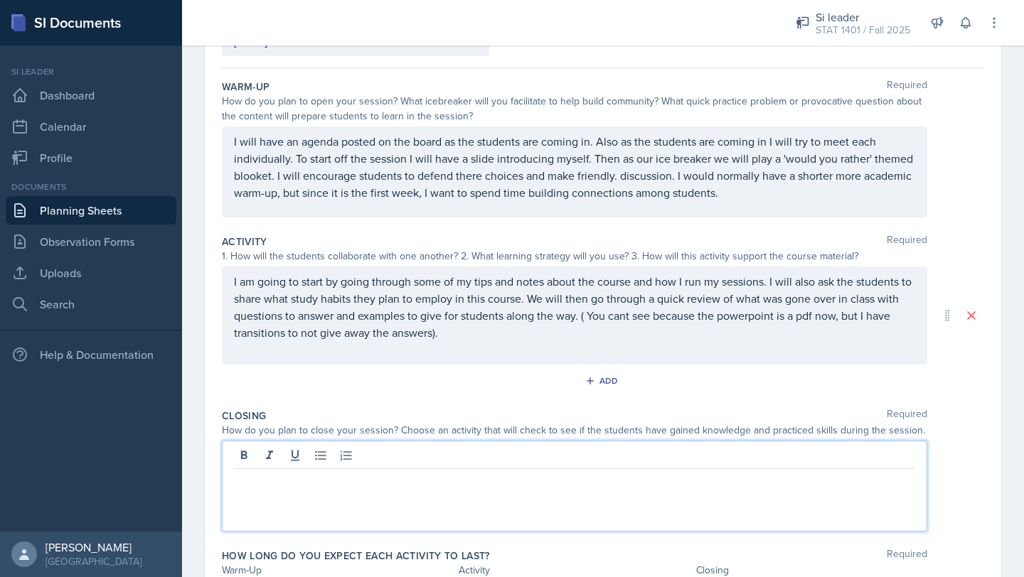
paste div
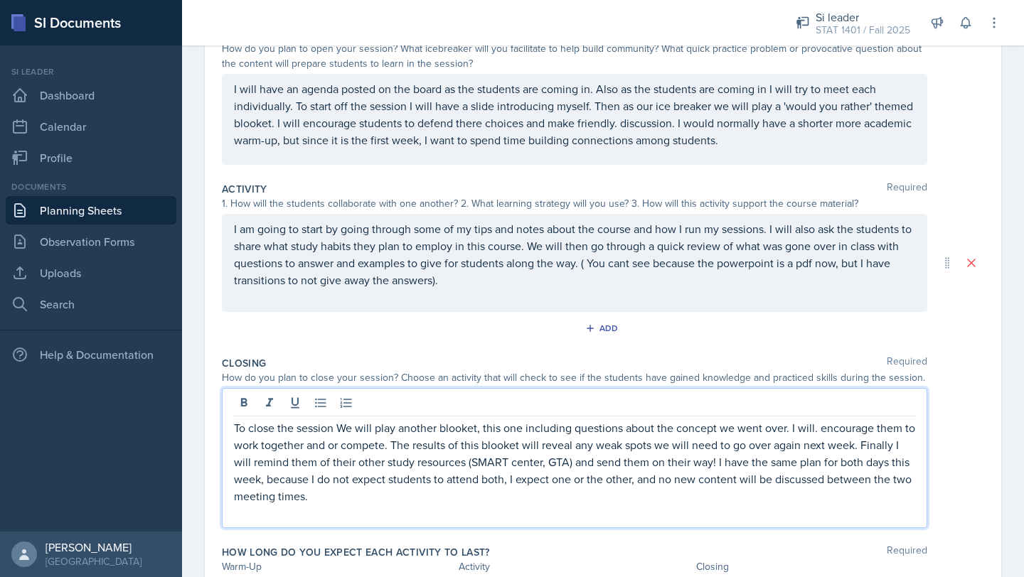
scroll to position [166, 0]
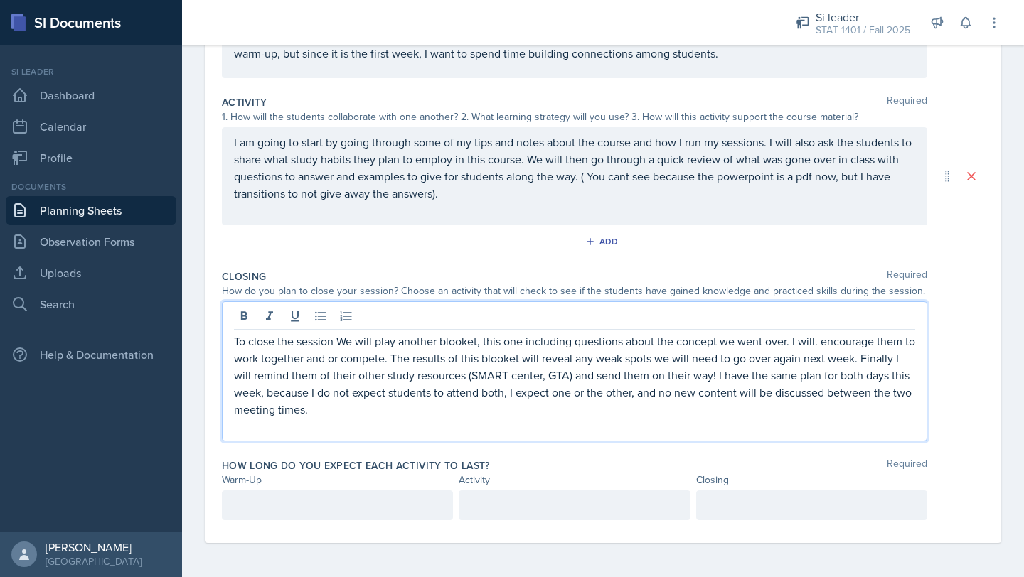
click at [295, 510] on p at bounding box center [337, 505] width 207 height 17
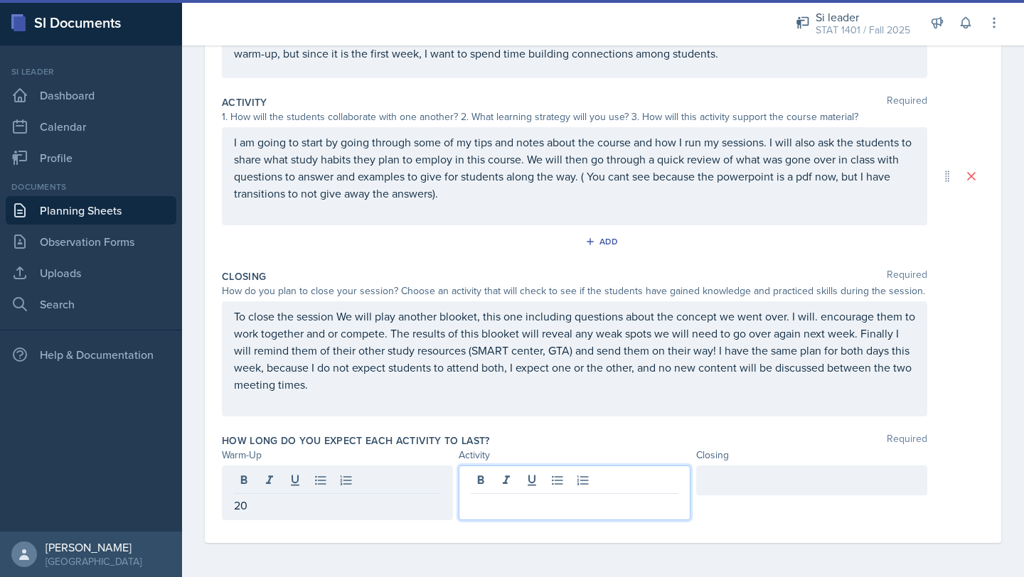
click at [506, 484] on div at bounding box center [573, 493] width 231 height 55
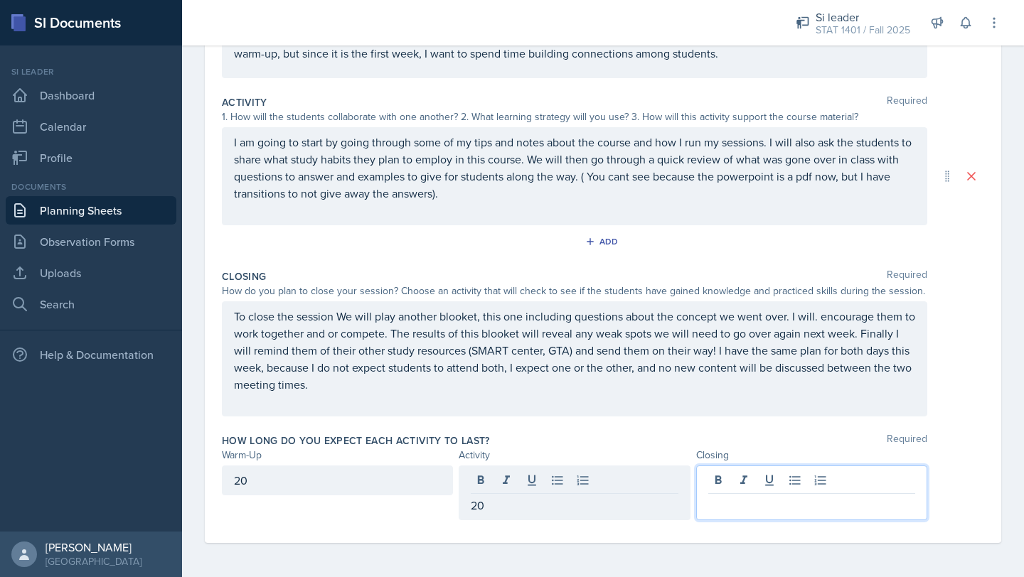
click at [734, 486] on div at bounding box center [811, 493] width 231 height 55
click at [551, 480] on div "20" at bounding box center [573, 481] width 231 height 30
click at [754, 478] on div at bounding box center [811, 493] width 231 height 55
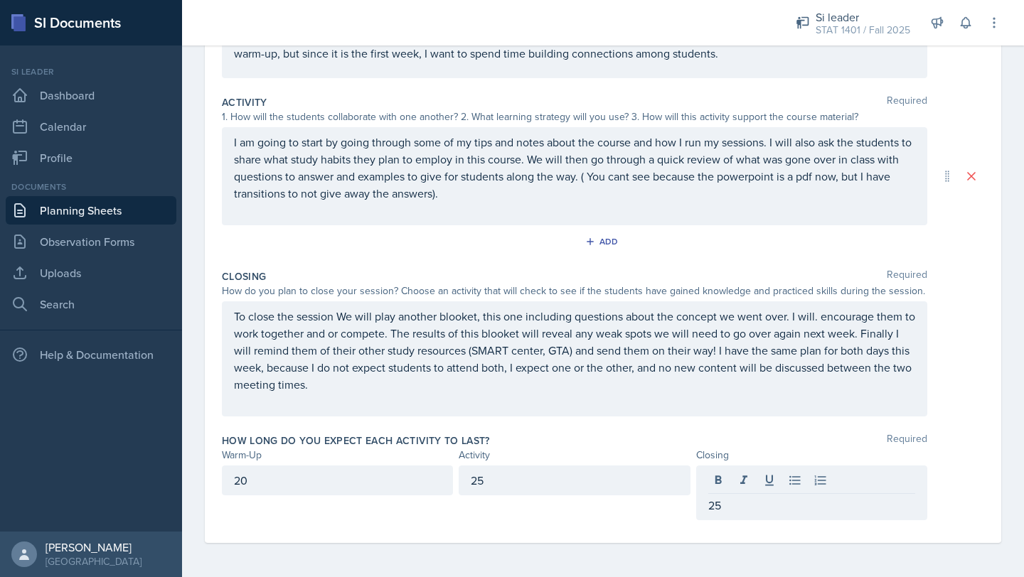
click at [288, 491] on div "20" at bounding box center [337, 481] width 231 height 30
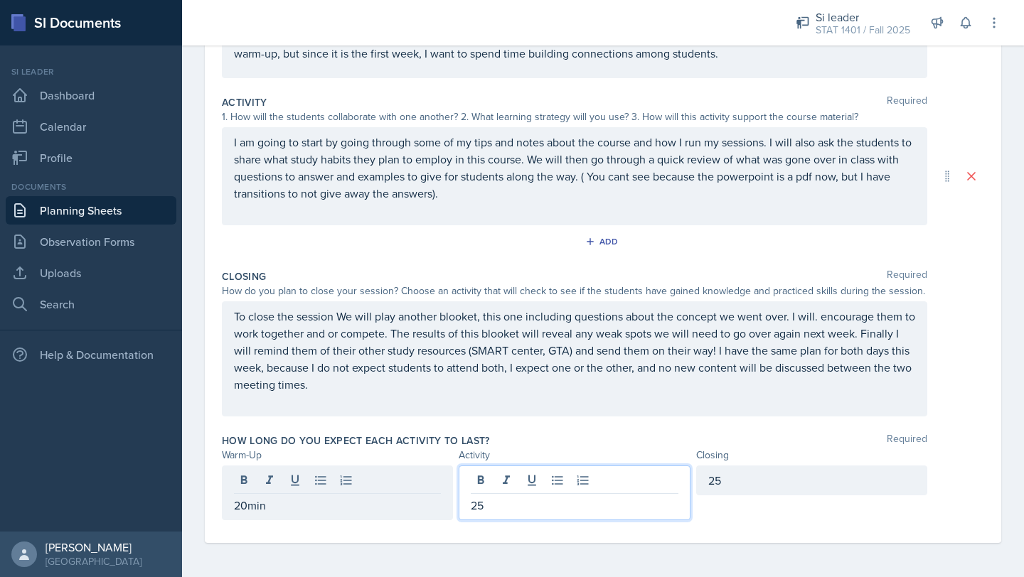
click at [512, 485] on div "25" at bounding box center [573, 493] width 231 height 55
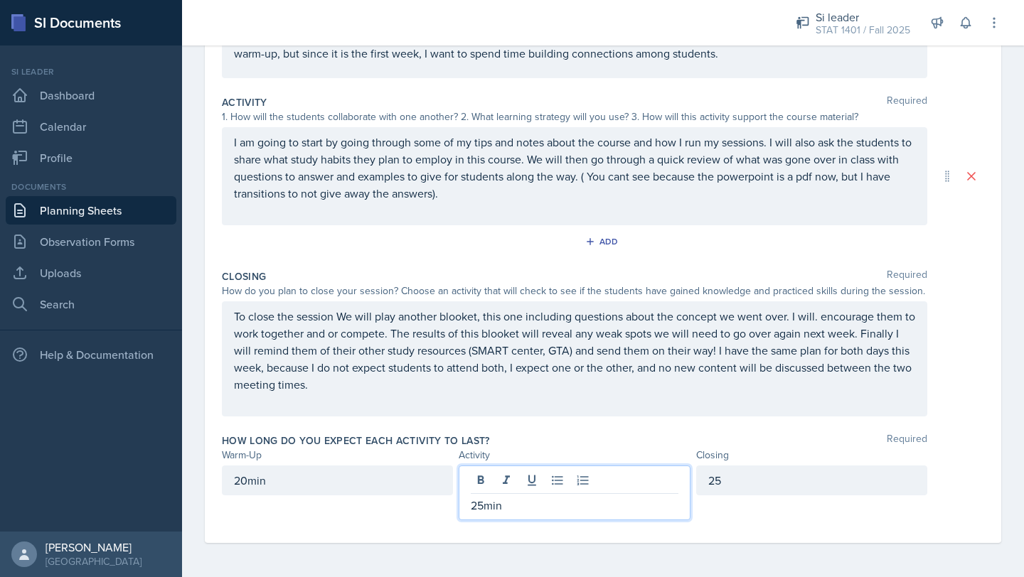
click at [748, 477] on div "25" at bounding box center [811, 481] width 231 height 30
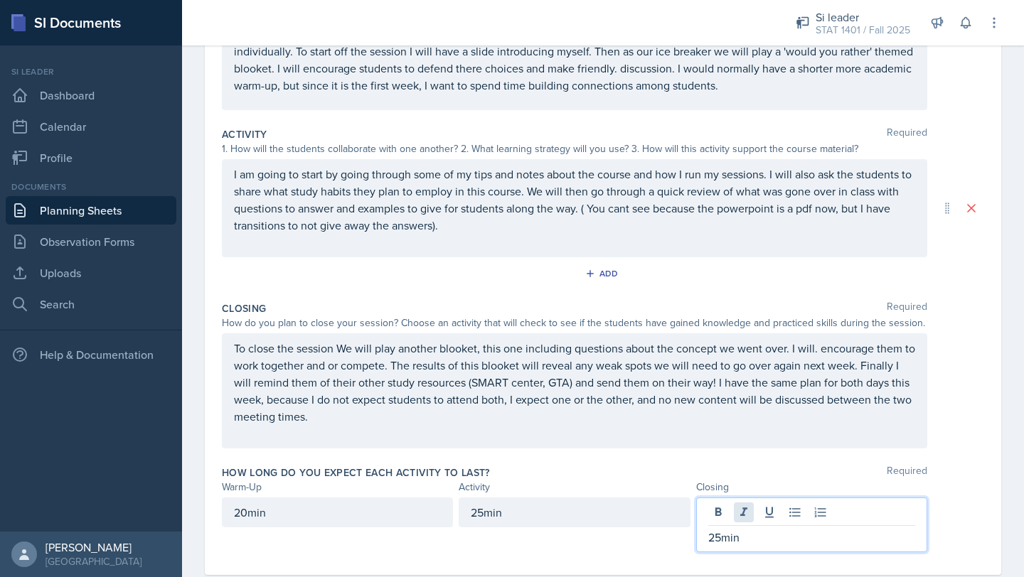
scroll to position [0, 0]
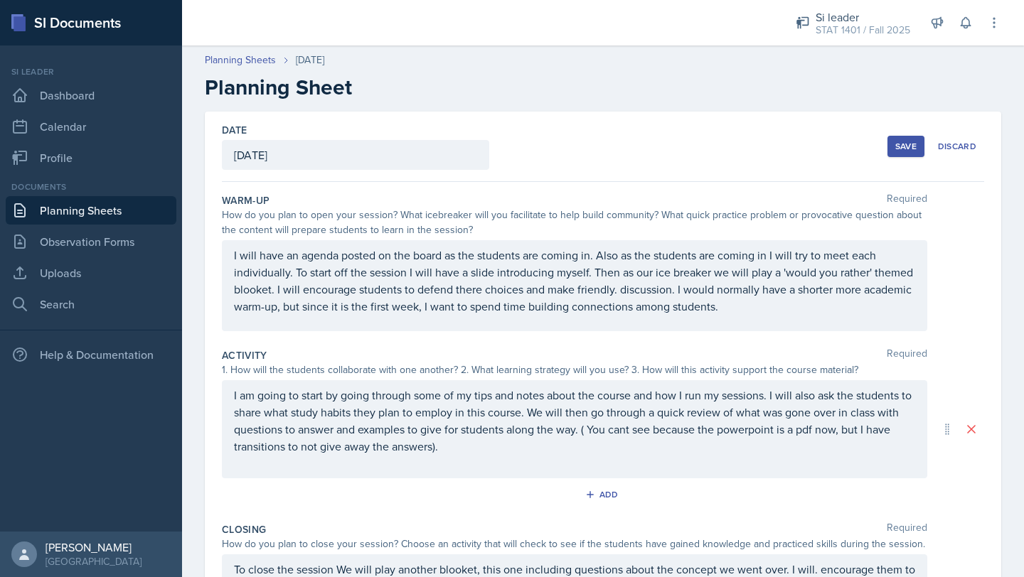
click at [898, 149] on div "Save" at bounding box center [905, 146] width 21 height 11
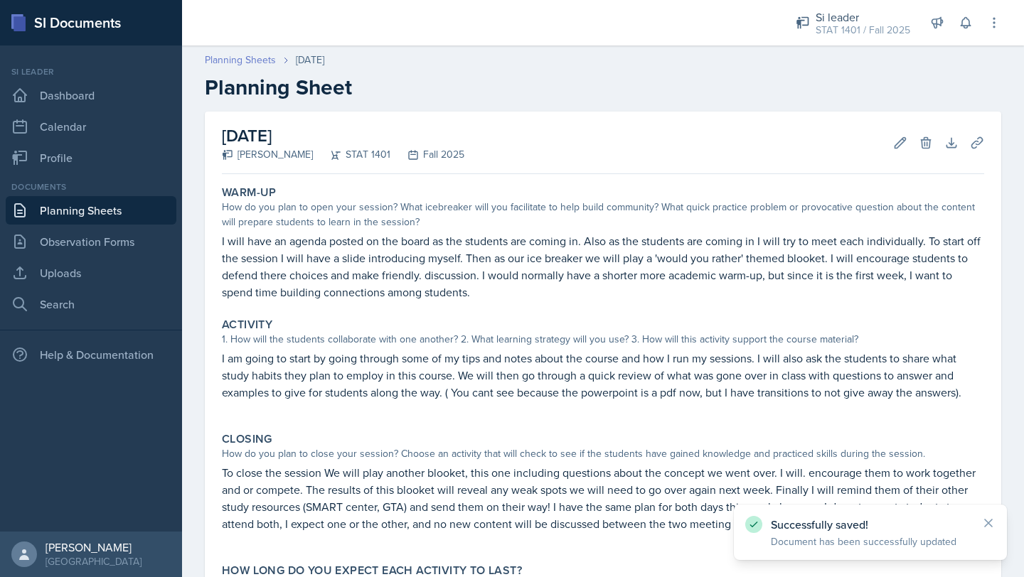
click at [237, 57] on link "Planning Sheets" at bounding box center [240, 60] width 71 height 15
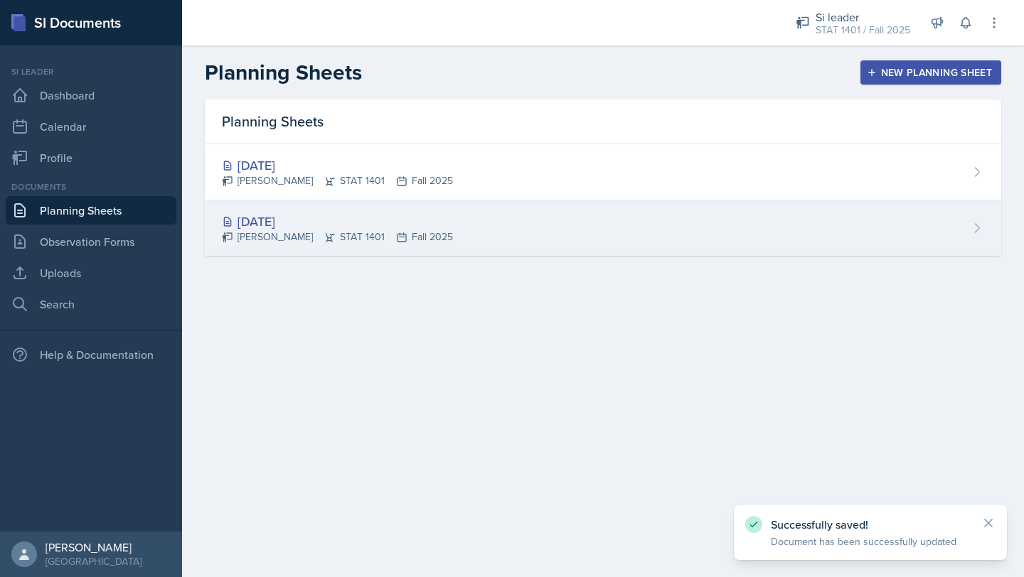
click at [309, 237] on div "Lilly Adan STAT 1401 Fall 2025" at bounding box center [337, 237] width 231 height 15
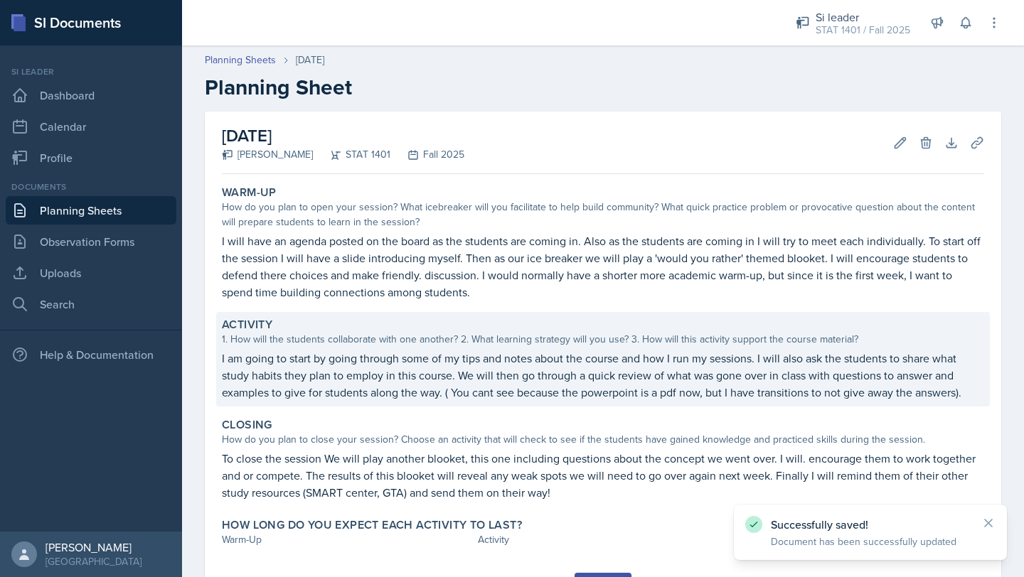
scroll to position [71, 0]
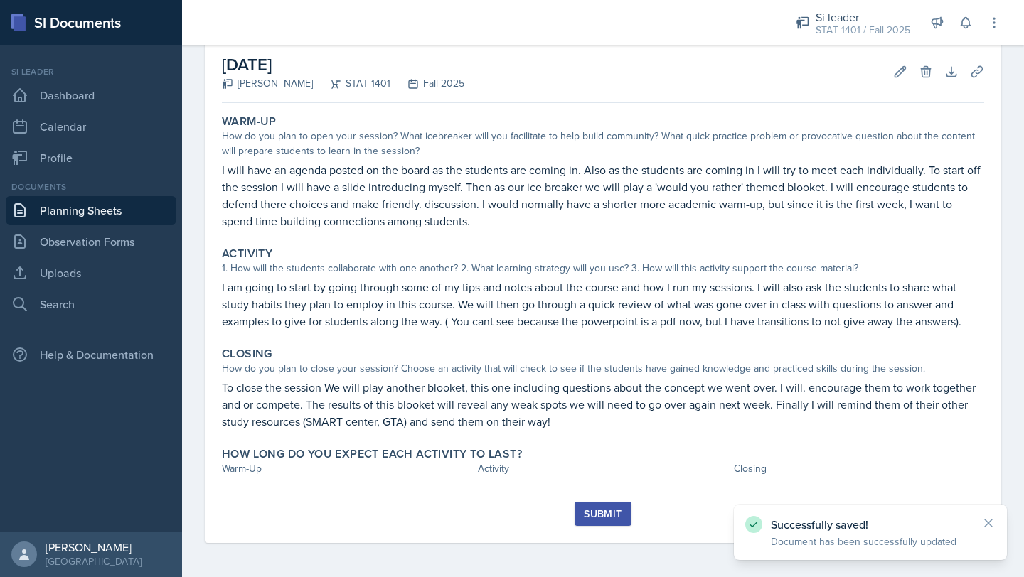
click at [276, 485] on div "Warm-Up How do you plan to open your session? What icebreaker will you facilita…" at bounding box center [603, 305] width 762 height 393
click at [265, 490] on div "Warm-Up How do you plan to open your session? What icebreaker will you facilita…" at bounding box center [603, 305] width 762 height 393
click at [269, 490] on div "Warm-Up How do you plan to open your session? What icebreaker will you facilita…" at bounding box center [603, 305] width 762 height 393
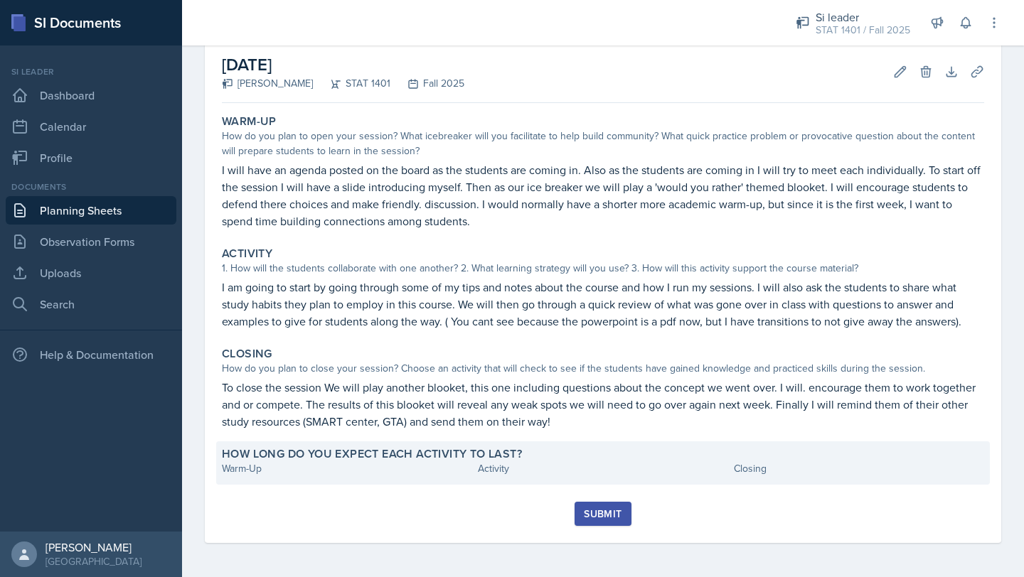
click at [374, 471] on div "Warm-Up" at bounding box center [347, 468] width 250 height 15
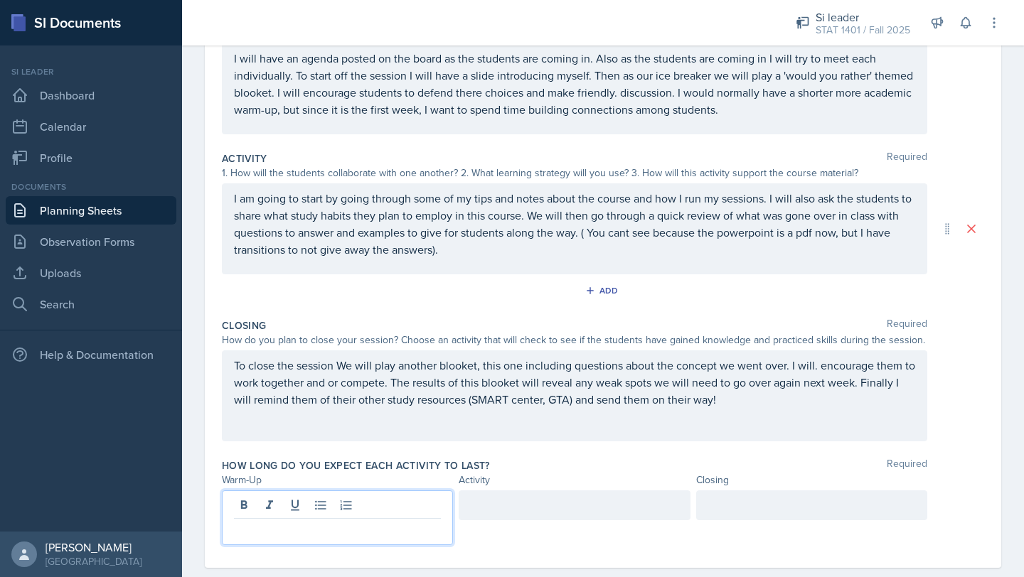
click at [254, 522] on p at bounding box center [337, 530] width 207 height 17
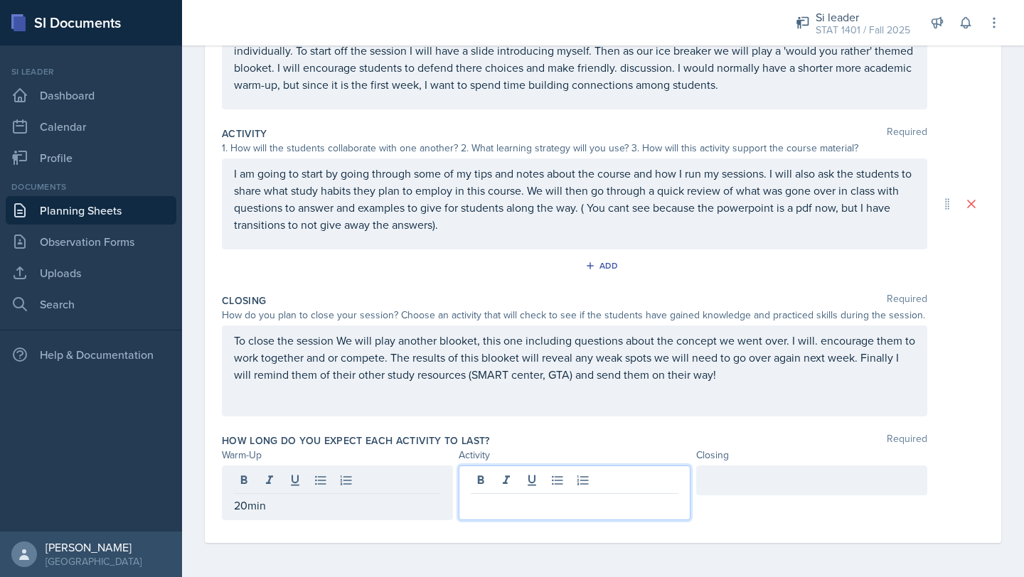
click at [511, 478] on div at bounding box center [573, 493] width 231 height 55
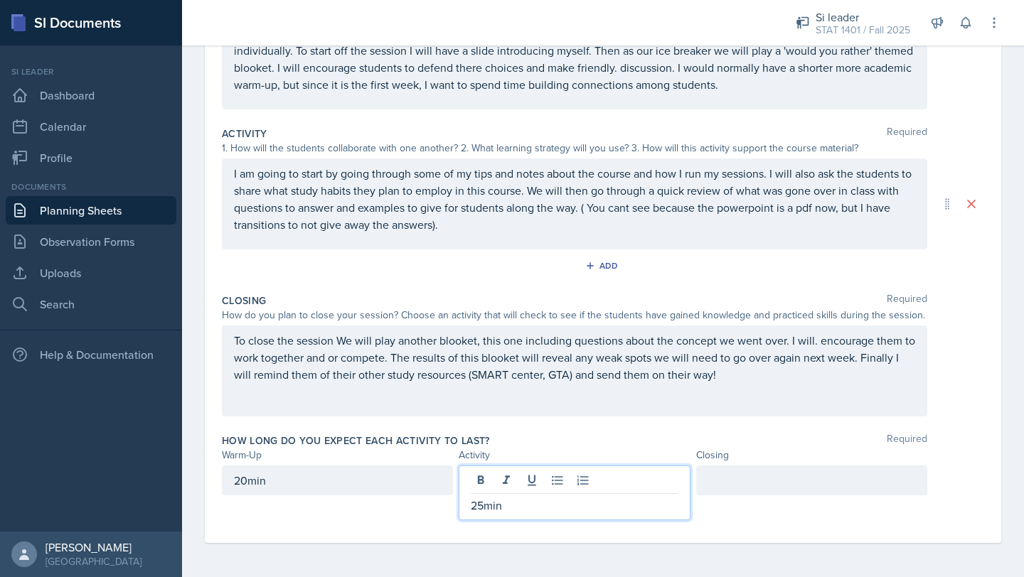
click at [722, 475] on div at bounding box center [811, 481] width 231 height 30
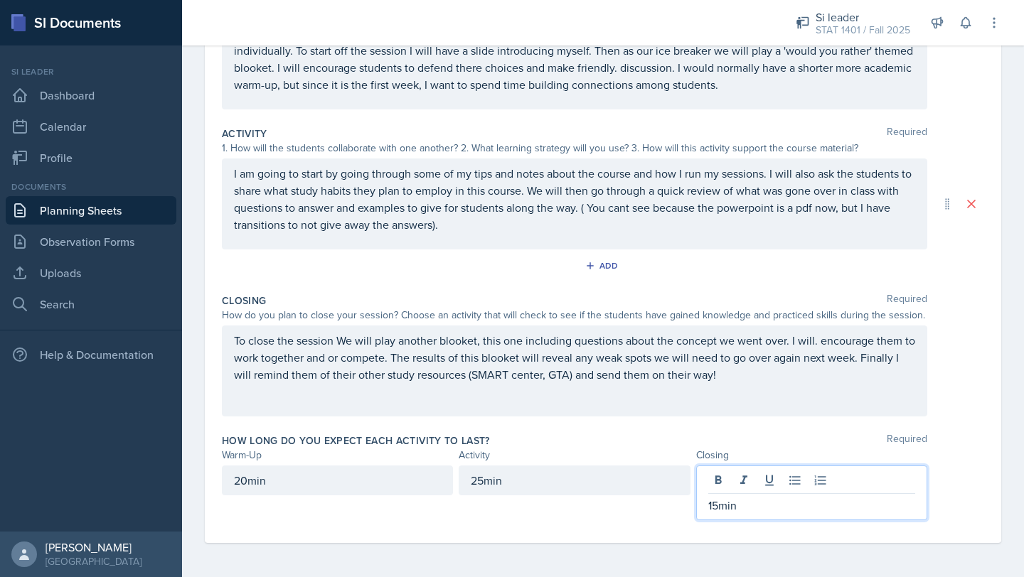
click at [761, 455] on div "Closing" at bounding box center [811, 455] width 231 height 15
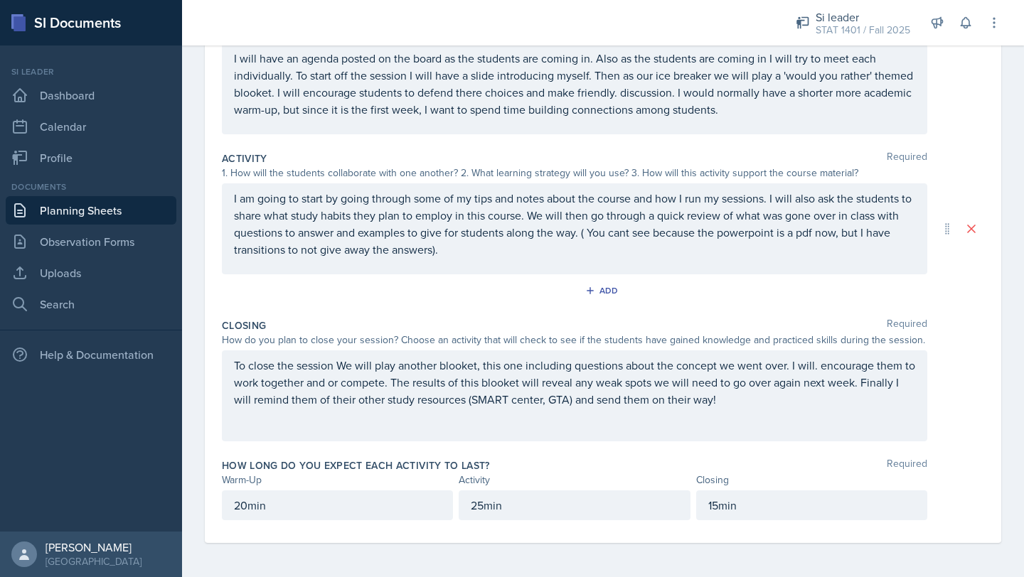
scroll to position [0, 0]
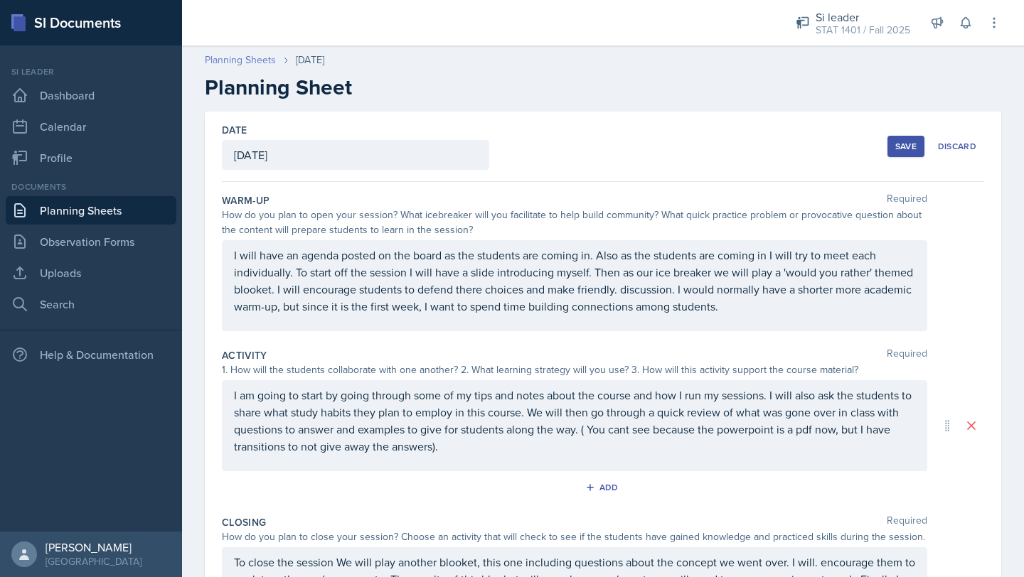
click at [247, 59] on link "Planning Sheets" at bounding box center [240, 60] width 71 height 15
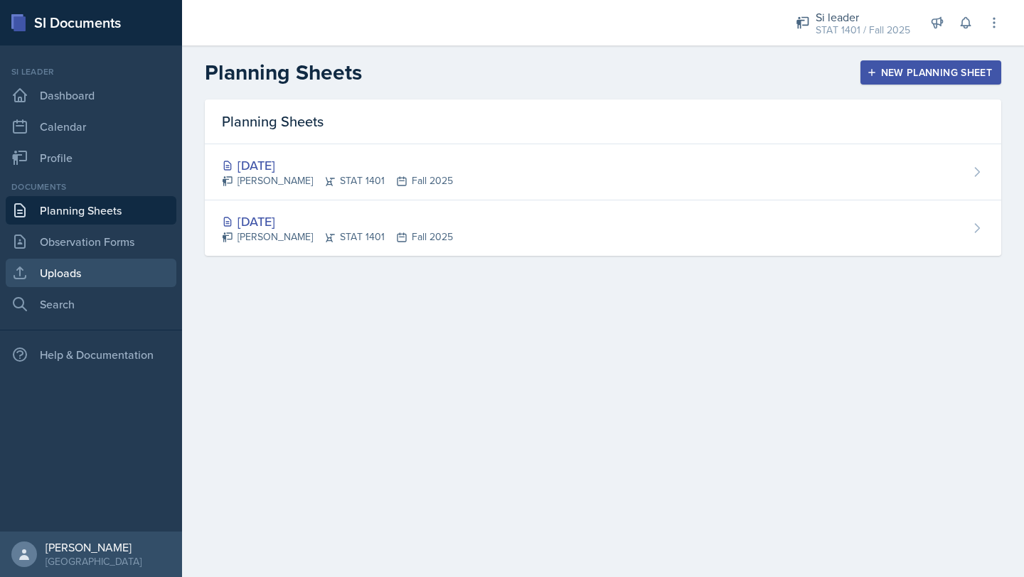
click at [84, 267] on link "Uploads" at bounding box center [91, 273] width 171 height 28
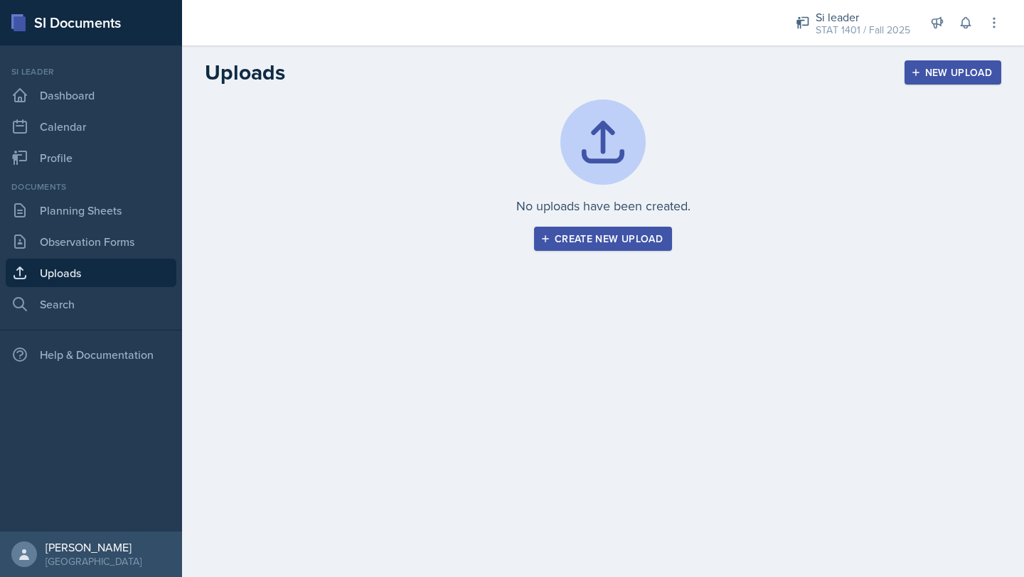
click at [623, 227] on button "Create new upload" at bounding box center [603, 239] width 138 height 24
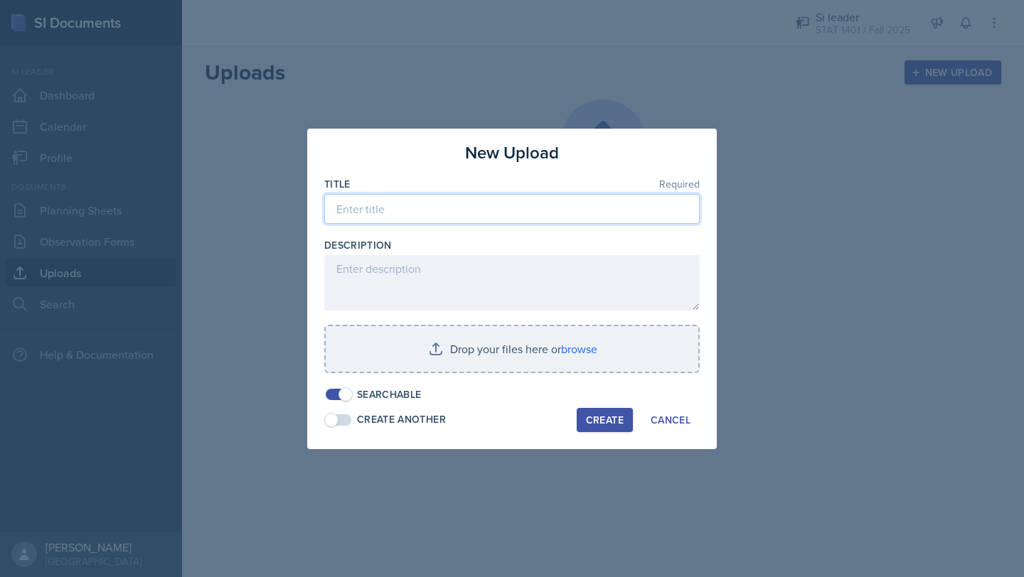
click at [395, 208] on input at bounding box center [511, 209] width 375 height 30
type input "Week 1 understanding Data"
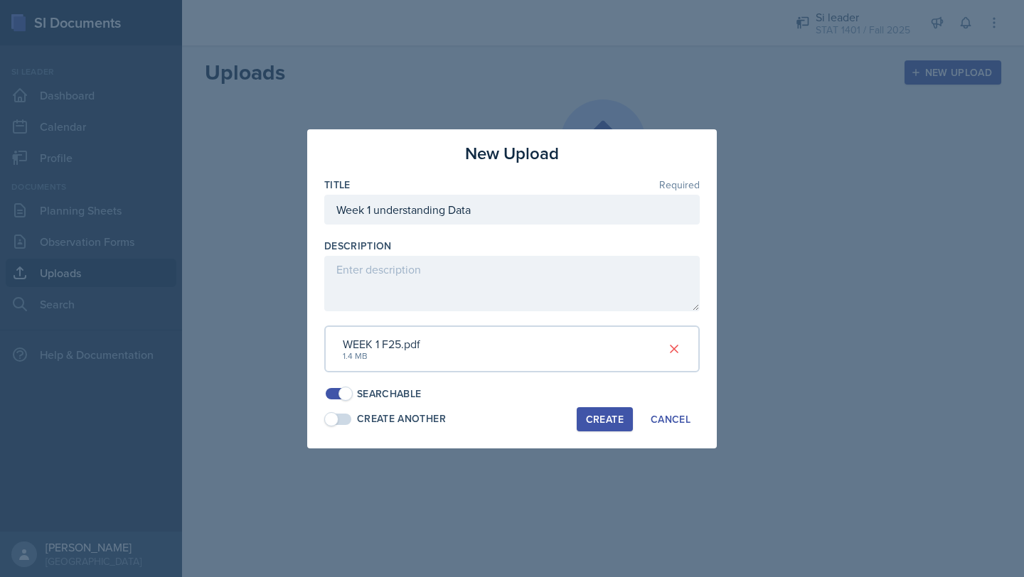
click at [601, 414] on div "Create" at bounding box center [605, 419] width 38 height 11
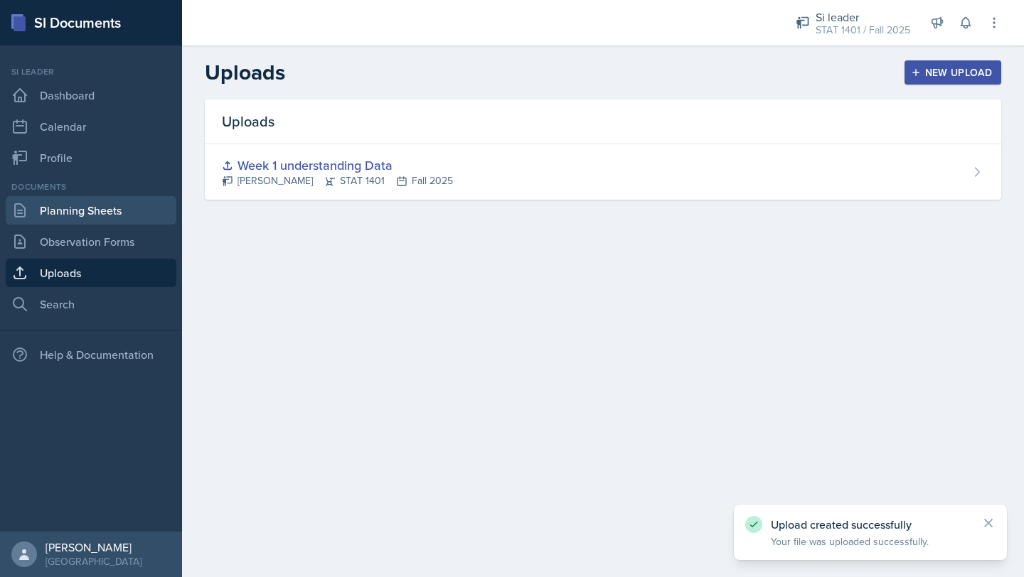
click at [110, 206] on link "Planning Sheets" at bounding box center [91, 210] width 171 height 28
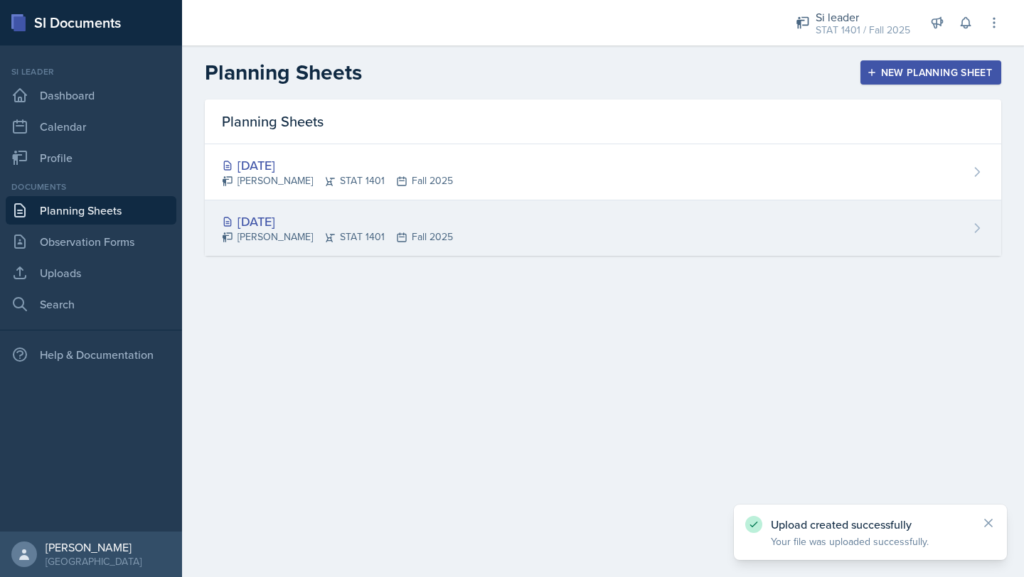
click at [815, 228] on div "Aug 26th, 2025 Lilly Adan STAT 1401 Fall 2025" at bounding box center [603, 227] width 796 height 55
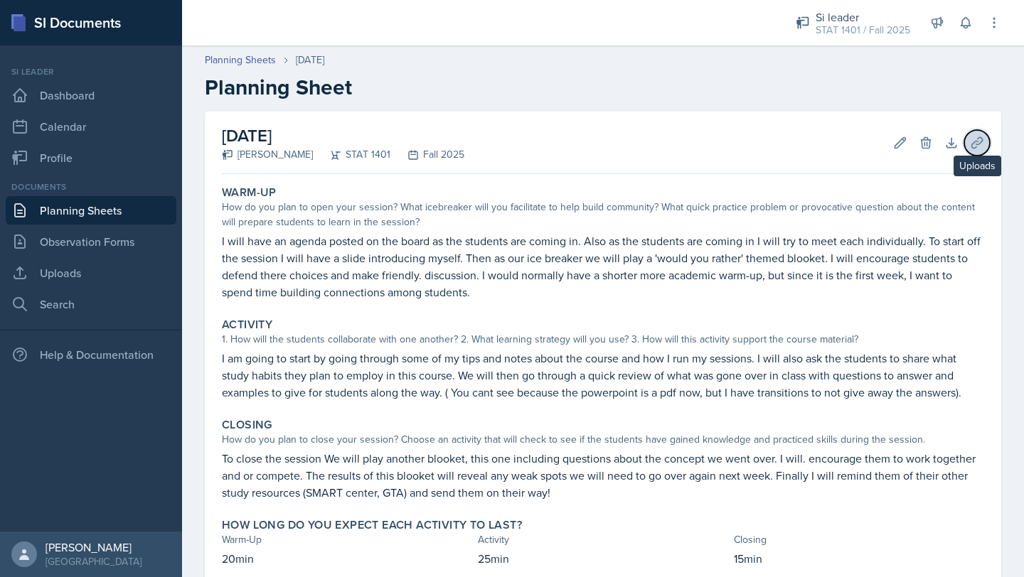
click at [975, 141] on icon at bounding box center [976, 142] width 11 height 11
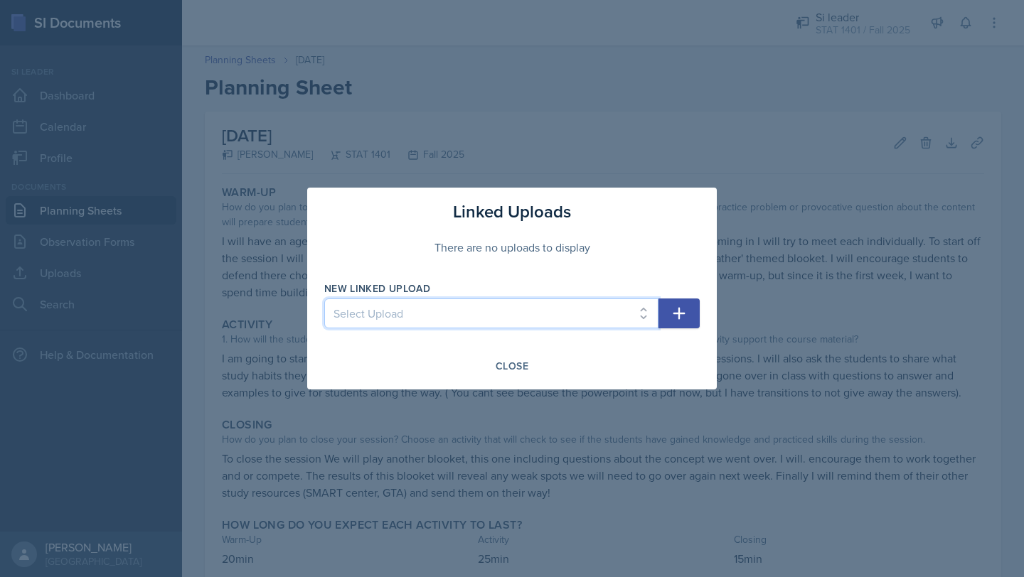
click at [494, 301] on select "Select Upload Week 1 understanding Data" at bounding box center [491, 314] width 334 height 30
select select "feb02c01-c08b-4028-94e1-11655fc61d1d"
click at [682, 318] on icon "button" at bounding box center [678, 313] width 17 height 17
select select
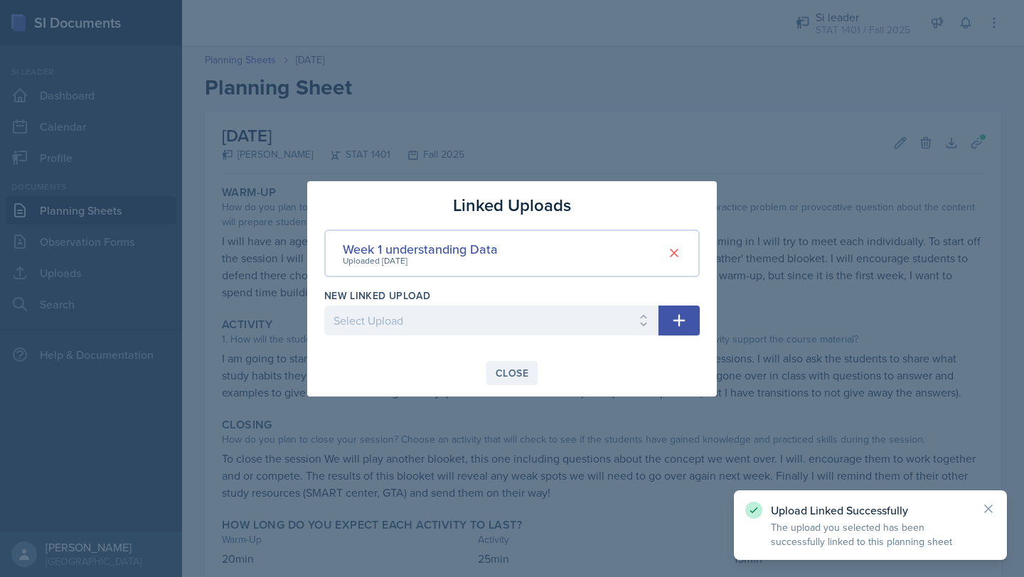
click at [505, 373] on div "Close" at bounding box center [511, 373] width 33 height 11
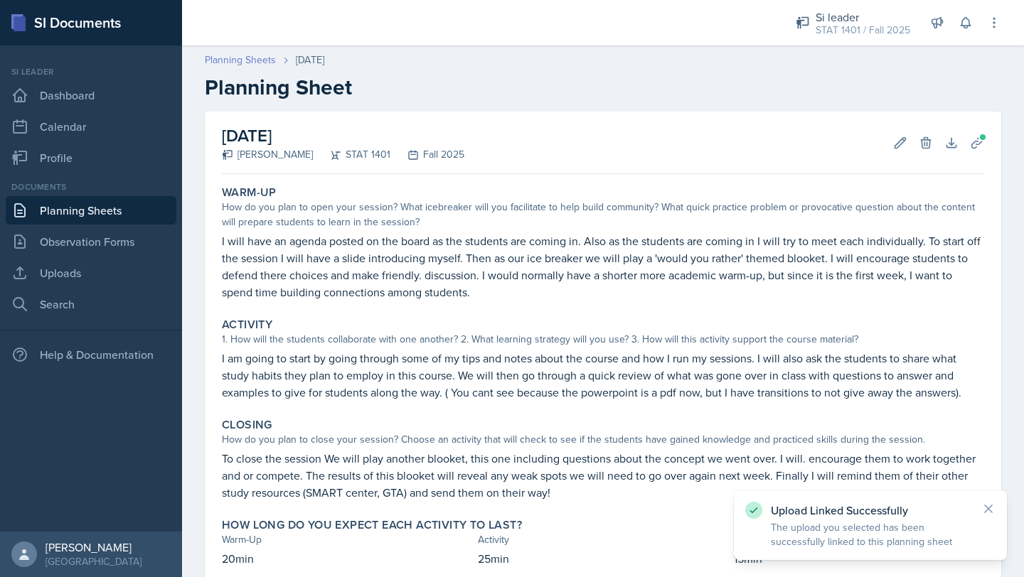
click at [235, 62] on link "Planning Sheets" at bounding box center [240, 60] width 71 height 15
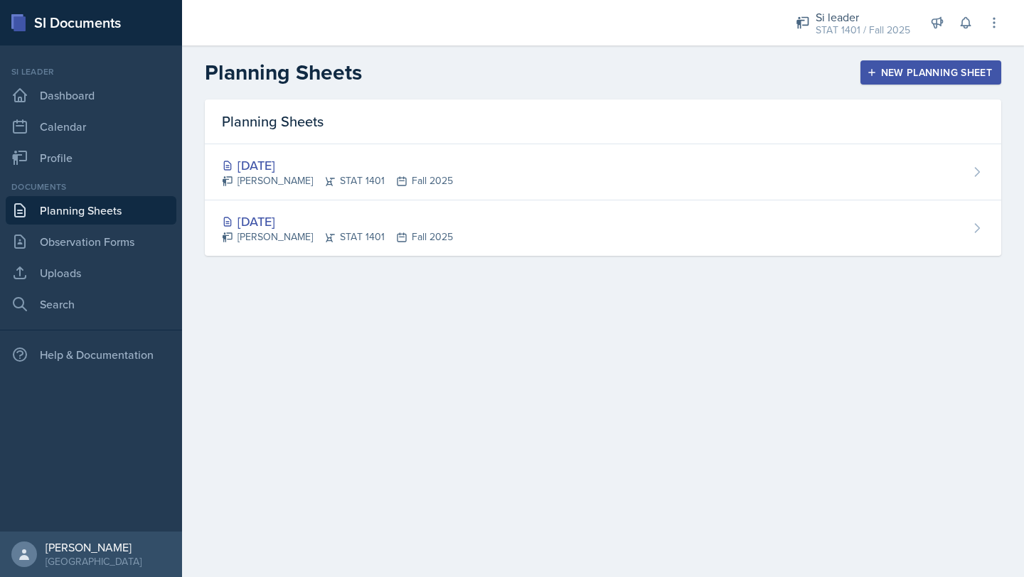
click at [1002, 180] on div "Planning Sheets Aug 27th, 2025 Lilly Adan STAT 1401 Fall 2025 Aug 26th, 2025 Li…" at bounding box center [603, 195] width 842 height 191
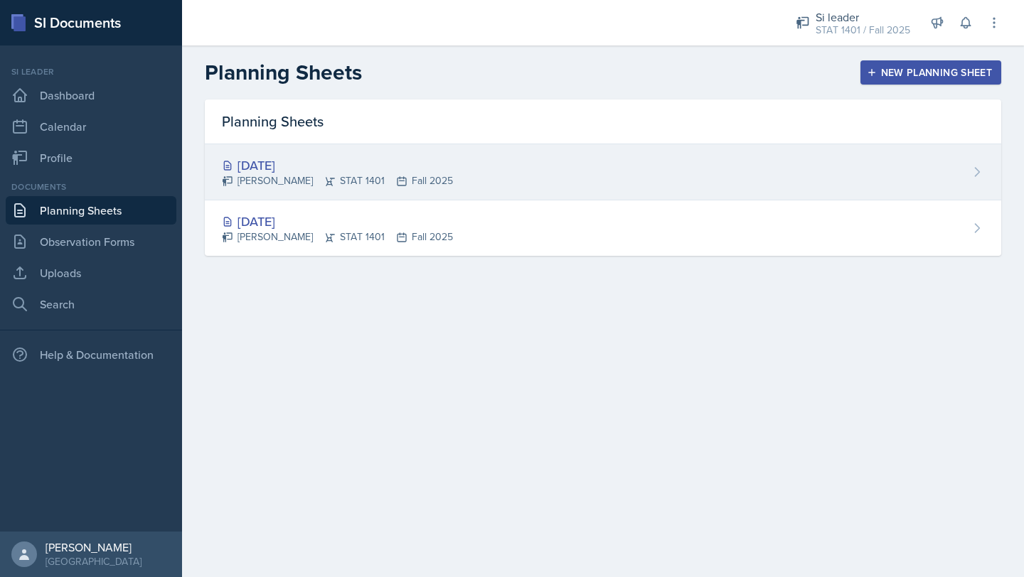
click at [941, 178] on div "Aug 27th, 2025 Lilly Adan STAT 1401 Fall 2025" at bounding box center [603, 172] width 796 height 56
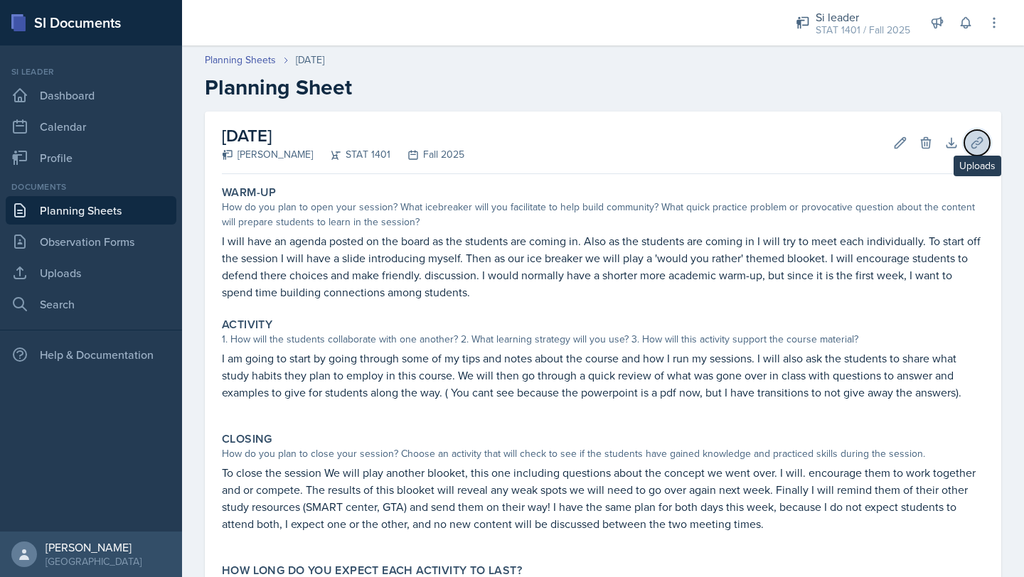
click at [986, 146] on button "Uploads" at bounding box center [977, 143] width 26 height 26
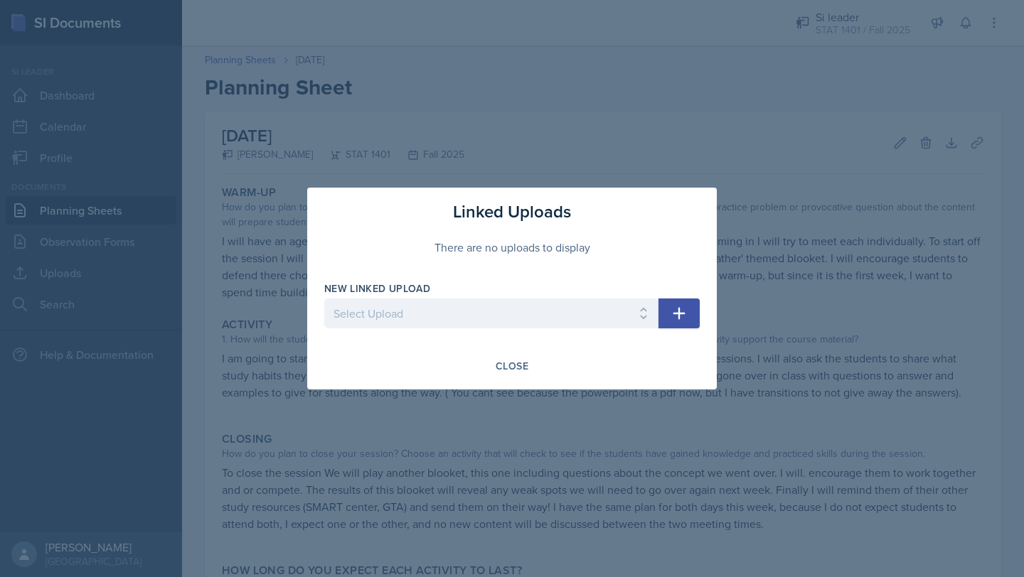
click at [569, 328] on div at bounding box center [491, 335] width 334 height 14
click at [565, 308] on select "Select Upload Week 1 understanding Data" at bounding box center [491, 314] width 334 height 30
select select "feb02c01-c08b-4028-94e1-11655fc61d1d"
click at [679, 309] on icon "button" at bounding box center [679, 314] width 12 height 12
select select
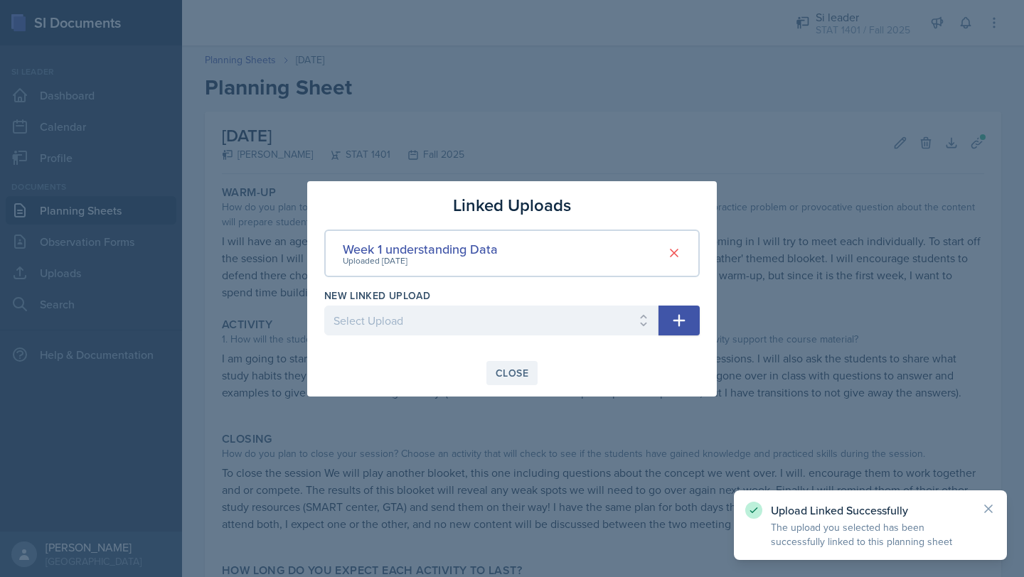
click at [515, 372] on div "Close" at bounding box center [511, 373] width 33 height 11
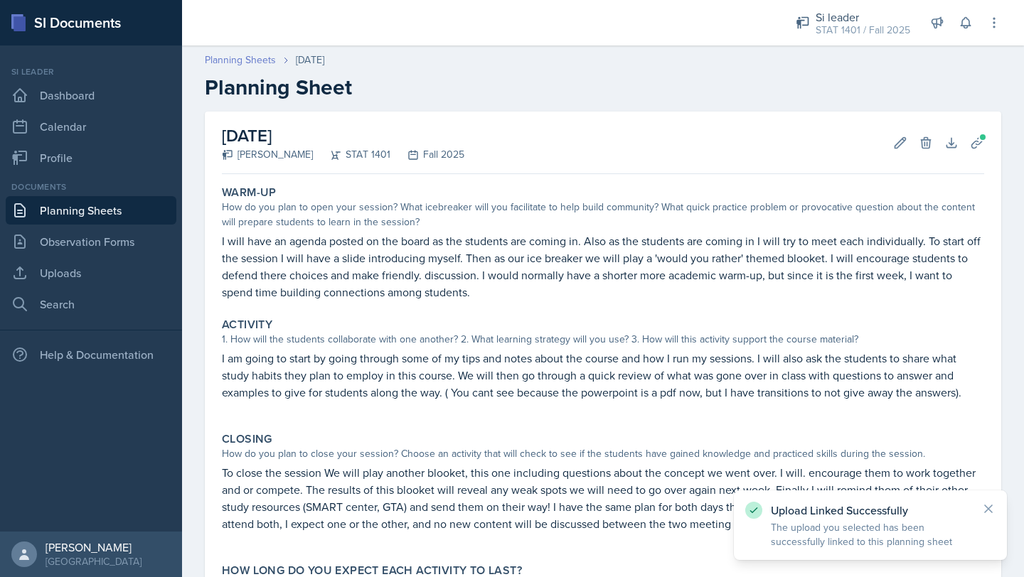
click at [223, 58] on link "Planning Sheets" at bounding box center [240, 60] width 71 height 15
